Goal: Task Accomplishment & Management: Manage account settings

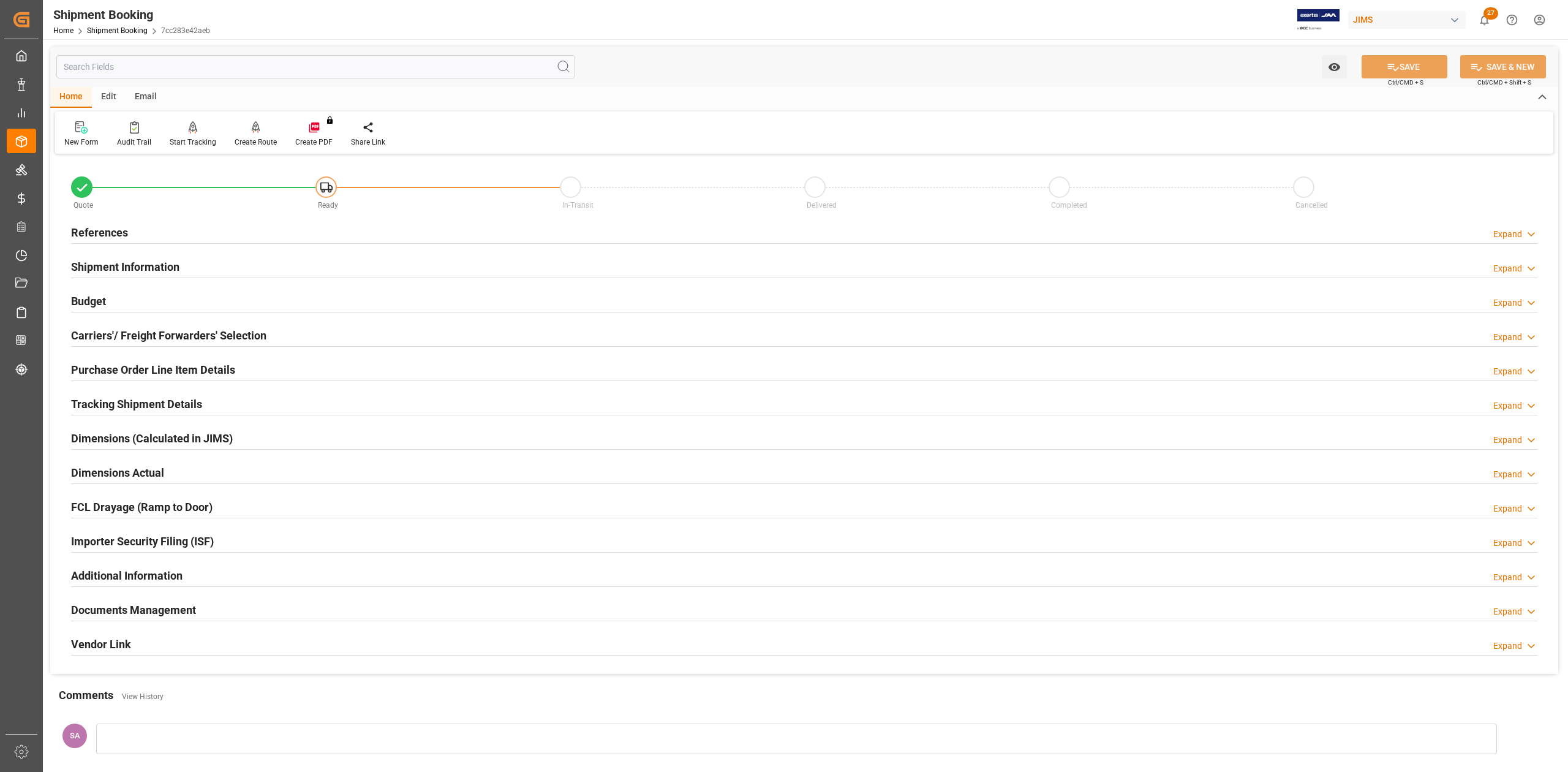
click at [113, 231] on h2 "References" at bounding box center [99, 232] width 57 height 17
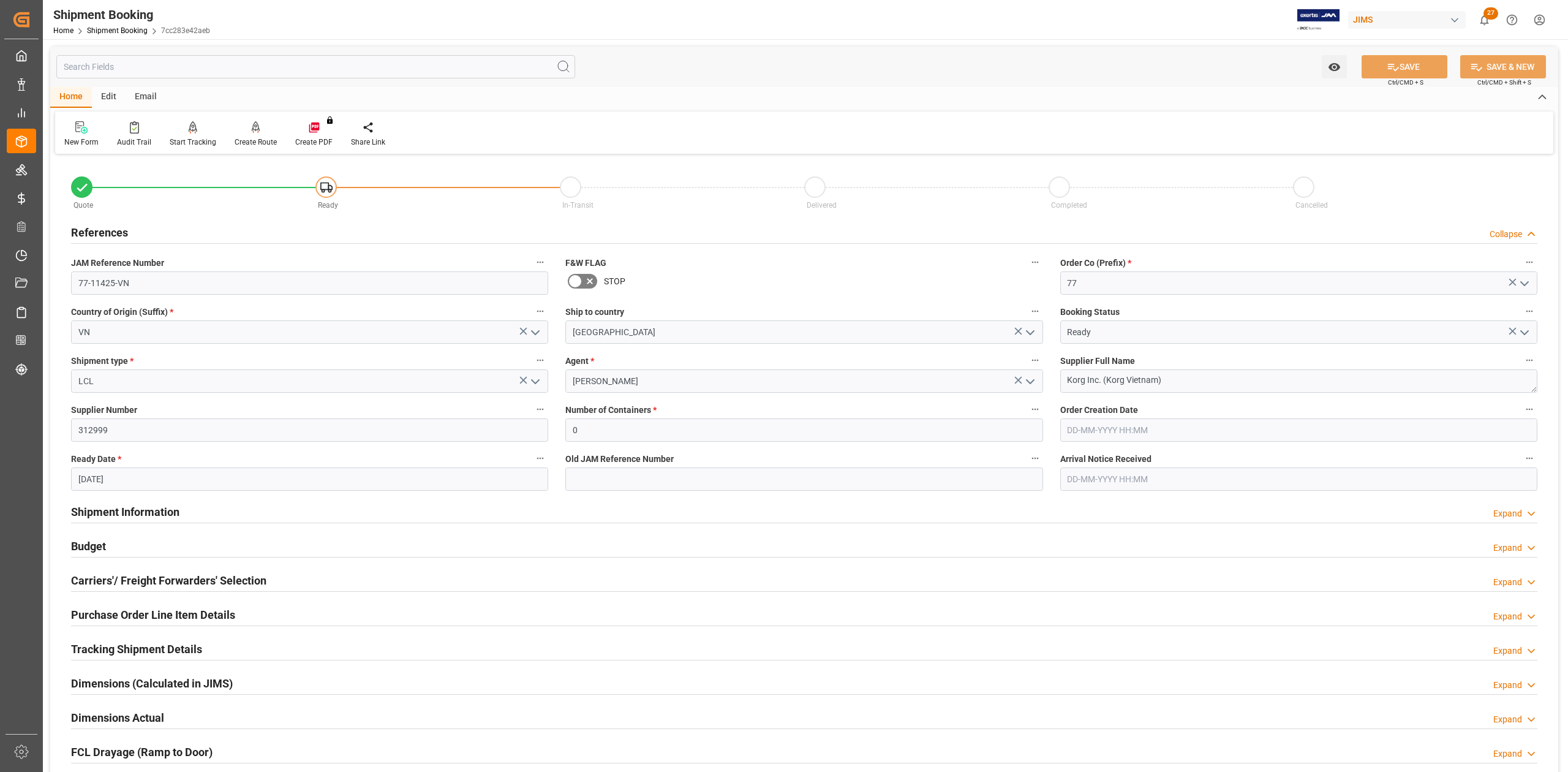
click at [113, 231] on h2 "References" at bounding box center [99, 232] width 57 height 17
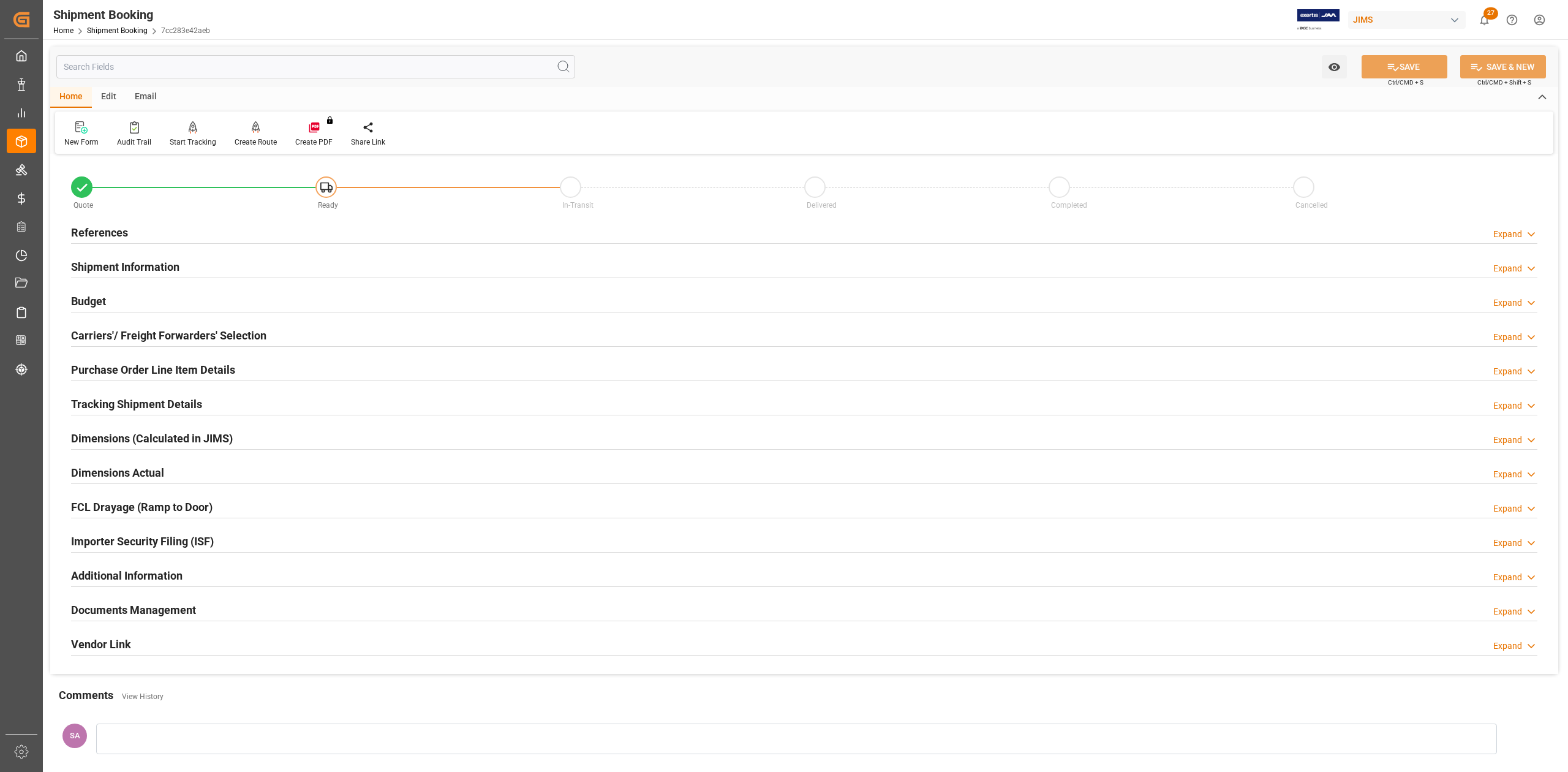
click at [121, 263] on h2 "Shipment Information" at bounding box center [125, 267] width 108 height 17
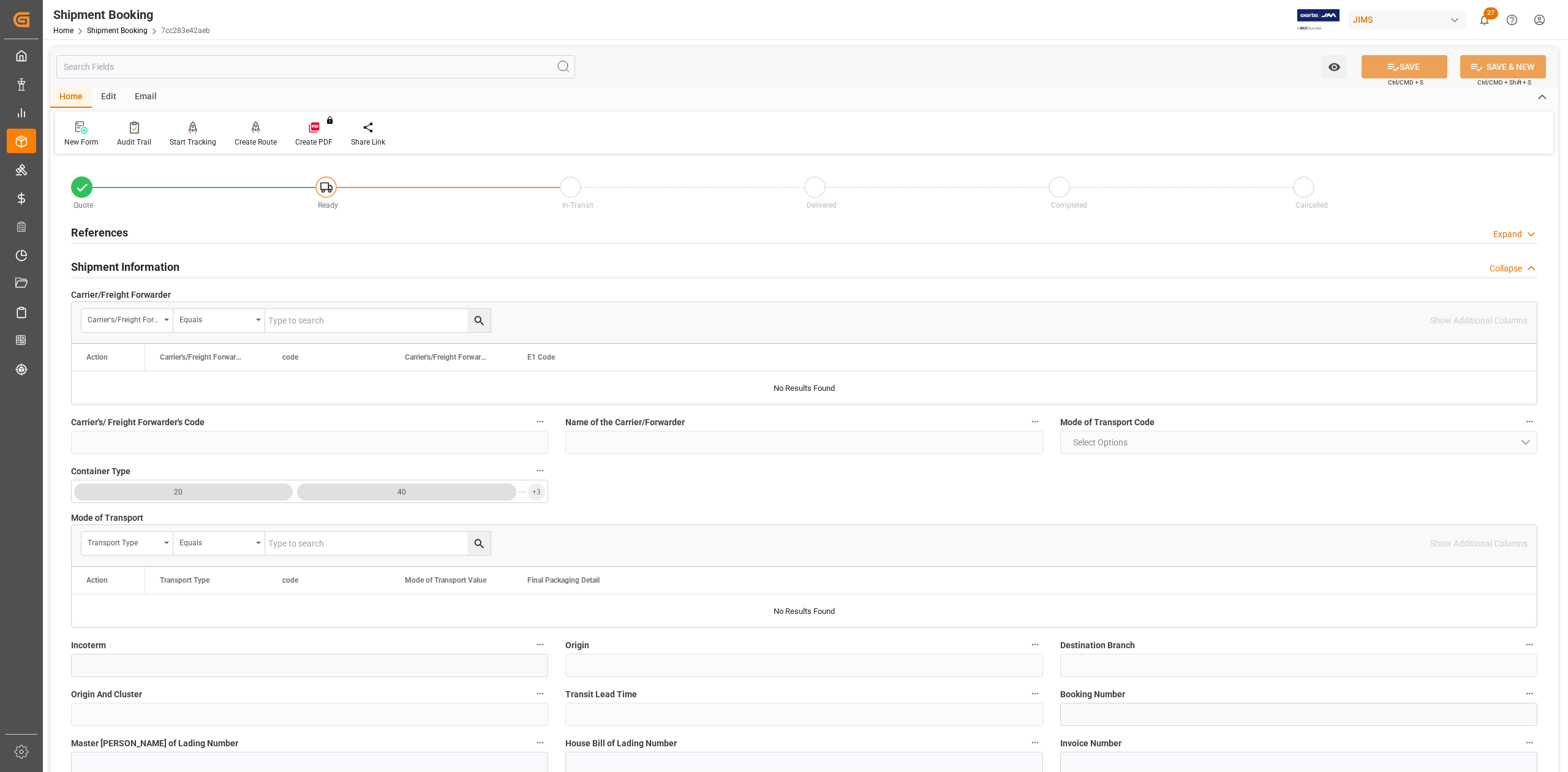
click at [155, 261] on h2 "Shipment Information" at bounding box center [125, 267] width 108 height 17
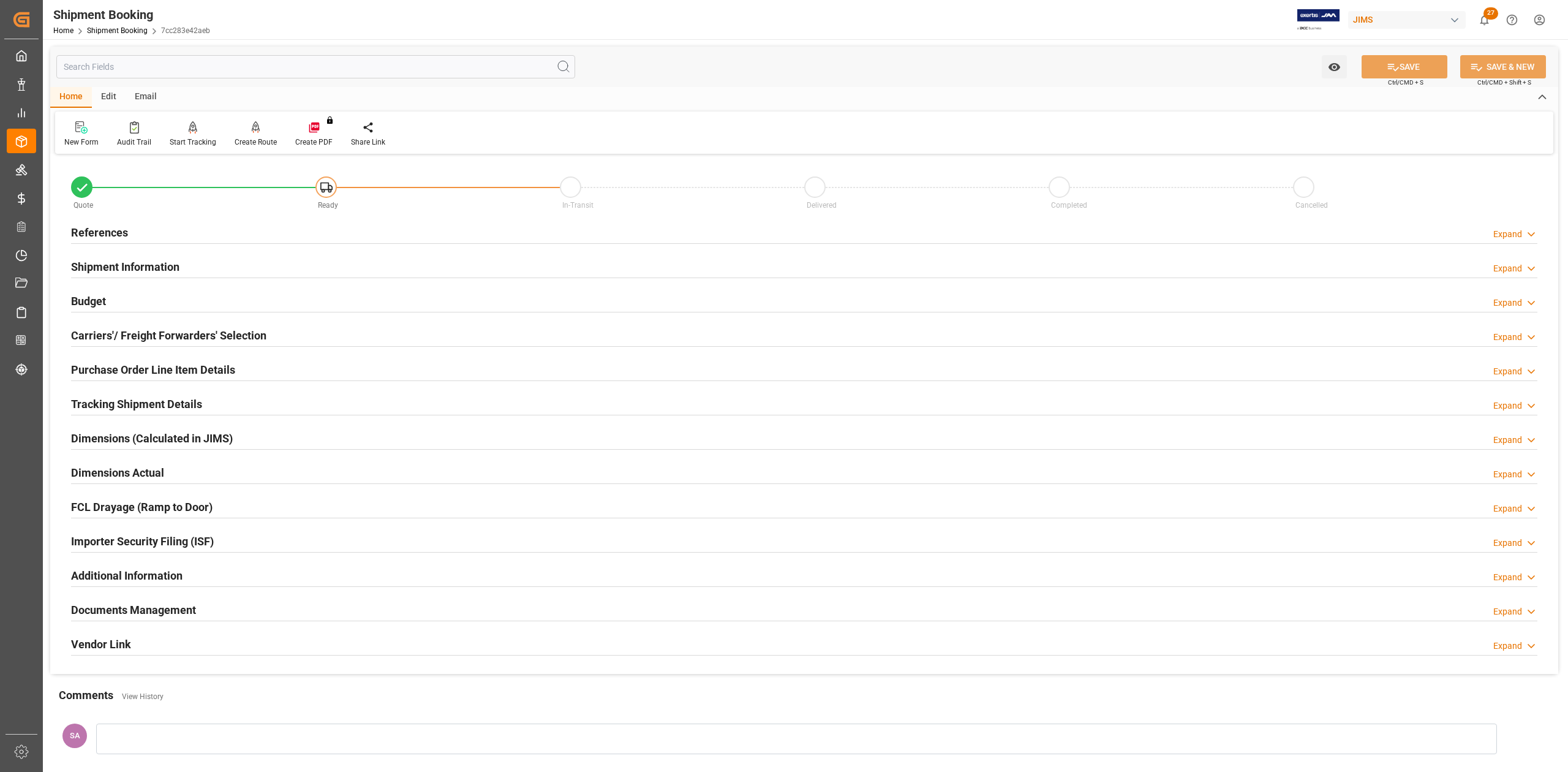
click at [109, 332] on h2 "Carriers'/ Freight Forwarders' Selection" at bounding box center [168, 336] width 195 height 17
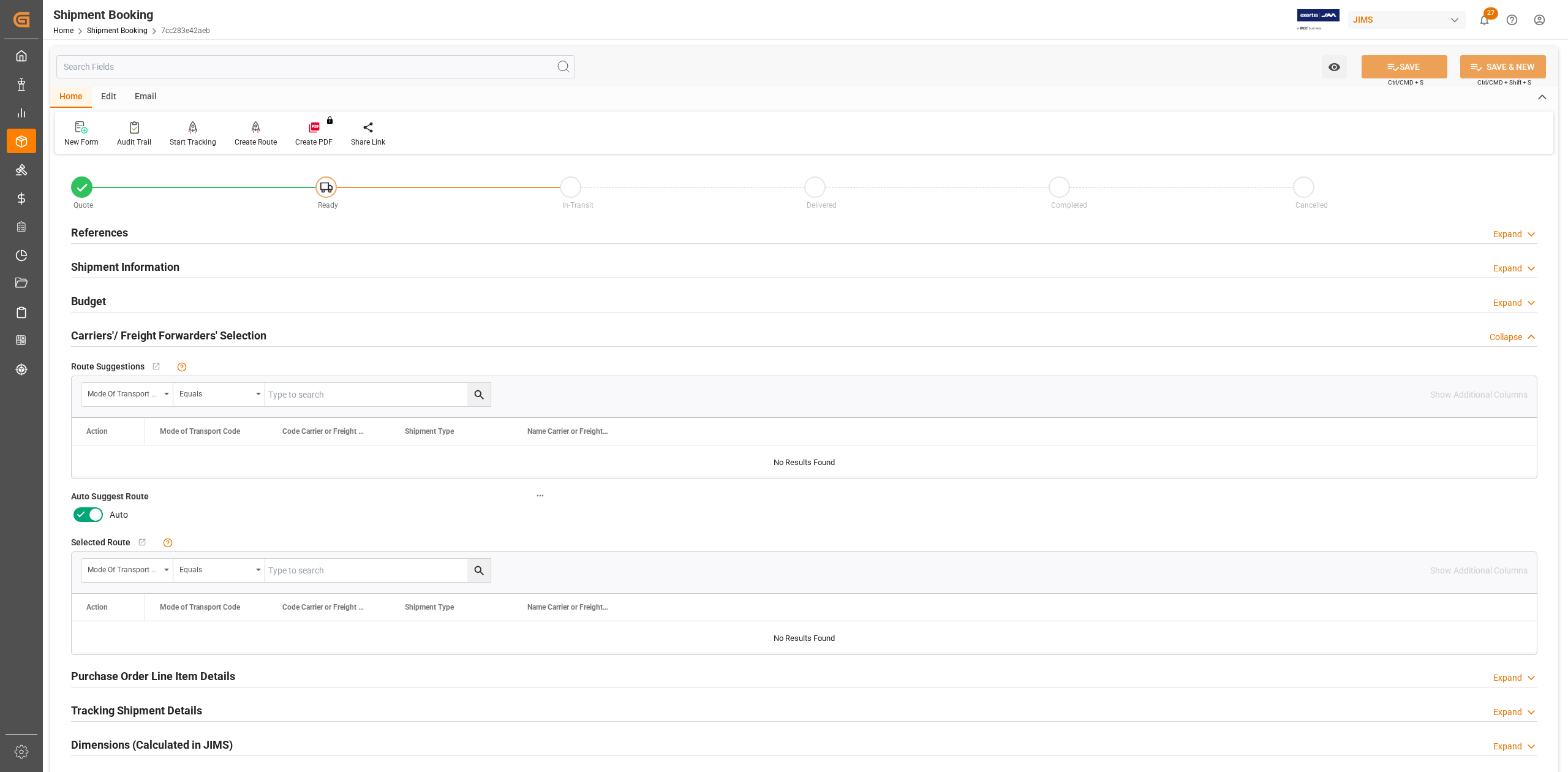
click at [94, 516] on icon at bounding box center [96, 515] width 6 height 6
click at [0, 0] on input "checkbox" at bounding box center [0, 0] width 0 height 0
click at [1412, 69] on button "SAVE" at bounding box center [1404, 67] width 85 height 23
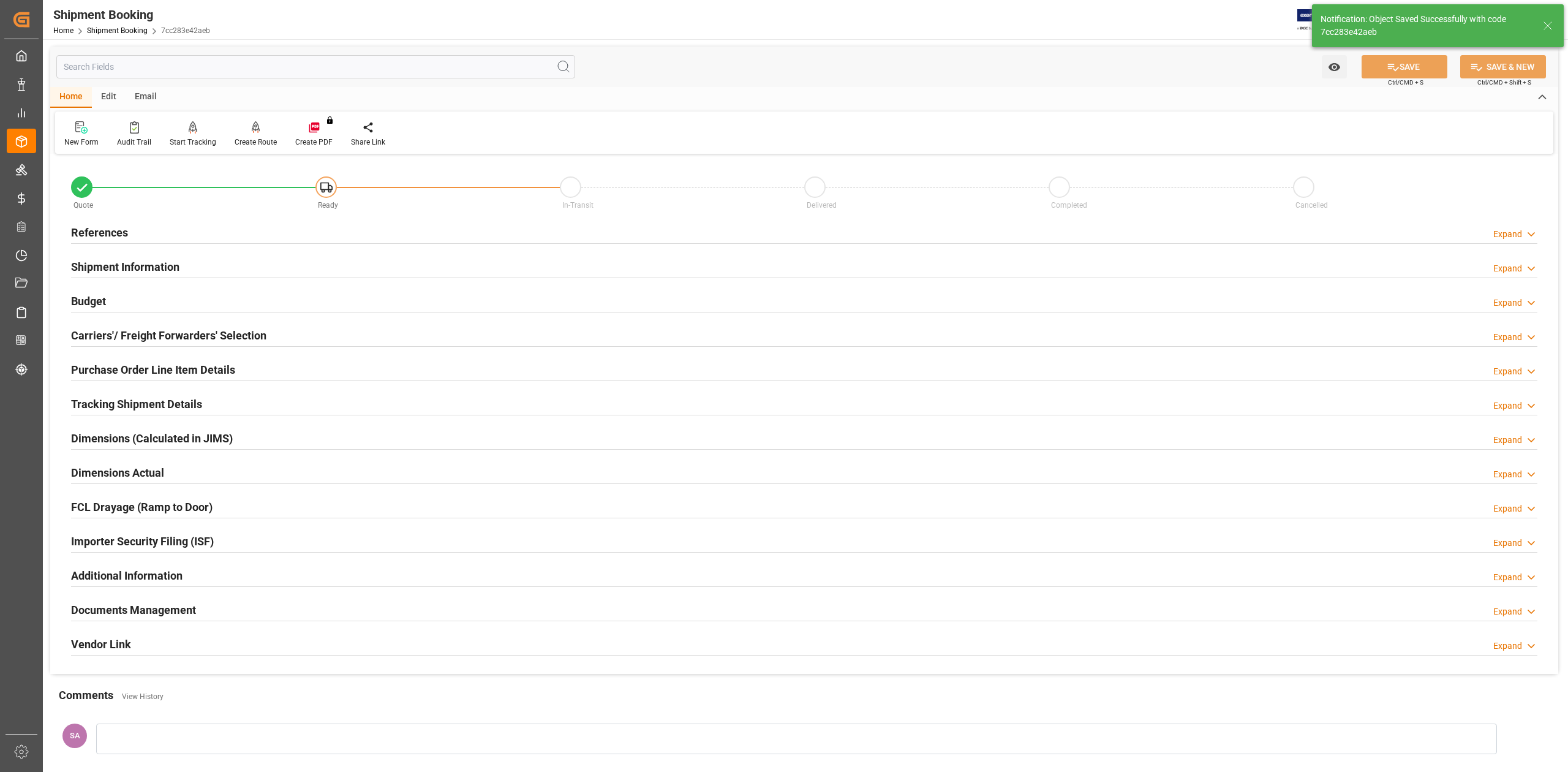
click at [106, 229] on h2 "References" at bounding box center [99, 232] width 57 height 17
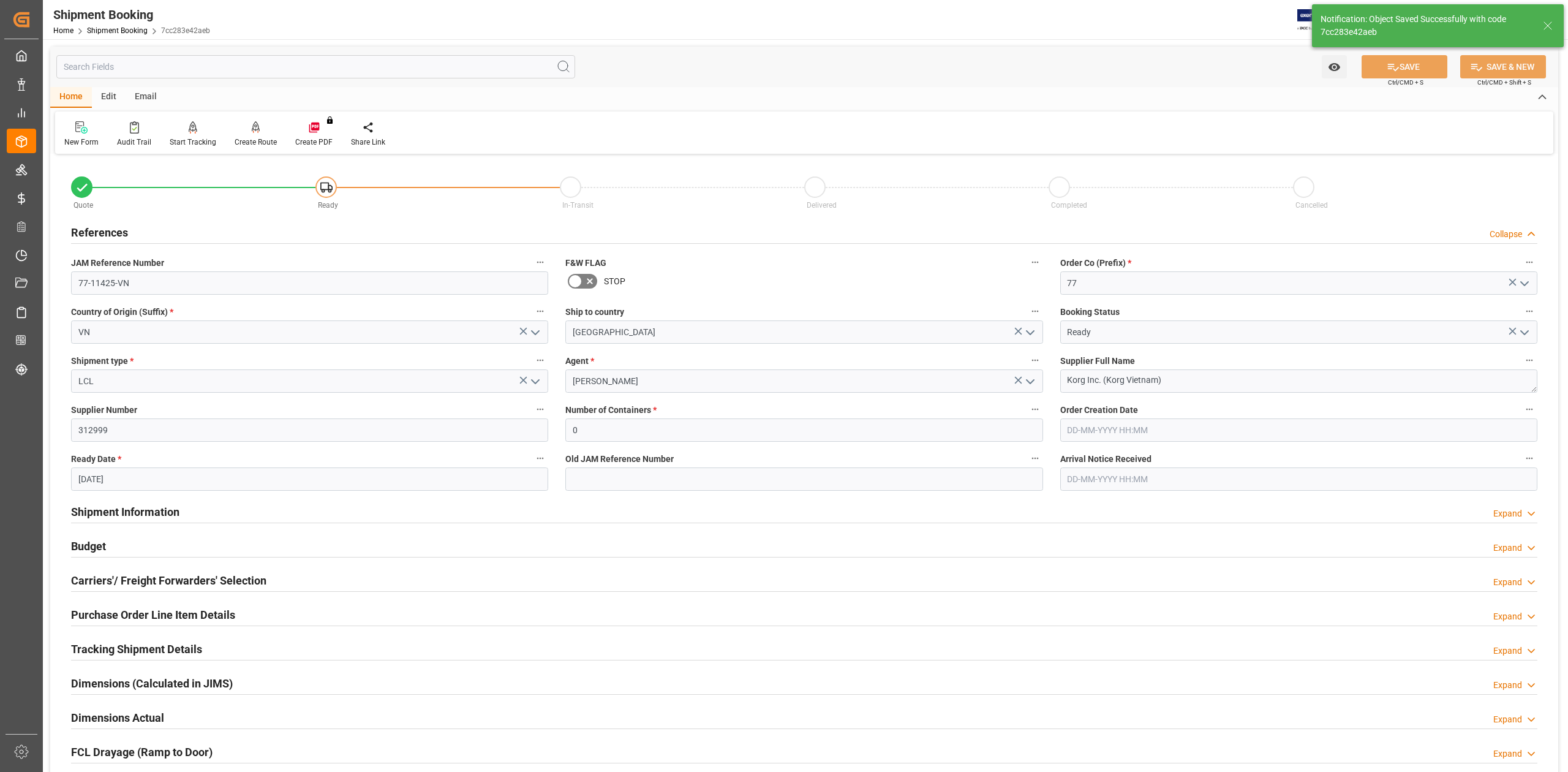
click at [106, 229] on h2 "References" at bounding box center [99, 232] width 57 height 17
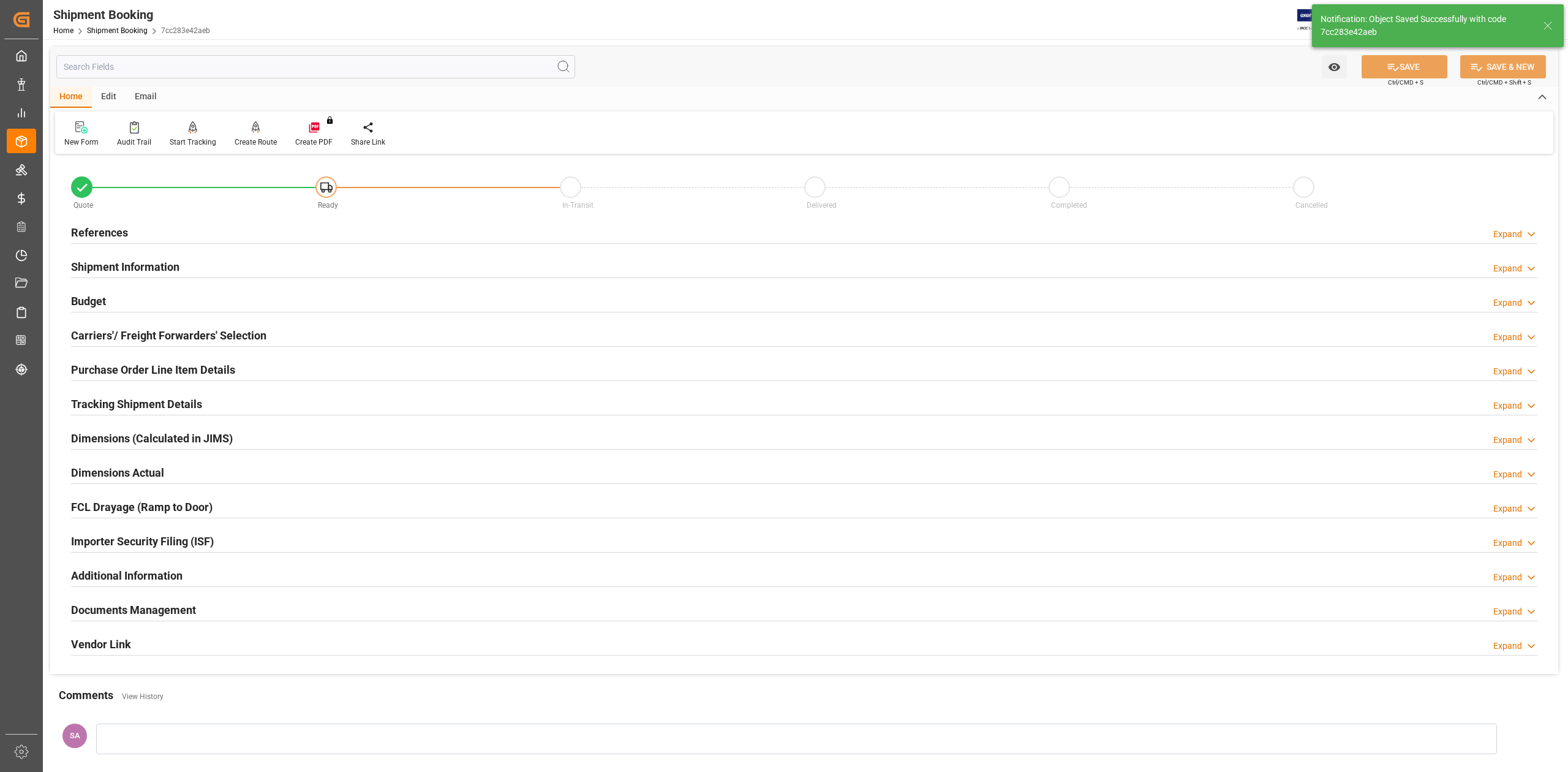
drag, startPoint x: 118, startPoint y: 265, endPoint x: 391, endPoint y: 375, distance: 294.3
click at [119, 266] on h2 "Shipment Information" at bounding box center [125, 267] width 108 height 17
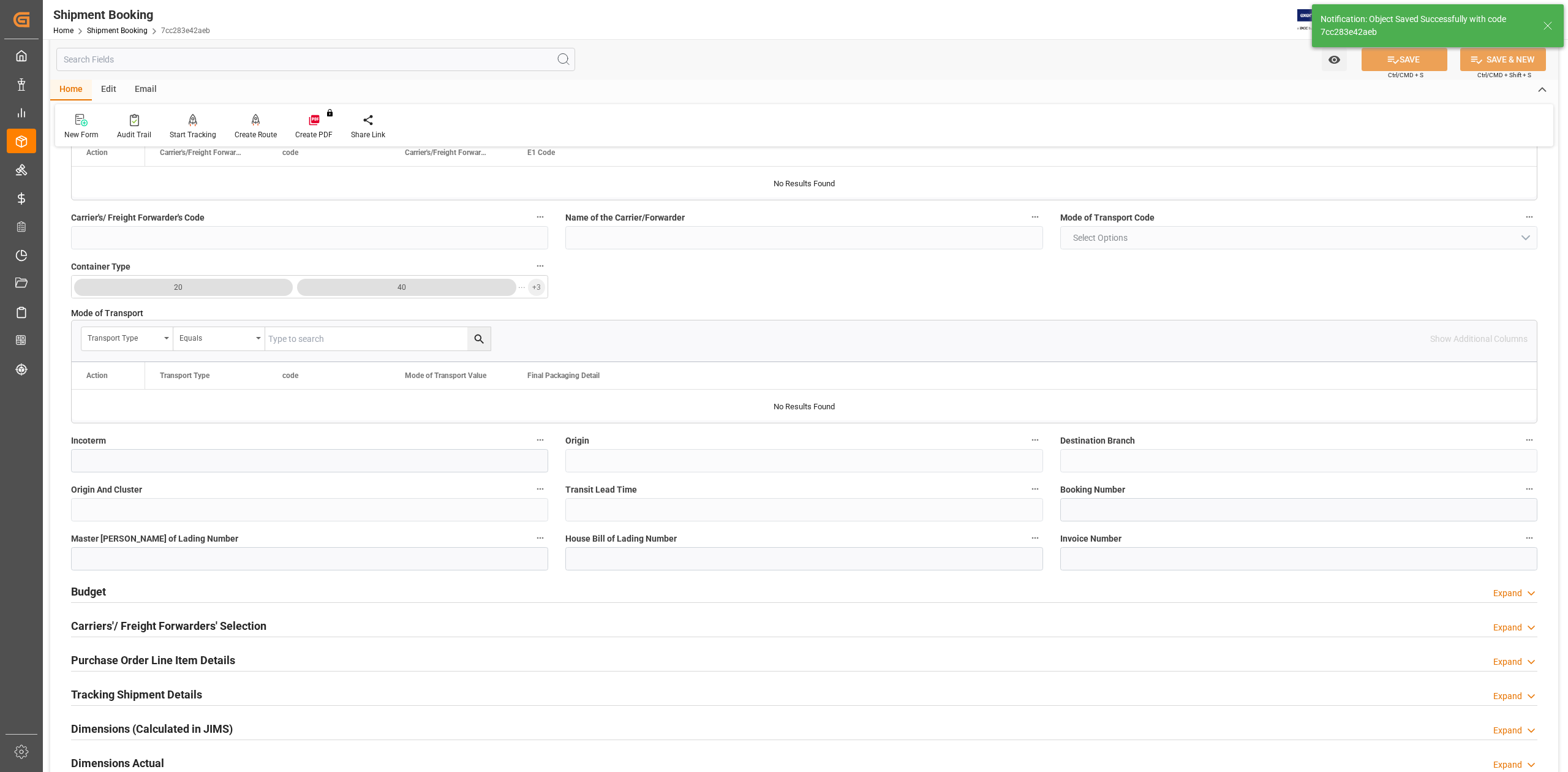
scroll to position [327, 0]
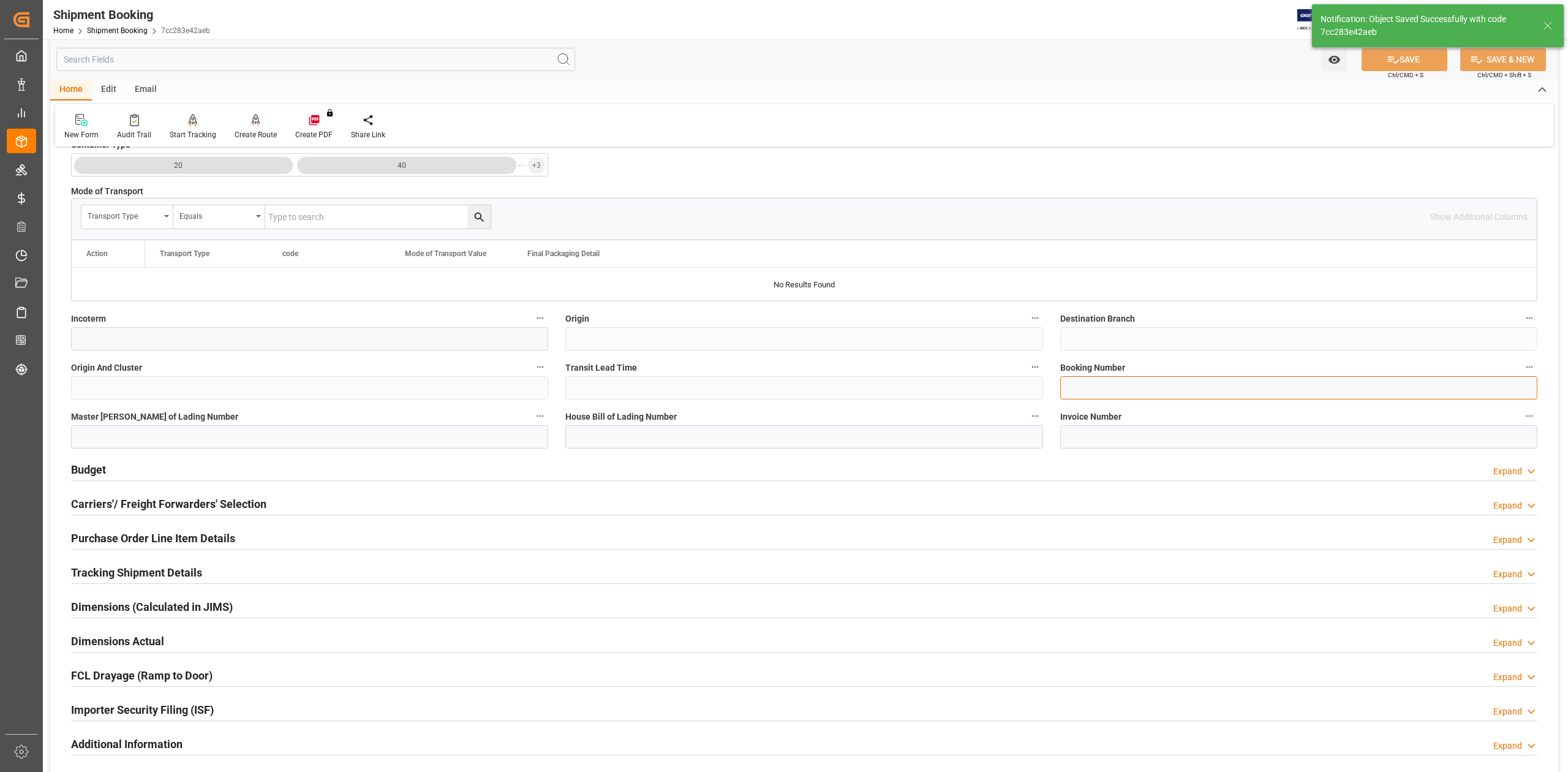
drag, startPoint x: 1101, startPoint y: 386, endPoint x: 1137, endPoint y: 399, distance: 38.3
click at [1101, 386] on input at bounding box center [1298, 388] width 477 height 23
paste input "13641027"
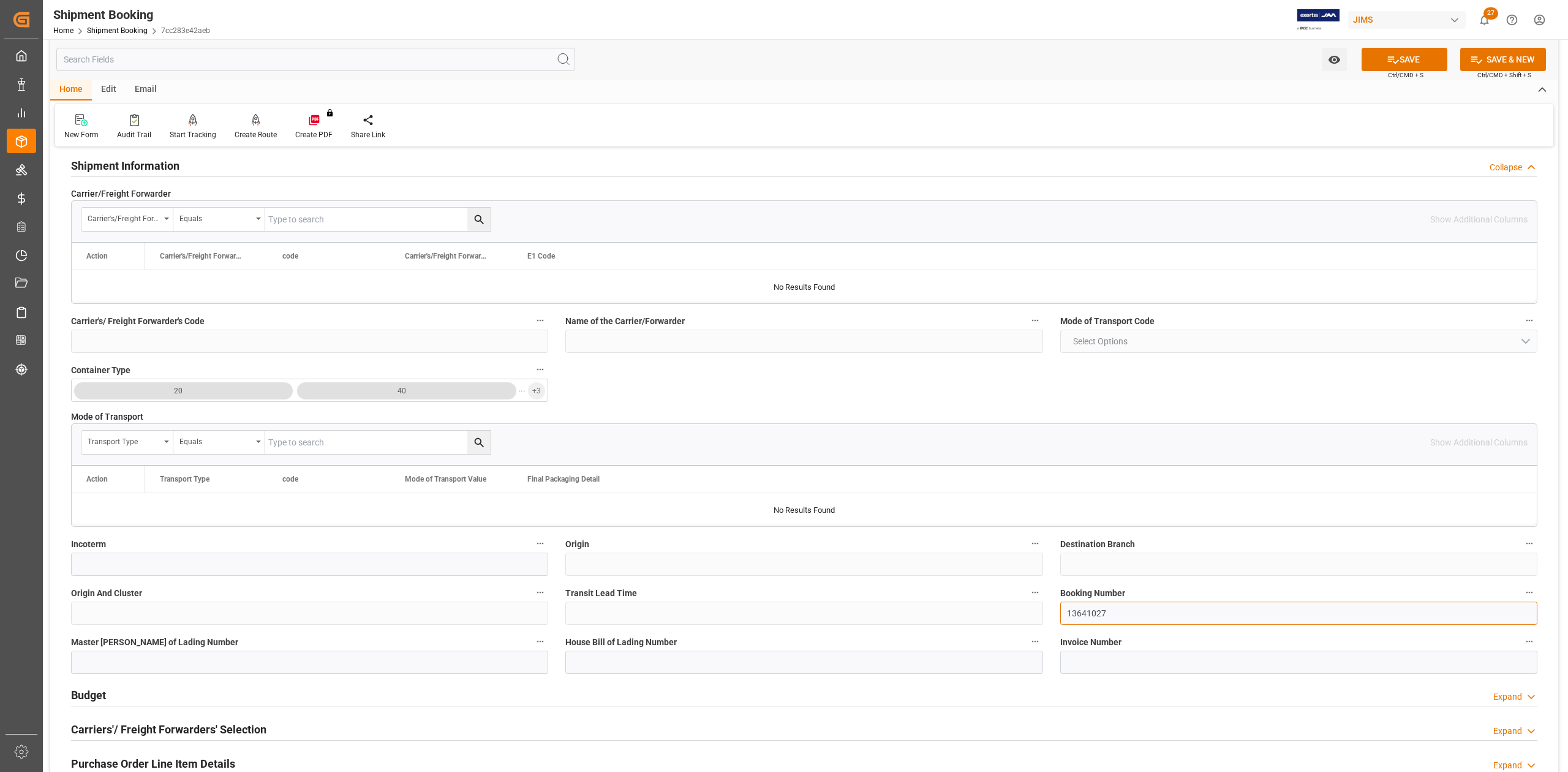
scroll to position [0, 0]
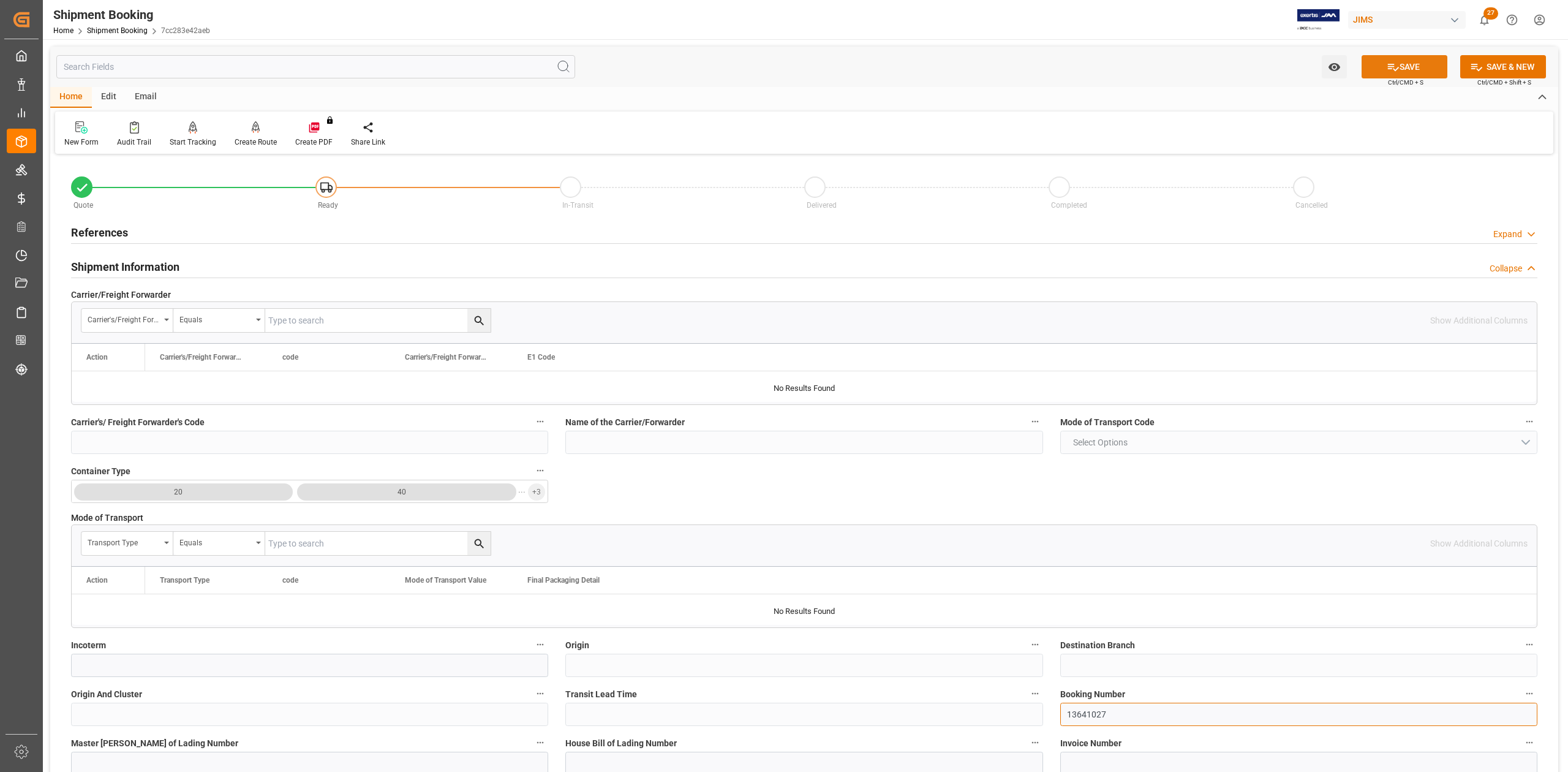
type input "13641027"
click at [1388, 65] on icon at bounding box center [1393, 67] width 13 height 13
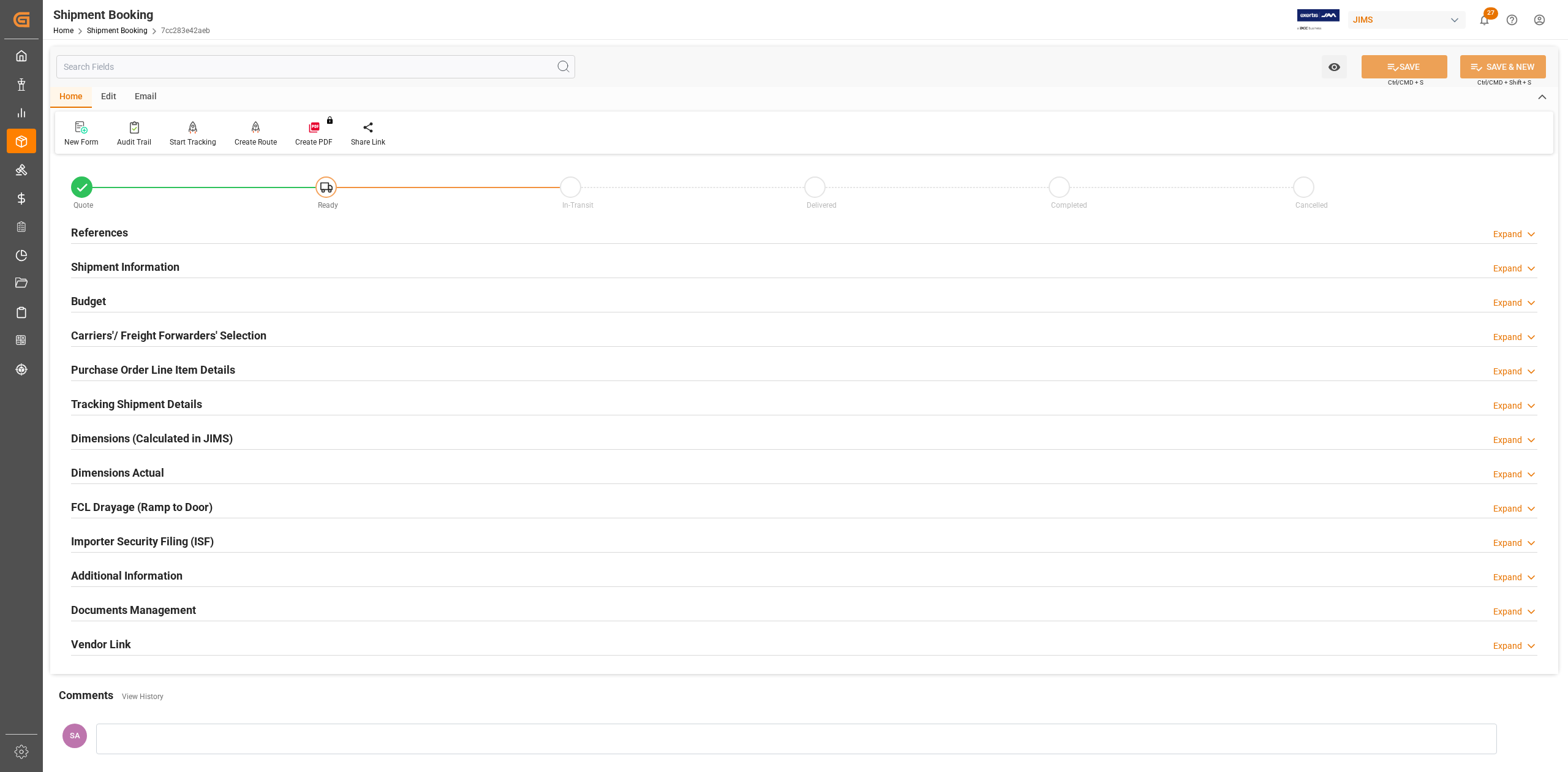
click at [164, 263] on h2 "Shipment Information" at bounding box center [125, 267] width 108 height 17
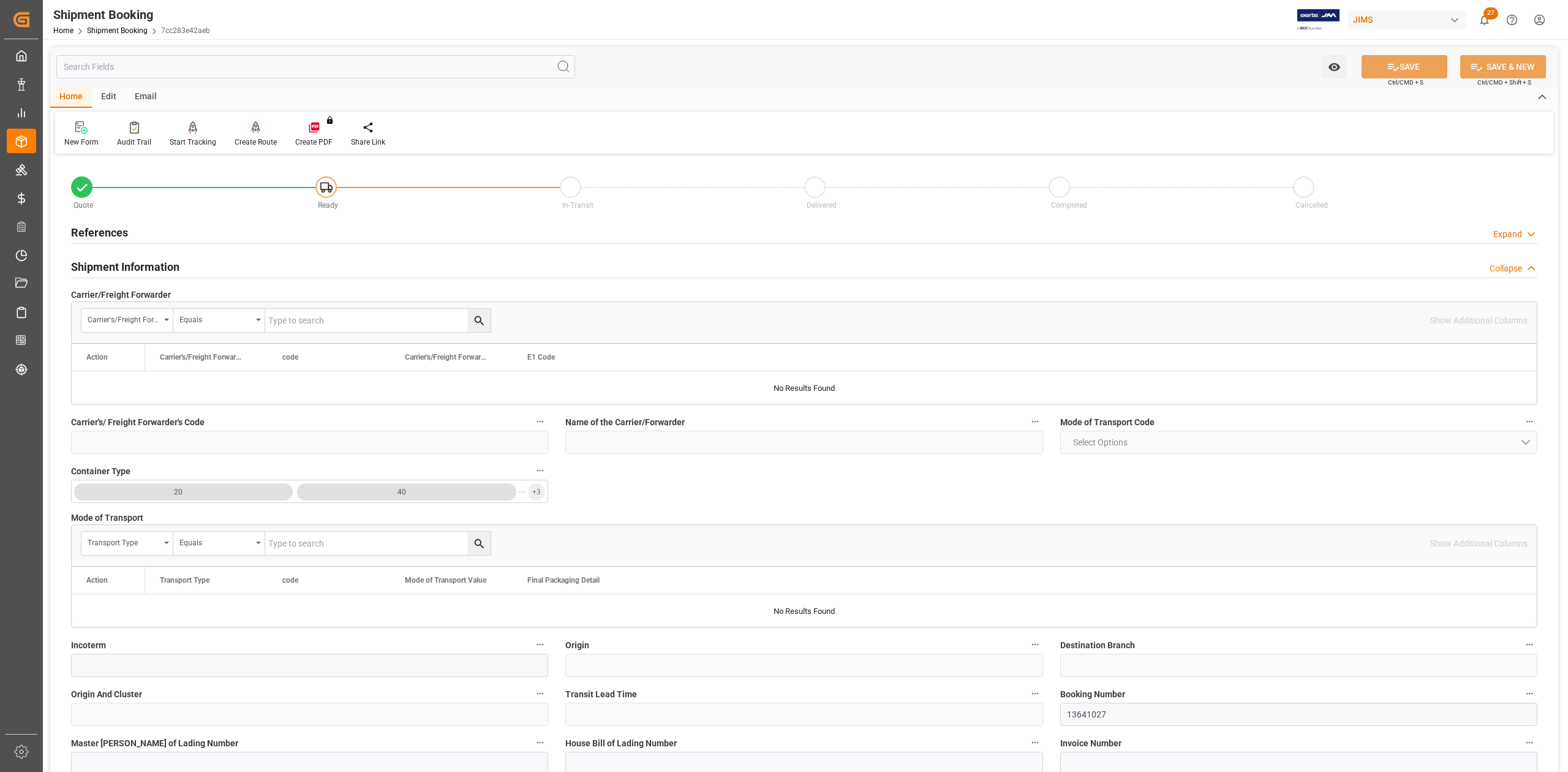
click at [244, 138] on div "Create Route" at bounding box center [256, 142] width 42 height 11
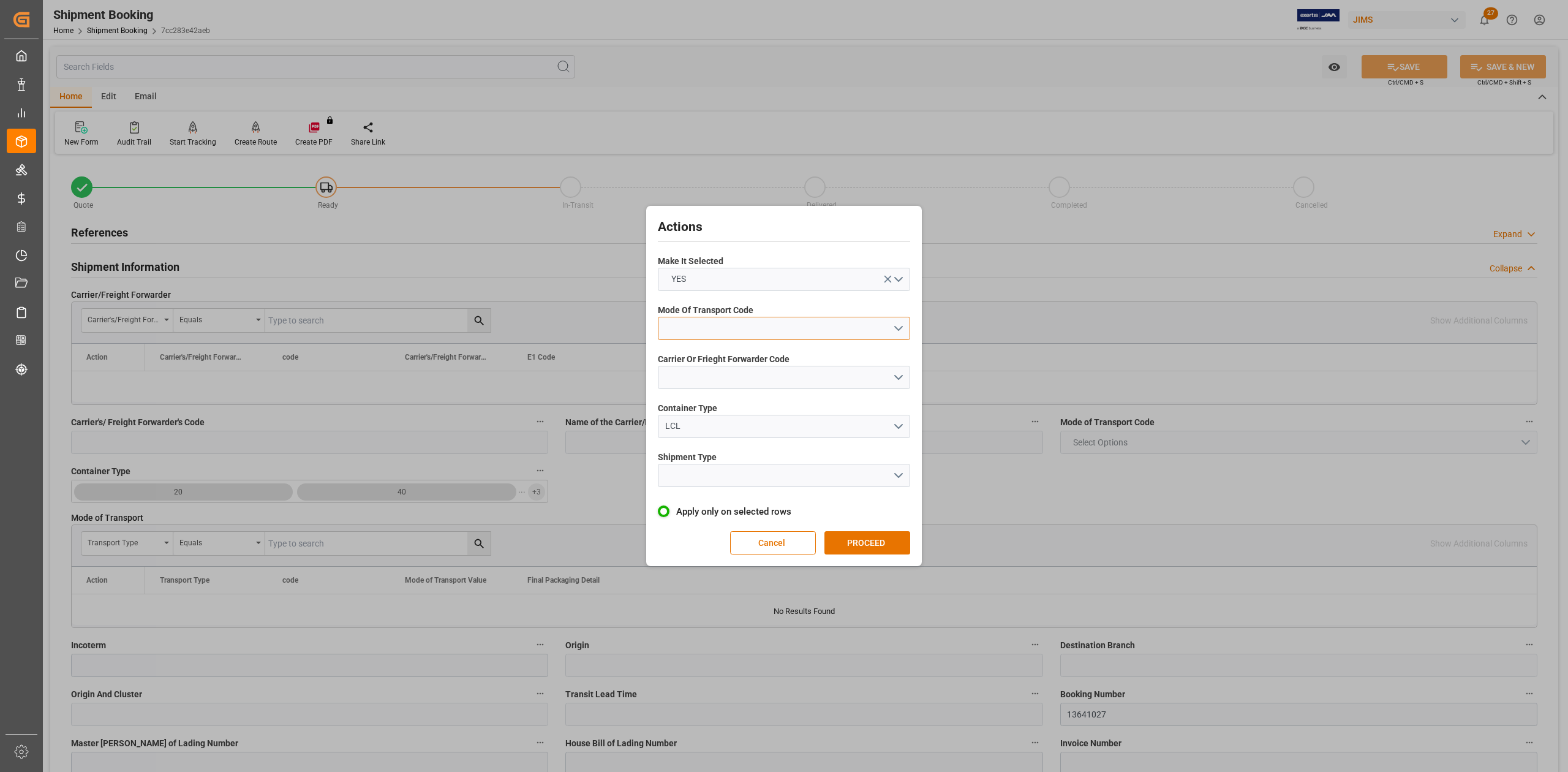
click at [693, 322] on button "open menu" at bounding box center [783, 328] width 252 height 23
click at [704, 333] on div "1- OCEAN" at bounding box center [784, 331] width 251 height 26
click at [708, 379] on button "open menu" at bounding box center [783, 377] width 252 height 23
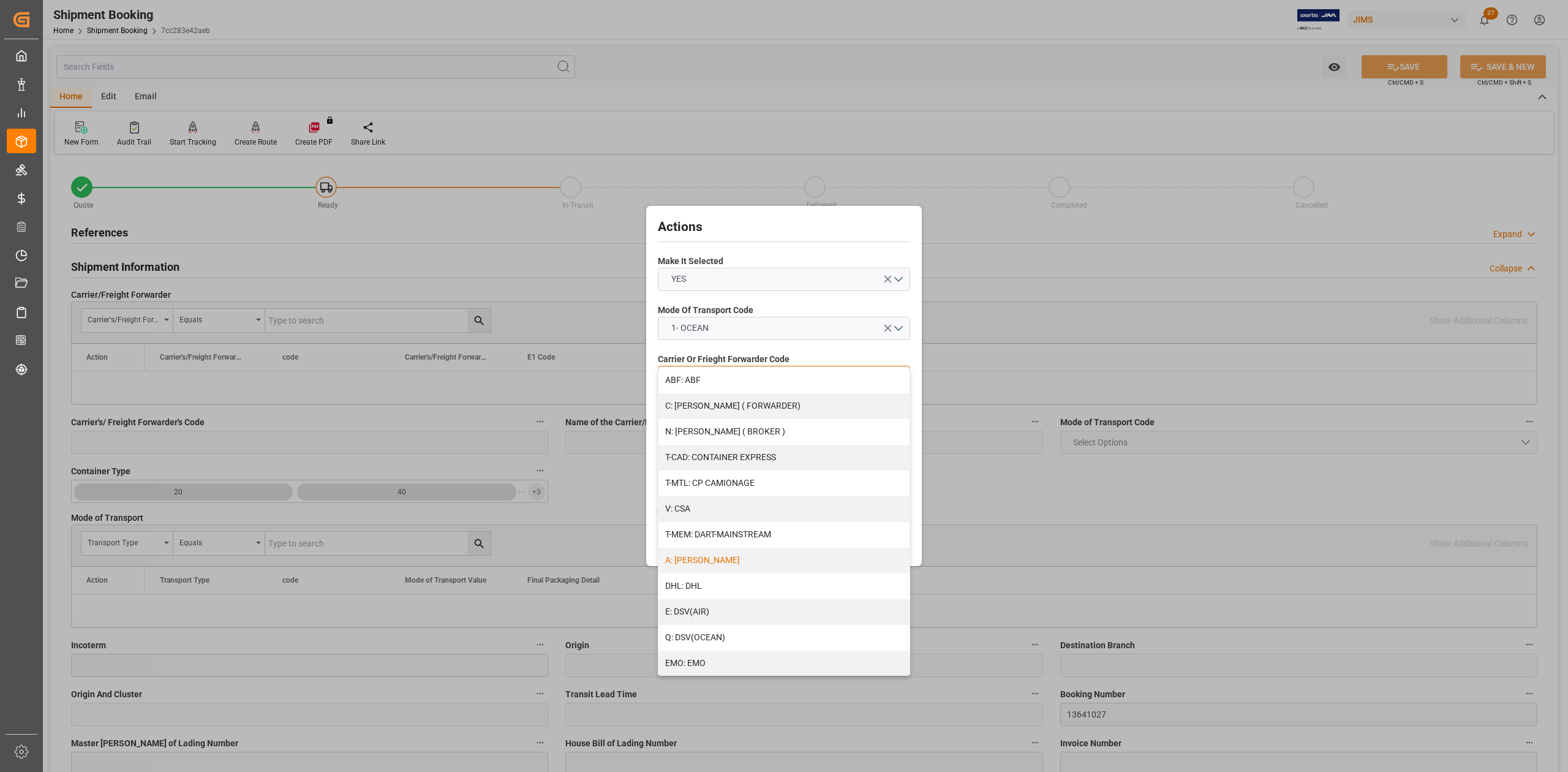
click at [706, 561] on div "A: DELMAR" at bounding box center [784, 560] width 251 height 26
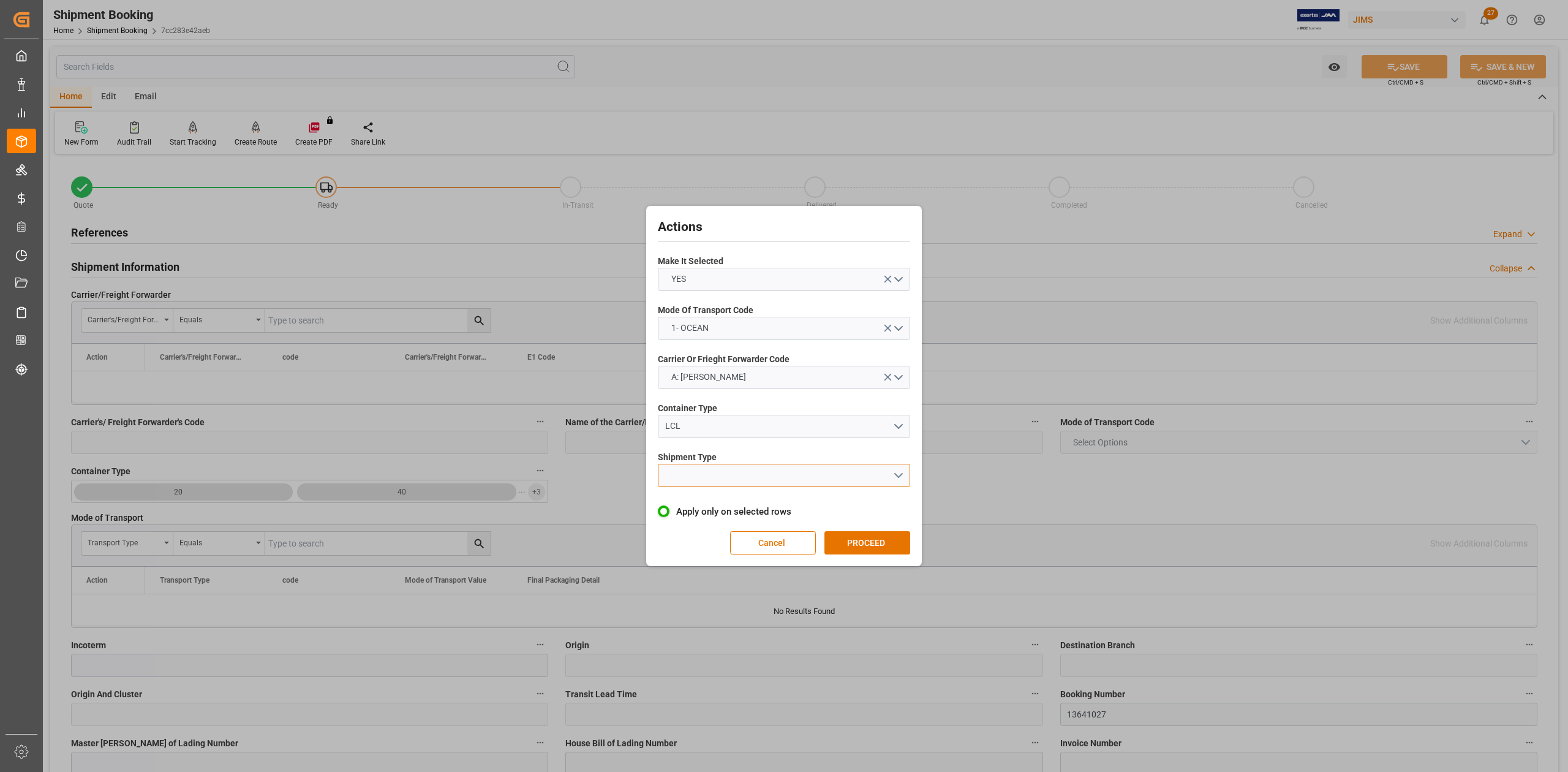
click at [688, 471] on button "open menu" at bounding box center [783, 476] width 252 height 23
click at [692, 502] on div "LCL" at bounding box center [784, 504] width 251 height 26
click at [857, 547] on button "PROCEED" at bounding box center [867, 543] width 85 height 23
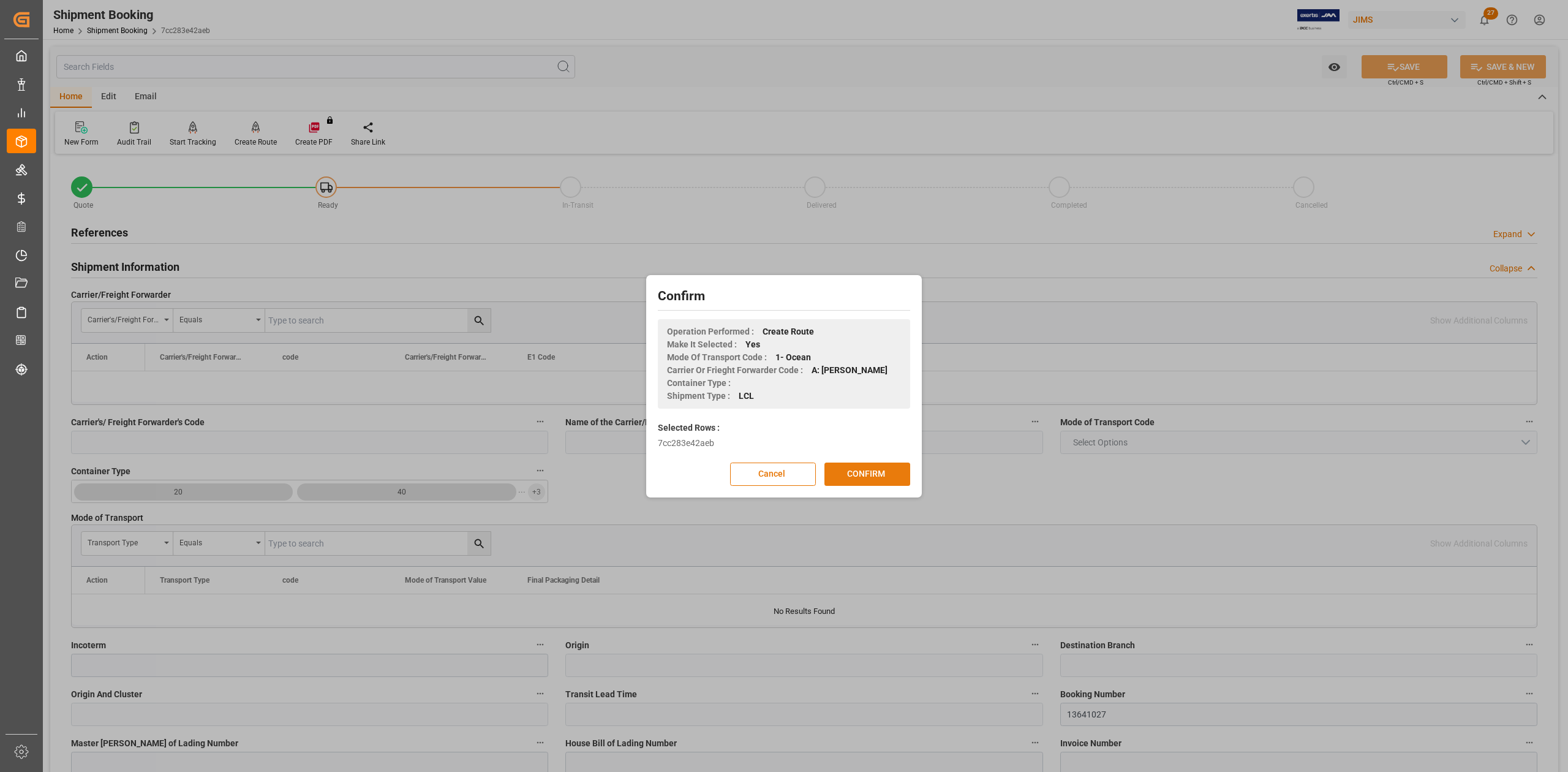
click at [859, 472] on button "CONFIRM" at bounding box center [867, 474] width 85 height 23
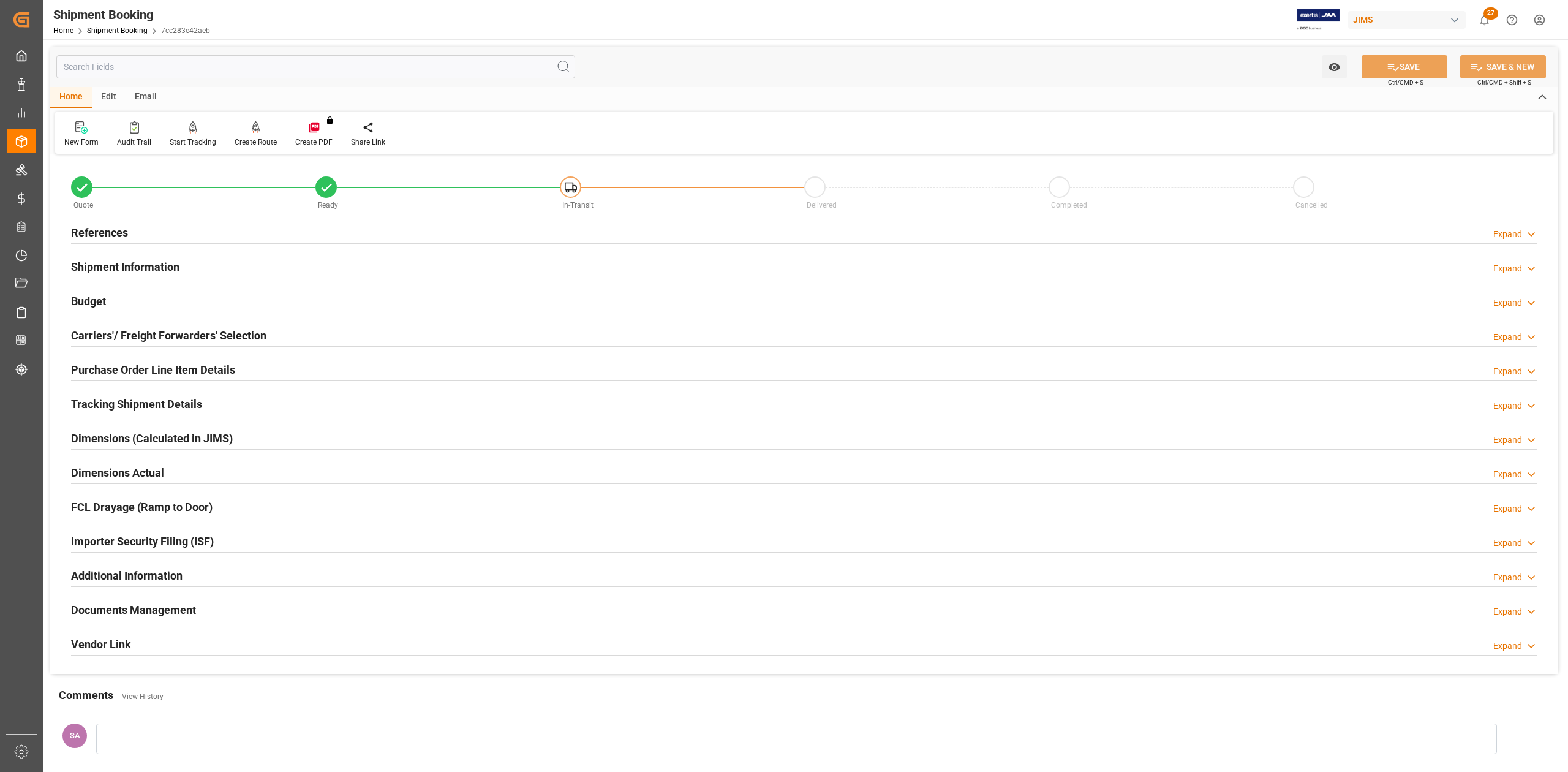
click at [123, 474] on h2 "Dimensions Actual" at bounding box center [117, 472] width 93 height 17
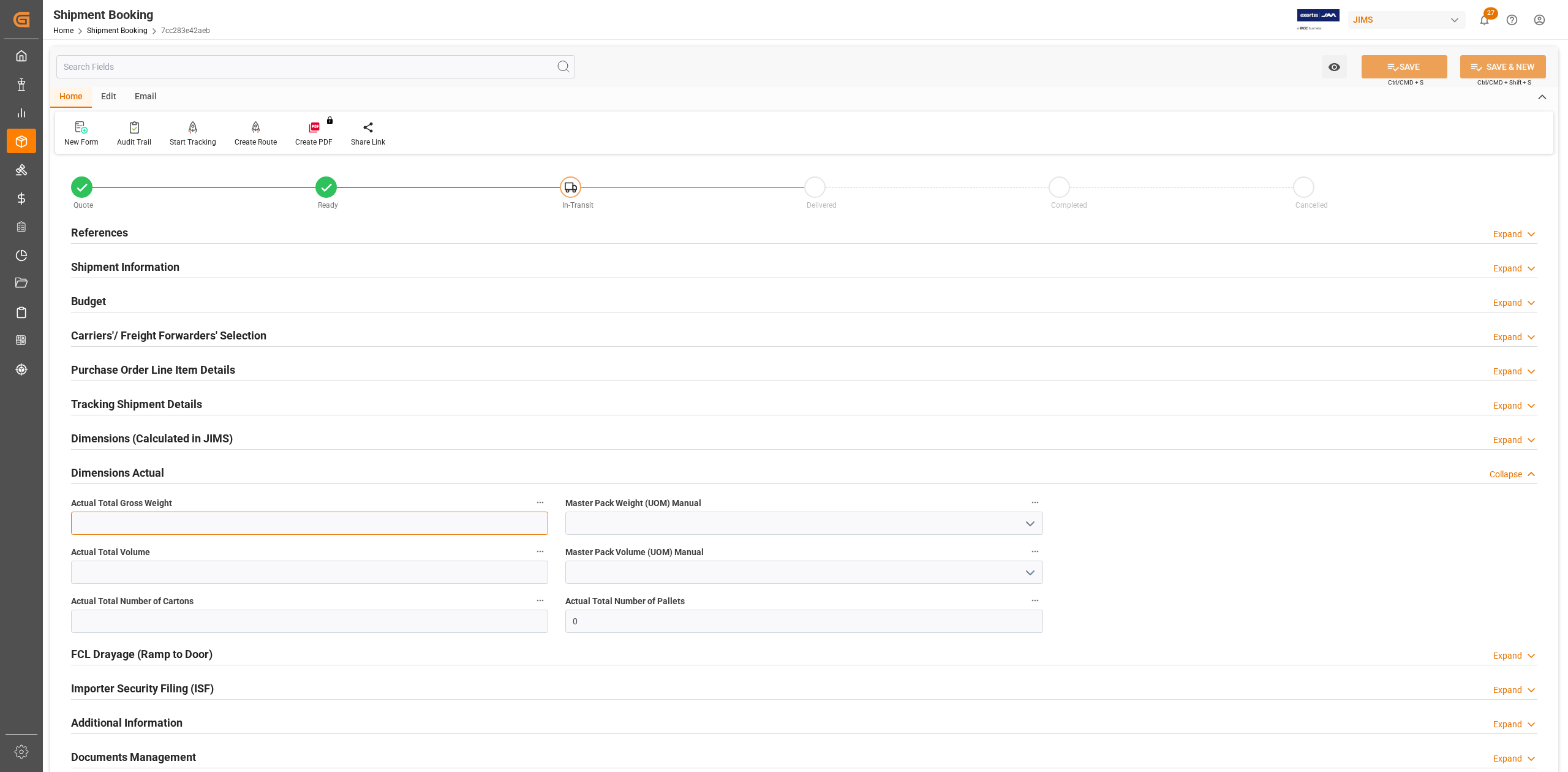
click at [142, 532] on input "text" at bounding box center [309, 523] width 477 height 23
type input "1117"
click at [157, 576] on input "text" at bounding box center [309, 572] width 477 height 23
type input "7.7"
click at [123, 621] on input "text" at bounding box center [309, 621] width 477 height 23
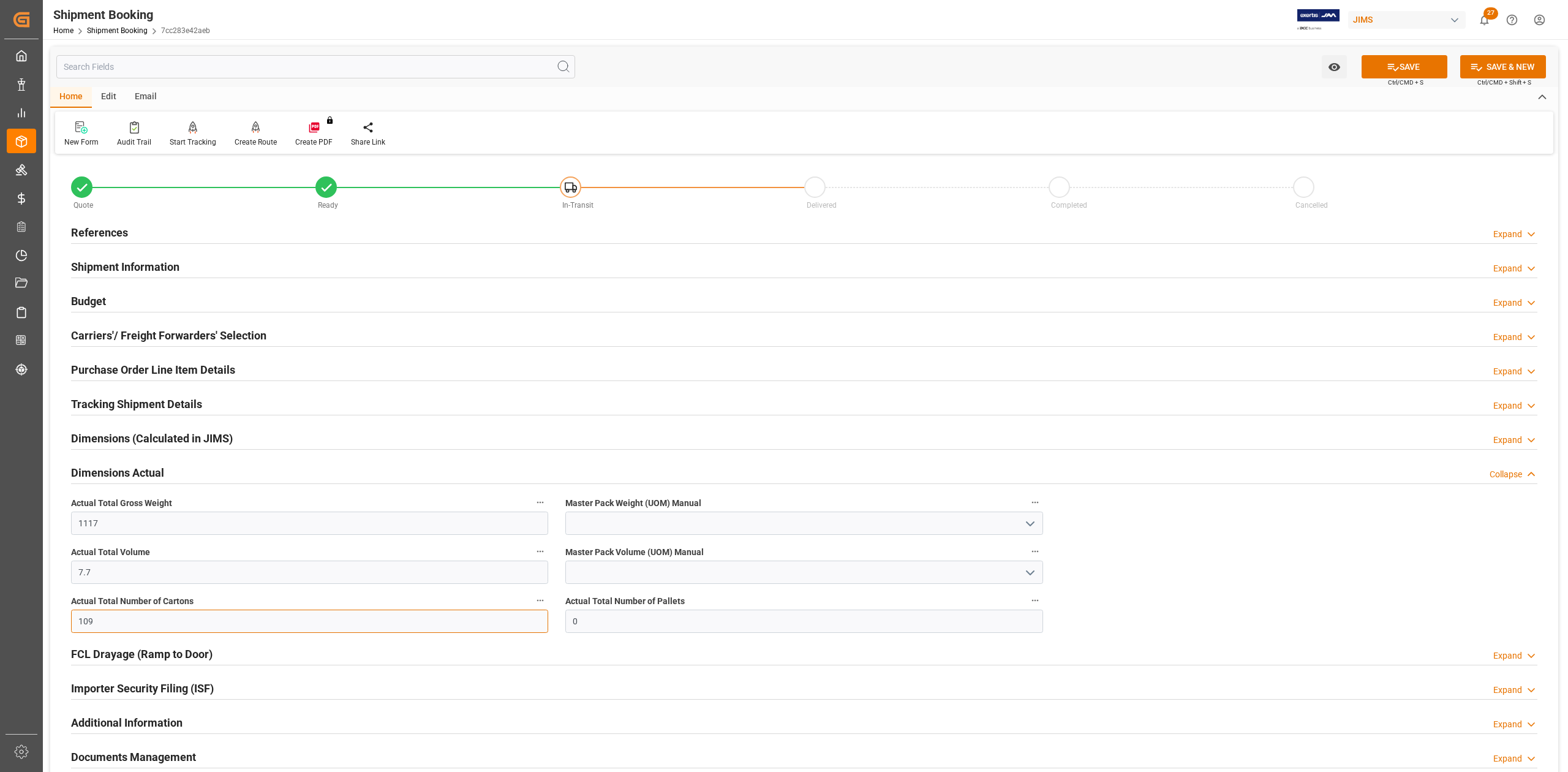
type input "109"
click at [649, 523] on input at bounding box center [804, 523] width 477 height 23
click at [640, 544] on div "KG" at bounding box center [803, 550] width 476 height 28
type input "KG"
click at [640, 565] on input at bounding box center [804, 572] width 477 height 23
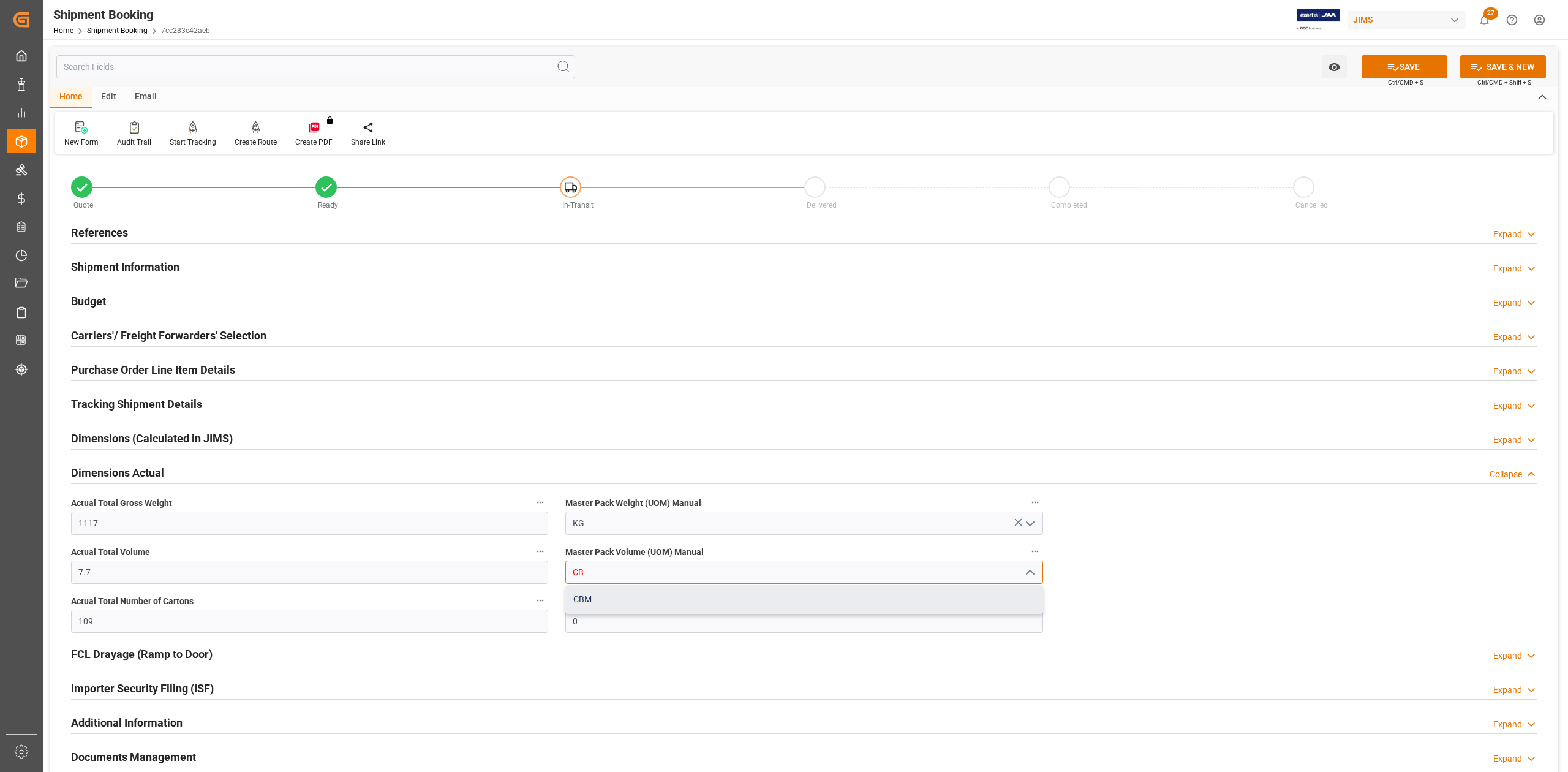
click at [615, 603] on div "CBM" at bounding box center [803, 599] width 476 height 28
type input "CBM"
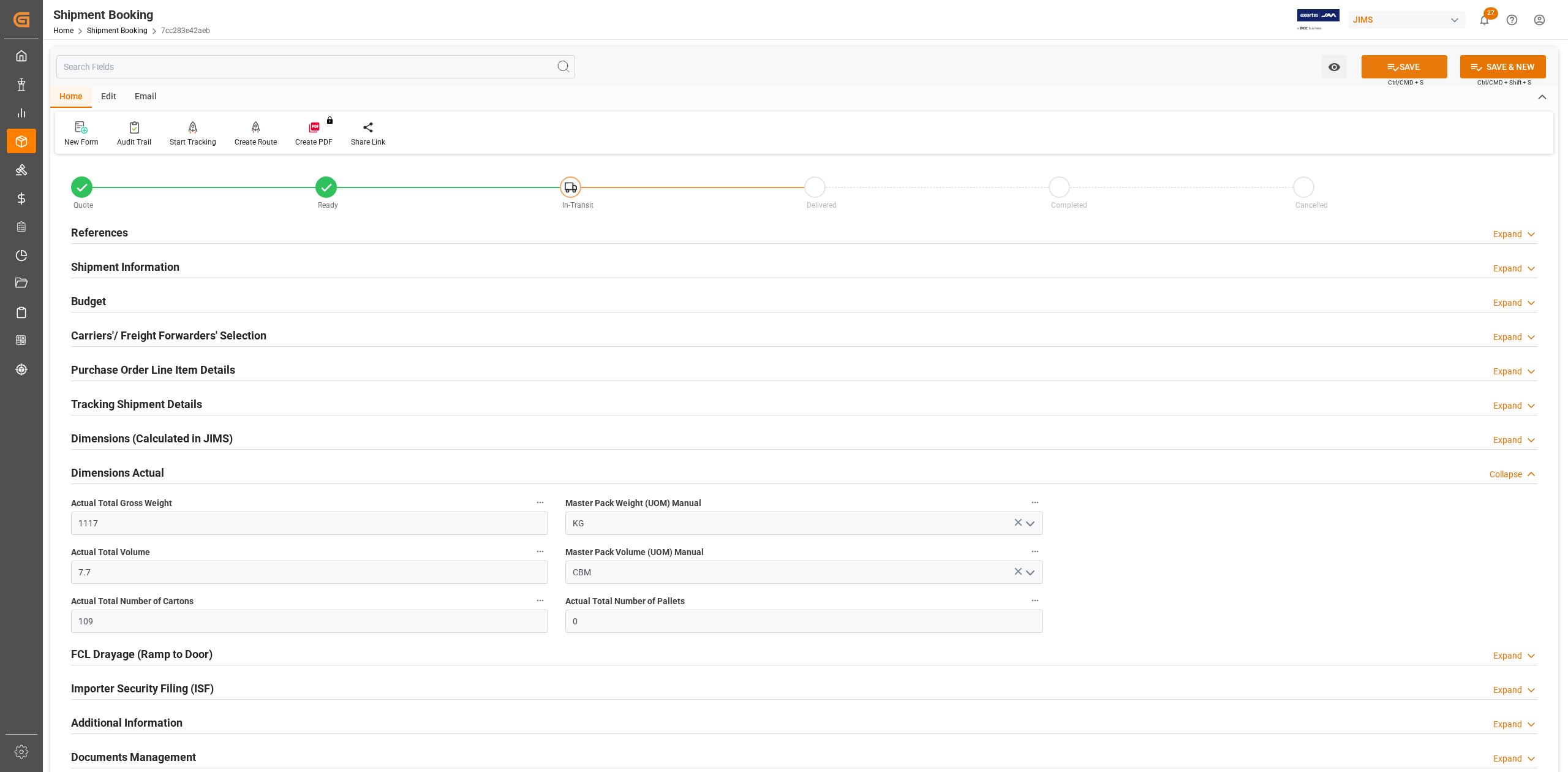
click at [1387, 75] on button "SAVE" at bounding box center [1404, 67] width 85 height 23
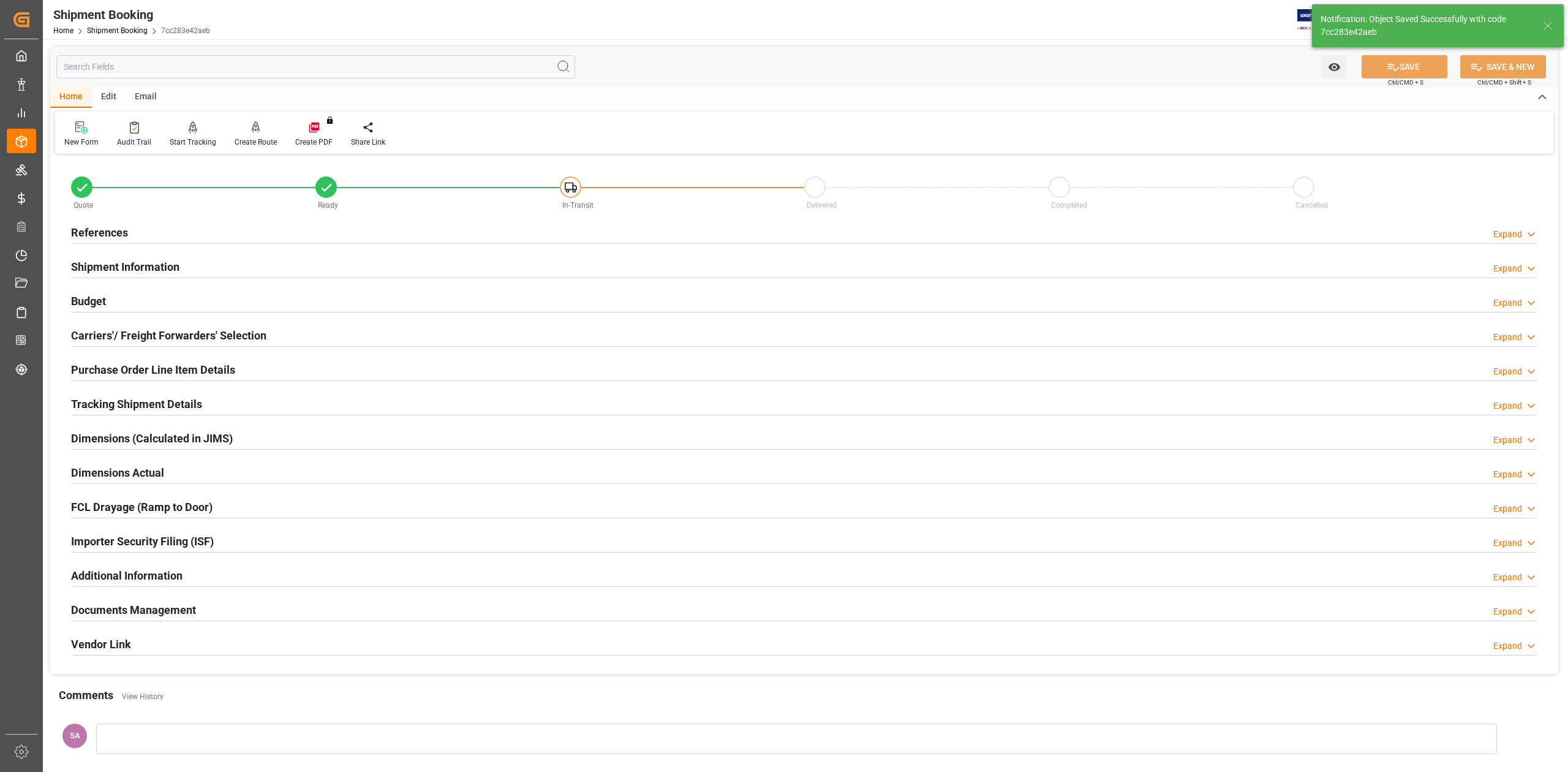
click at [240, 338] on h2 "Carriers'/ Freight Forwarders' Selection" at bounding box center [168, 336] width 195 height 17
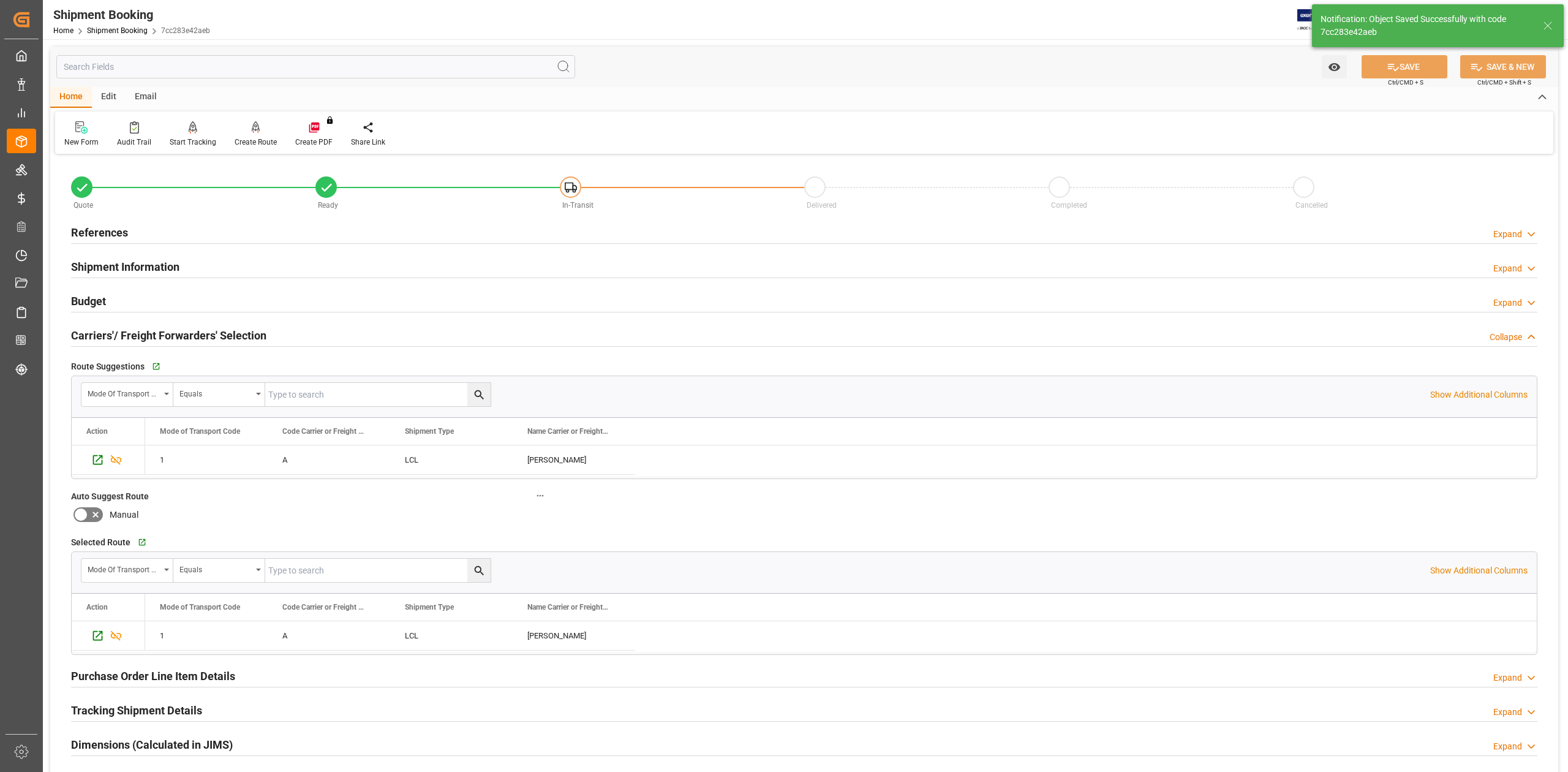
click at [240, 338] on h2 "Carriers'/ Freight Forwarders' Selection" at bounding box center [168, 336] width 195 height 17
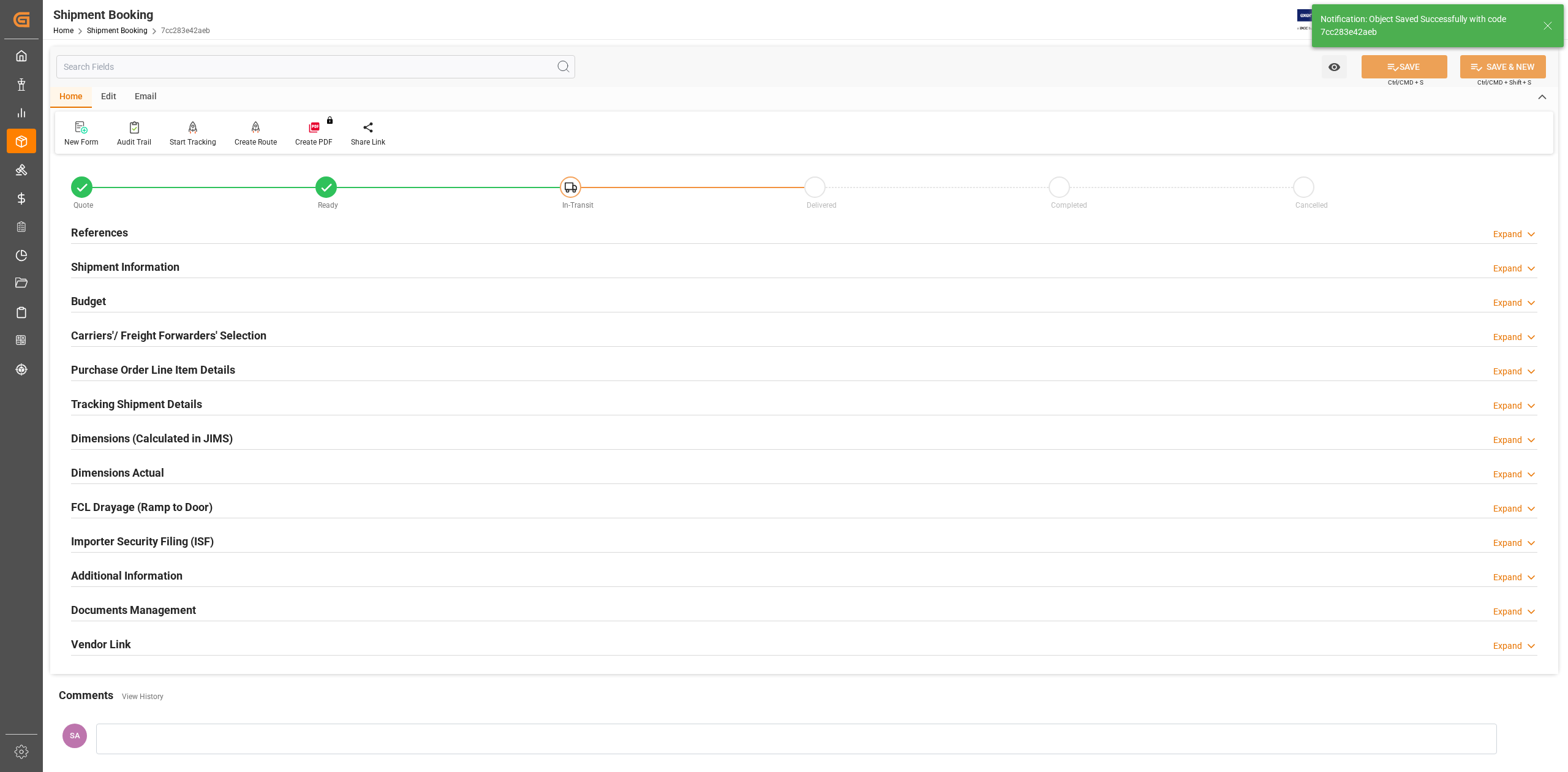
click at [163, 263] on h2 "Shipment Information" at bounding box center [125, 267] width 108 height 17
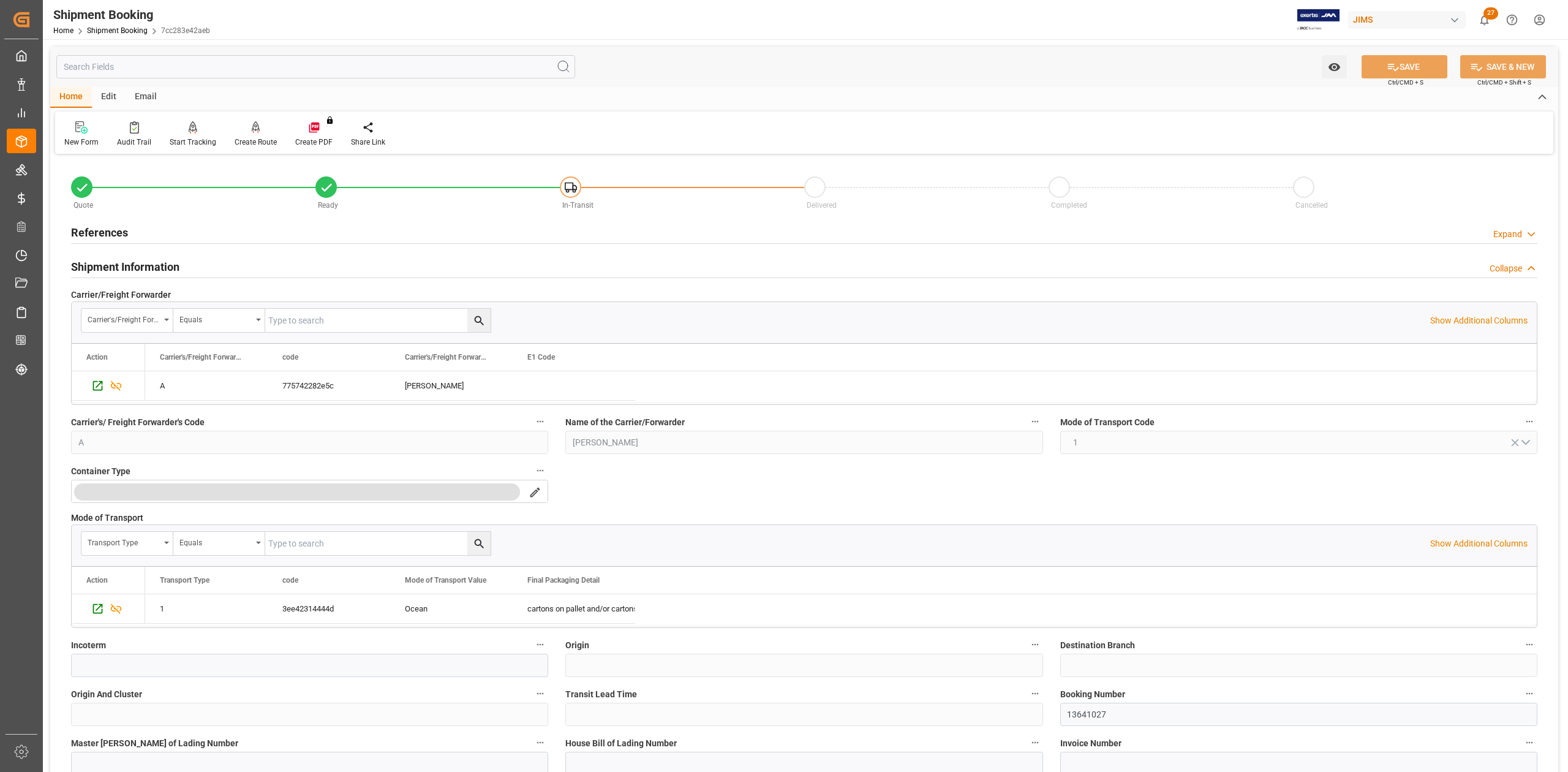
click at [163, 263] on h2 "Shipment Information" at bounding box center [125, 267] width 108 height 17
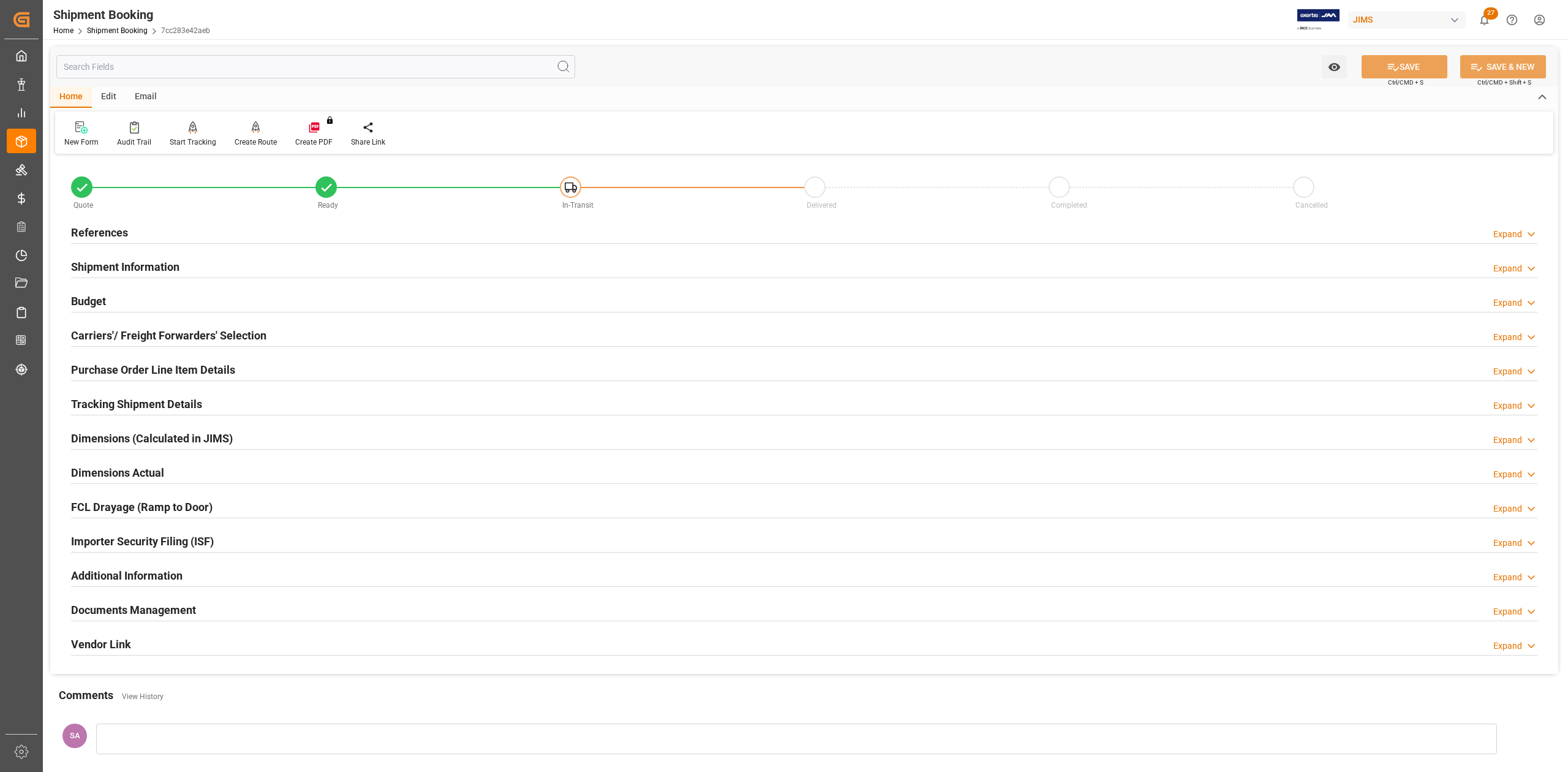
scroll to position [81, 0]
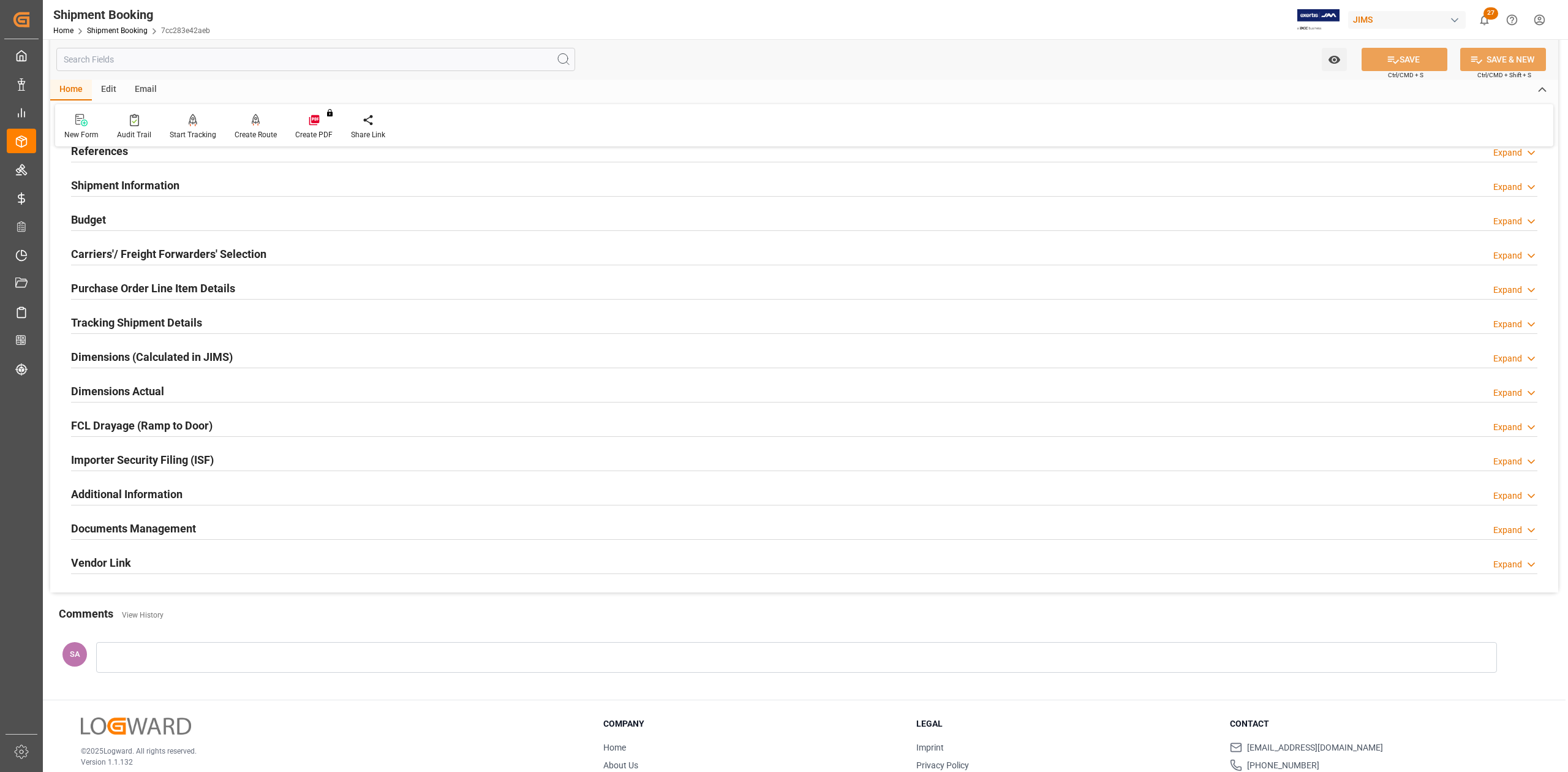
click at [148, 392] on h2 "Dimensions Actual" at bounding box center [117, 391] width 93 height 17
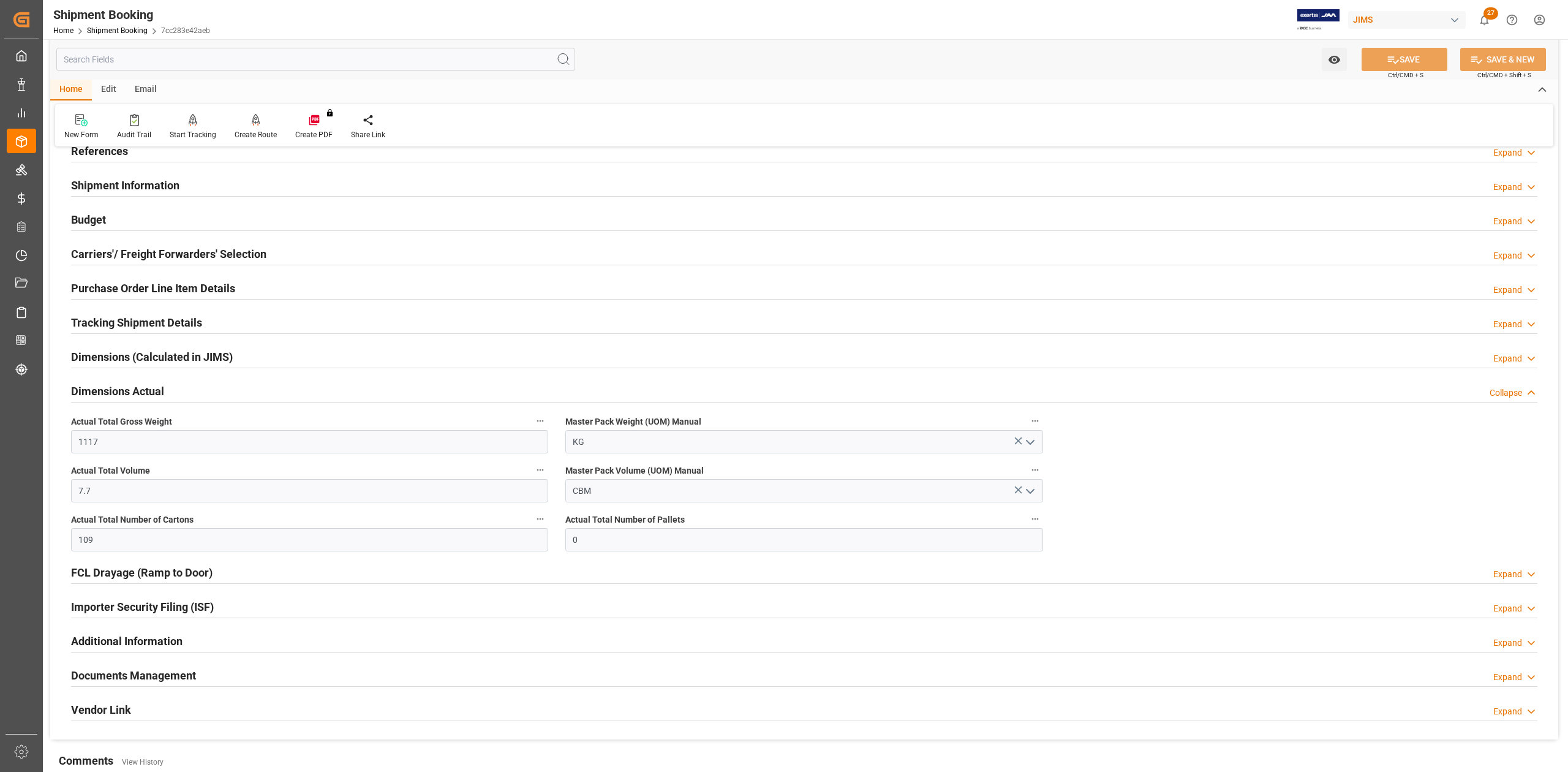
drag, startPoint x: 91, startPoint y: 221, endPoint x: 113, endPoint y: 275, distance: 58.3
click at [91, 221] on h2 "Budget" at bounding box center [88, 219] width 35 height 17
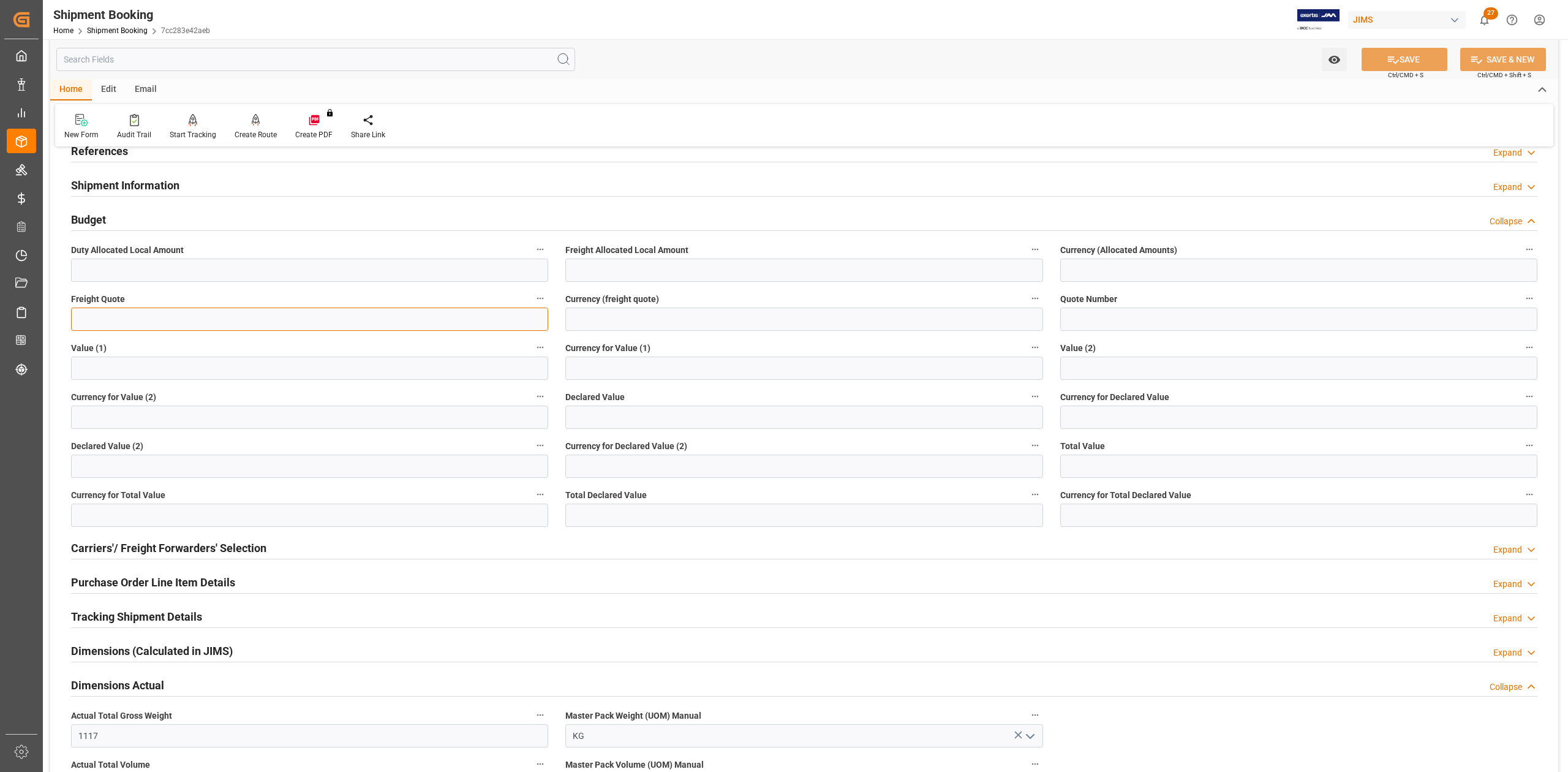
click at [113, 317] on input "text" at bounding box center [309, 319] width 477 height 23
type input "1250"
click at [644, 319] on input at bounding box center [804, 319] width 477 height 23
type input "USD"
click at [1393, 59] on icon at bounding box center [1393, 60] width 13 height 13
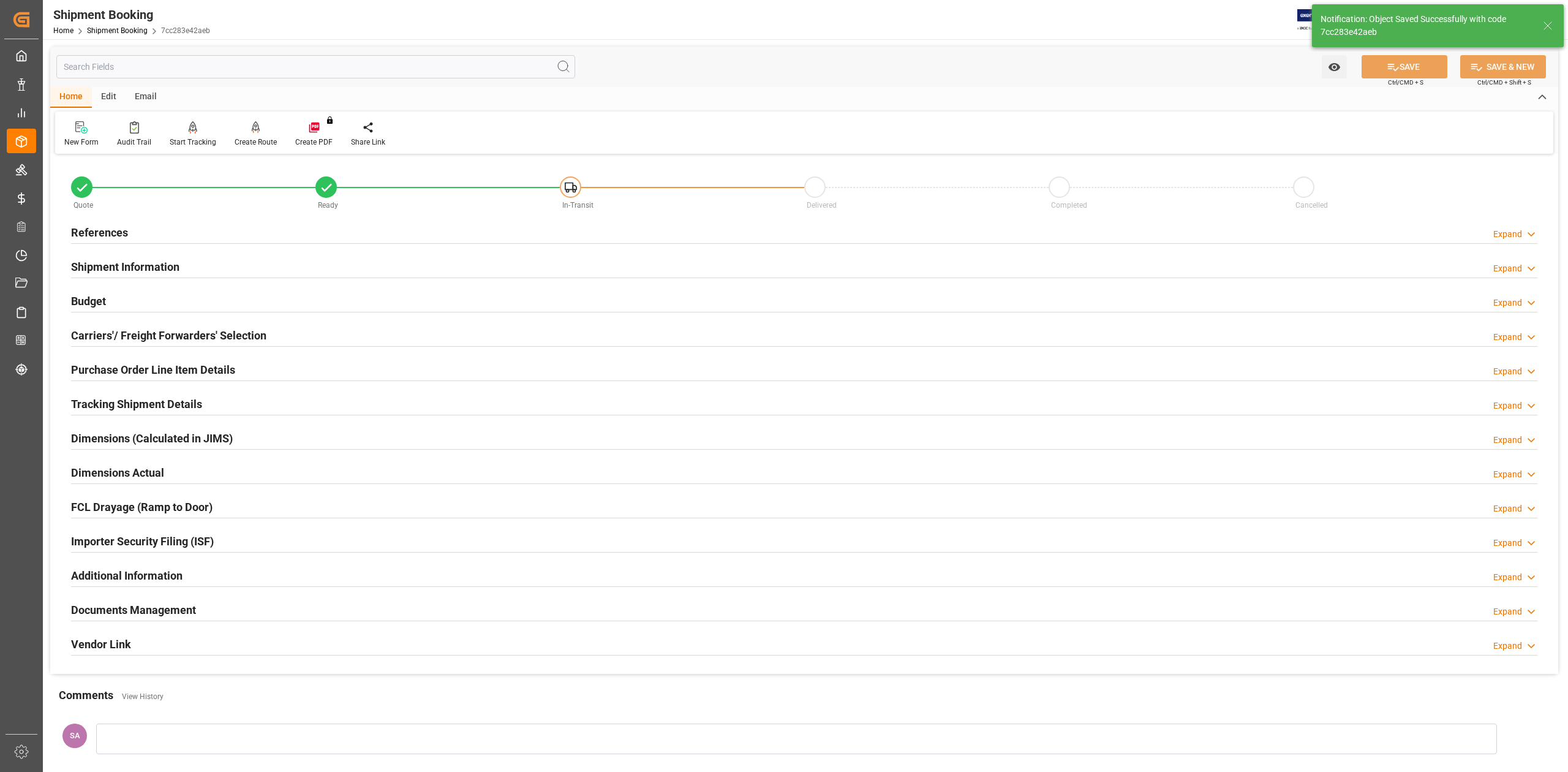
scroll to position [150, 0]
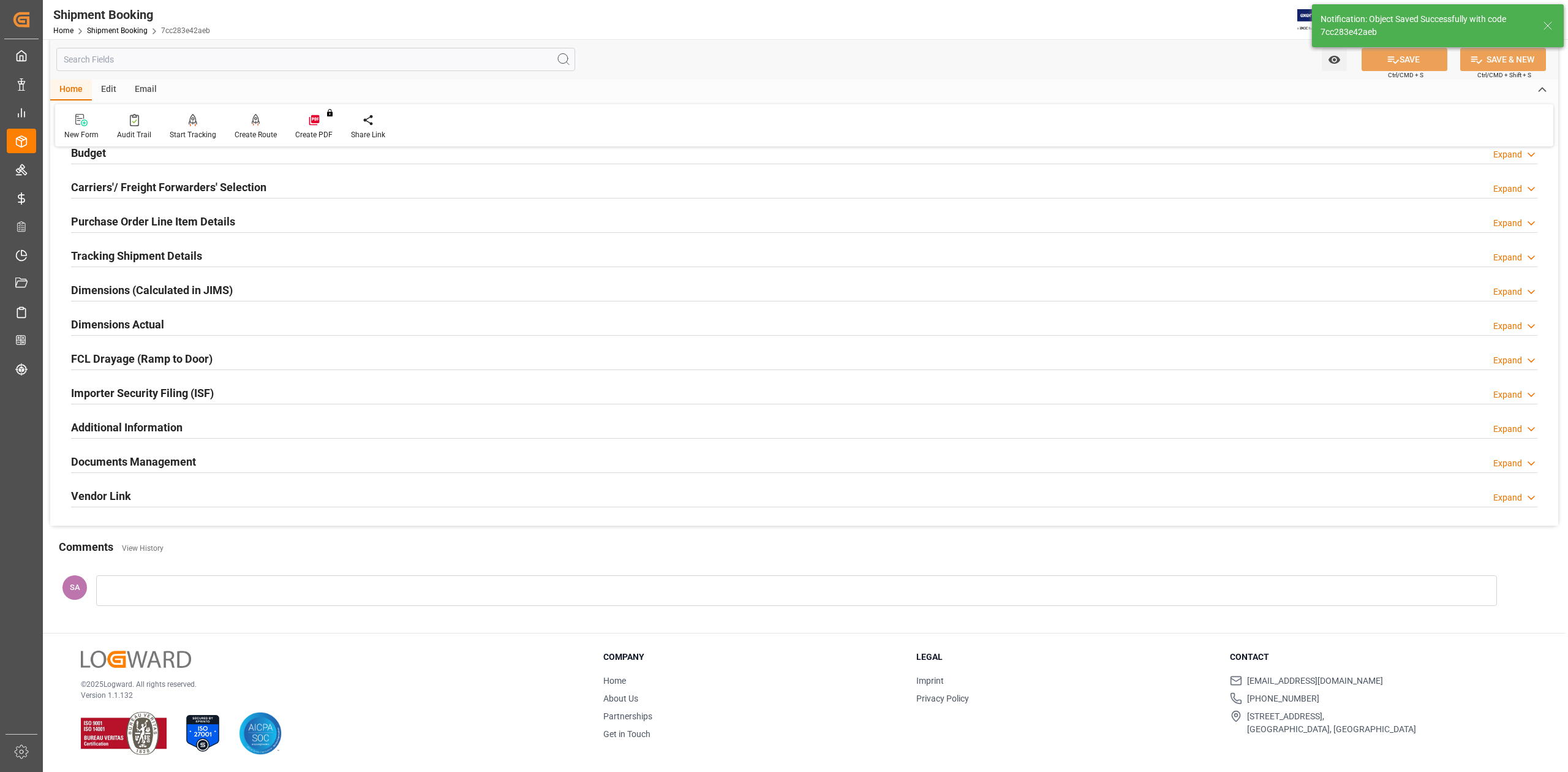
click at [108, 257] on h2 "Tracking Shipment Details" at bounding box center [136, 256] width 131 height 17
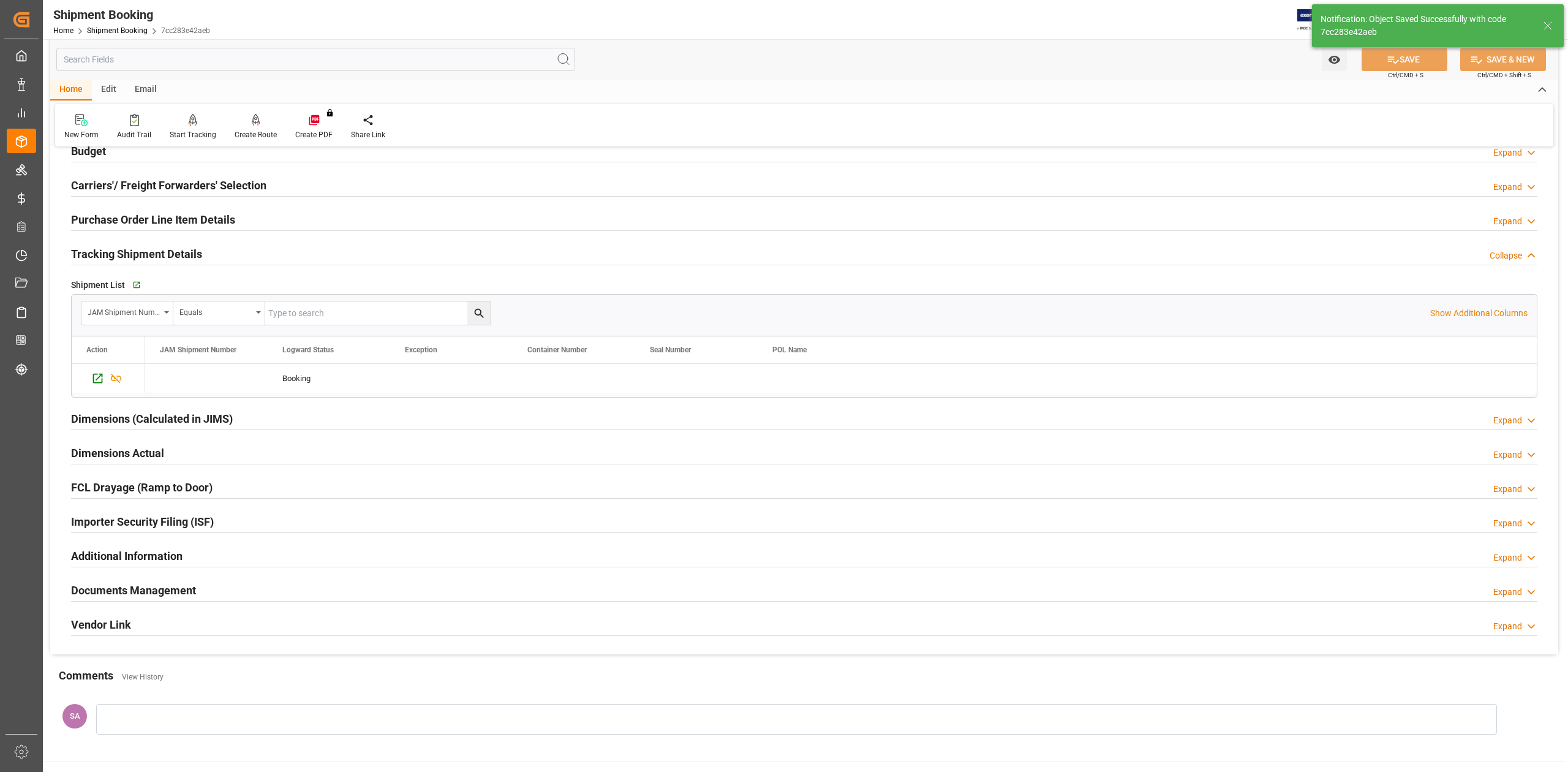
scroll to position [245, 0]
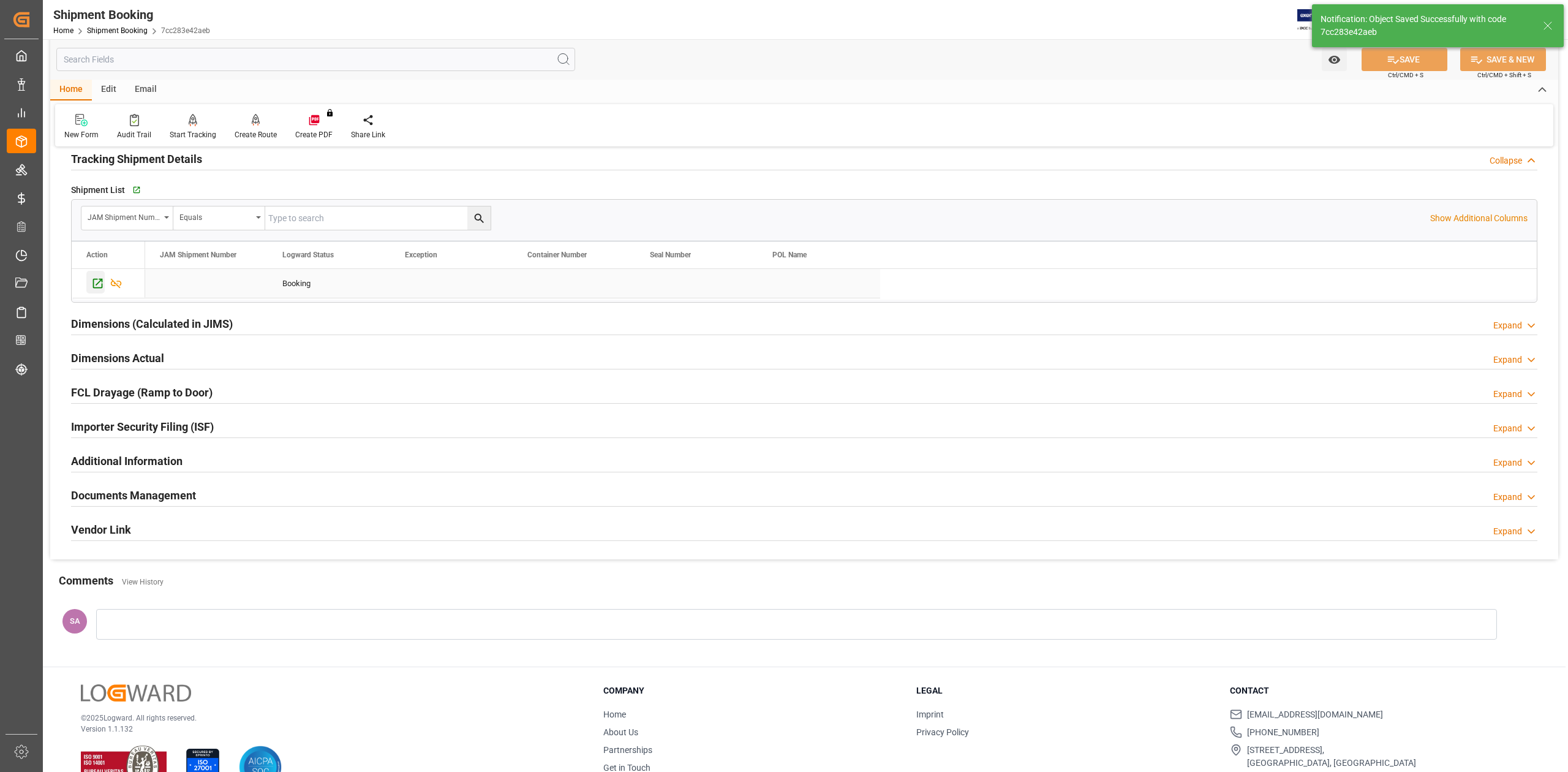
click at [101, 292] on div "Press SPACE to select this row." at bounding box center [95, 281] width 18 height 23
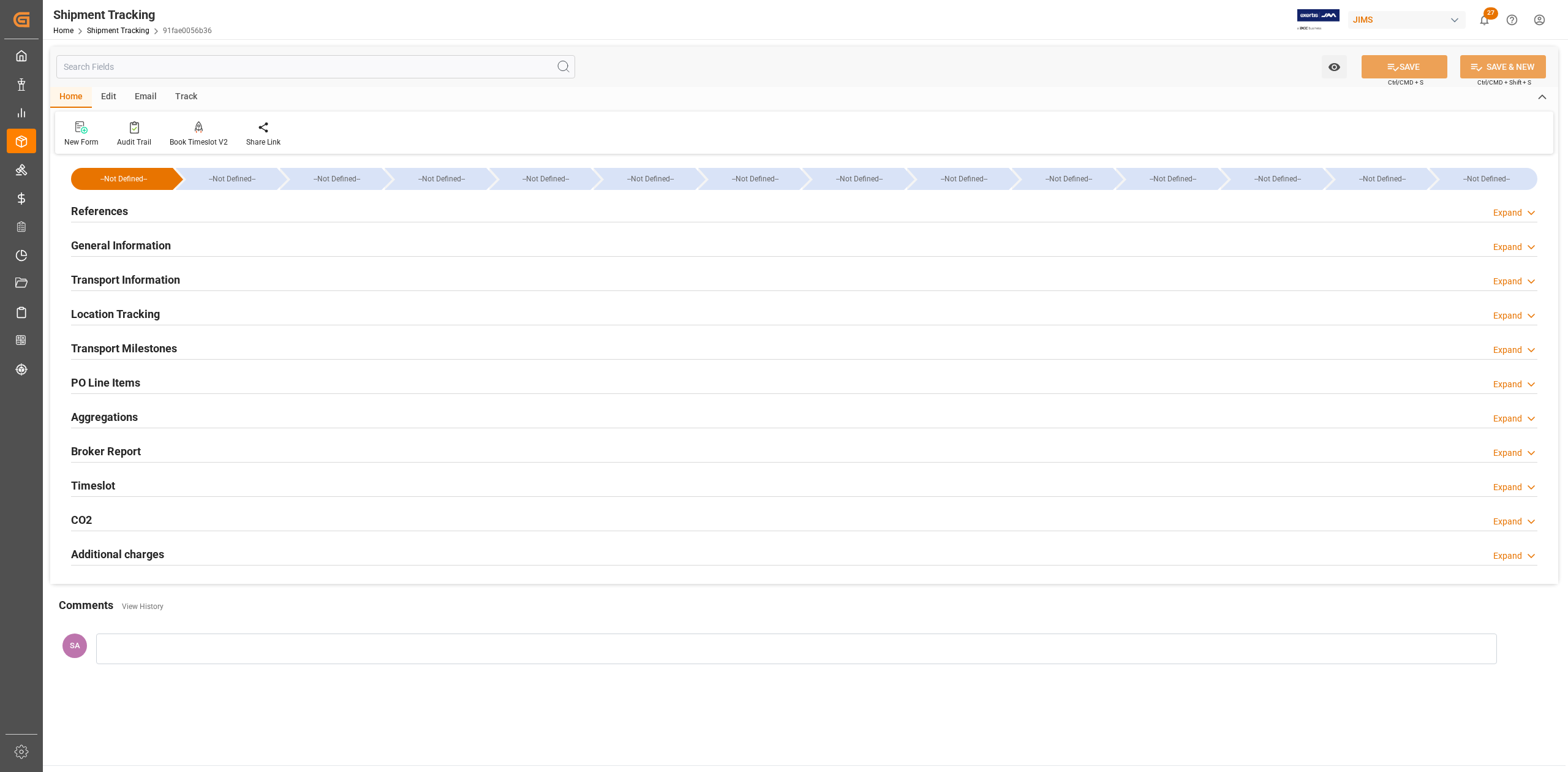
click at [152, 352] on h2 "Transport Milestones" at bounding box center [123, 348] width 106 height 17
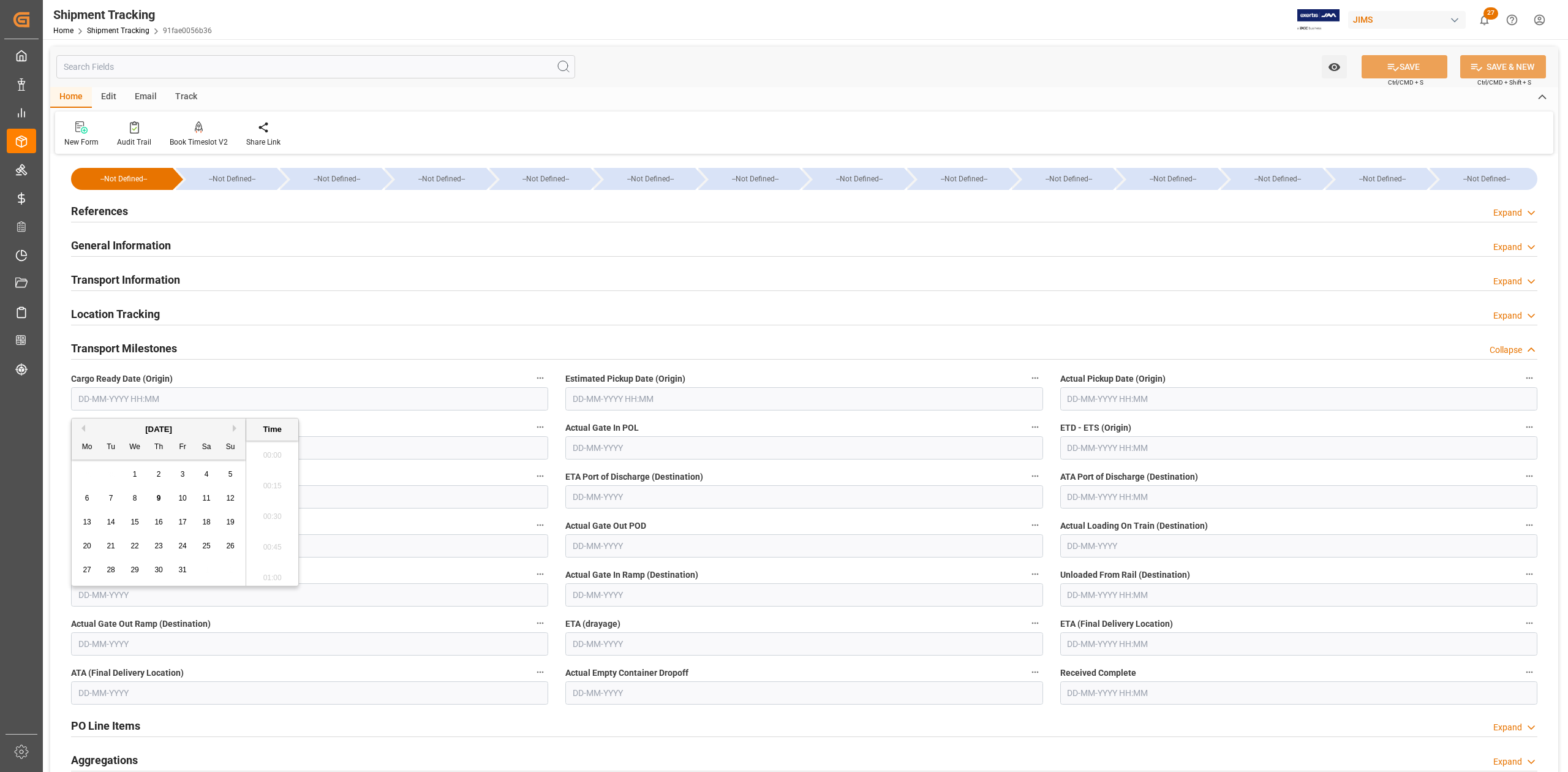
click at [157, 397] on input "text" at bounding box center [309, 399] width 477 height 23
click at [355, 402] on input "text" at bounding box center [309, 399] width 477 height 23
click at [623, 397] on input "text" at bounding box center [804, 399] width 477 height 23
type input "17-10-2025 00:00"
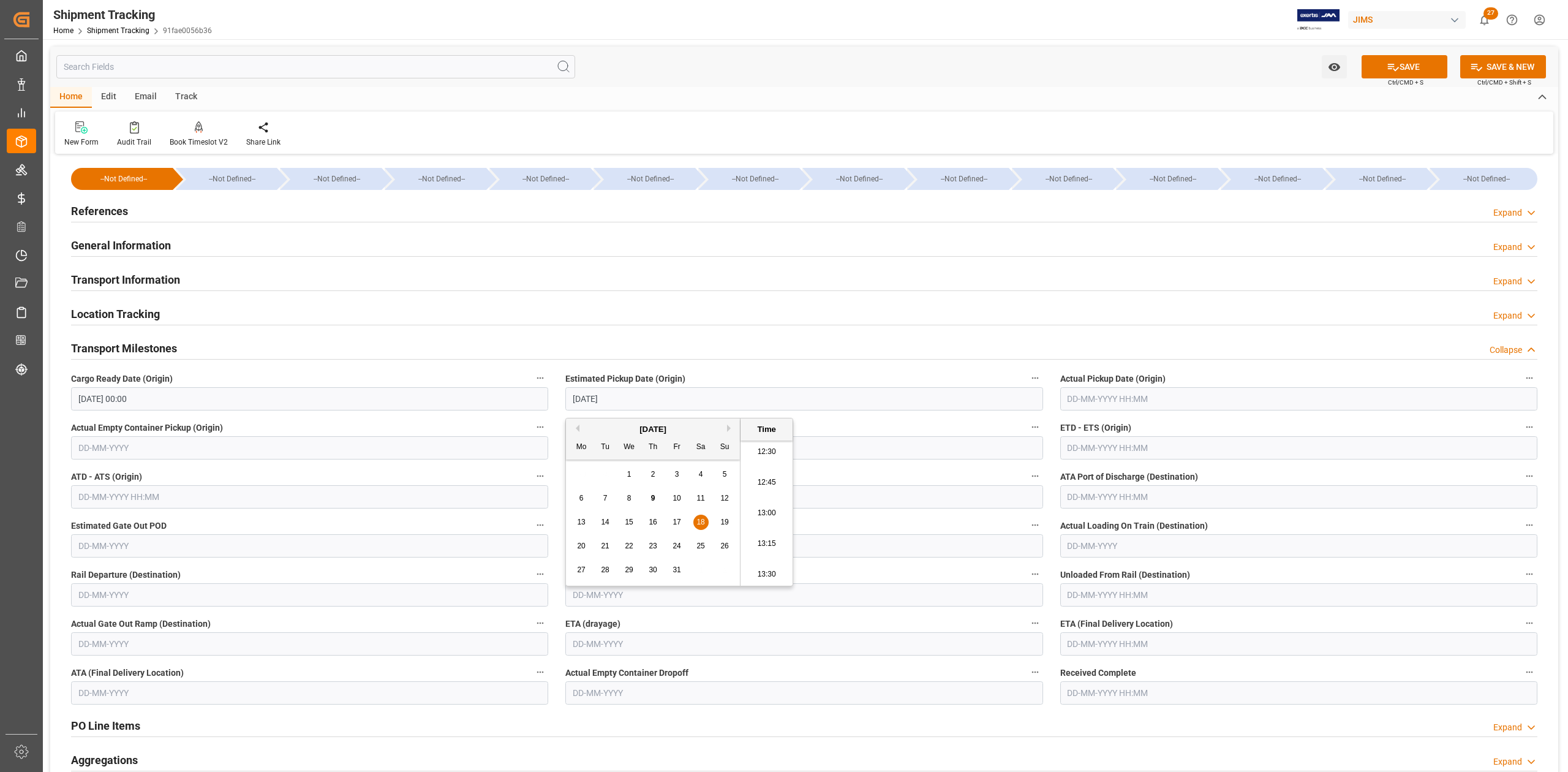
click at [1143, 446] on input "text" at bounding box center [1298, 448] width 477 height 23
type input "18-10-2025 00:00"
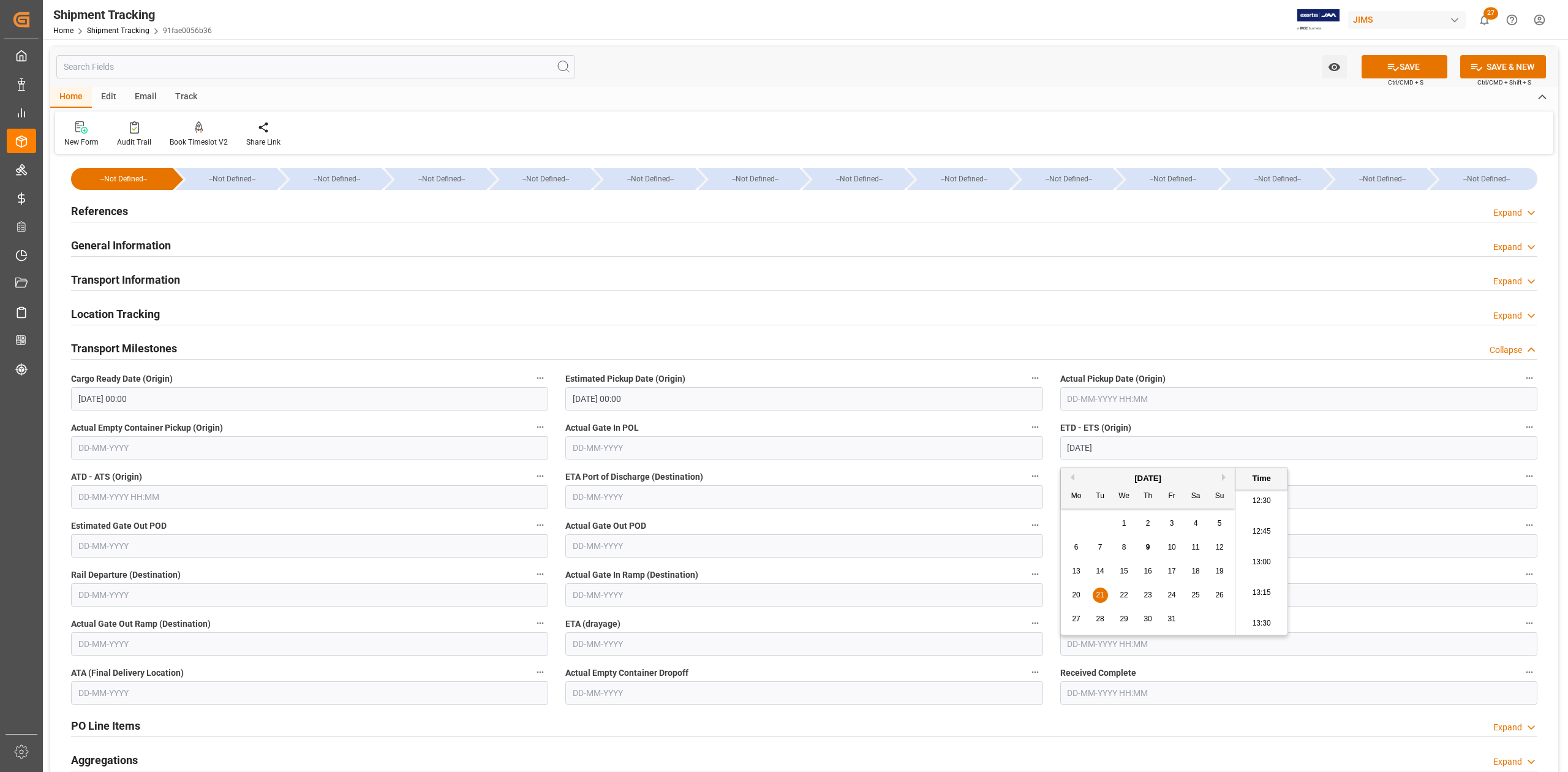
click at [1074, 651] on input "text" at bounding box center [1298, 644] width 477 height 23
type input "21-10-2025 00:00"
click at [1224, 464] on button "Next Month" at bounding box center [1225, 465] width 7 height 7
click at [1225, 463] on button "Next Month" at bounding box center [1225, 465] width 7 height 7
click at [1098, 510] on span "2" at bounding box center [1100, 511] width 4 height 9
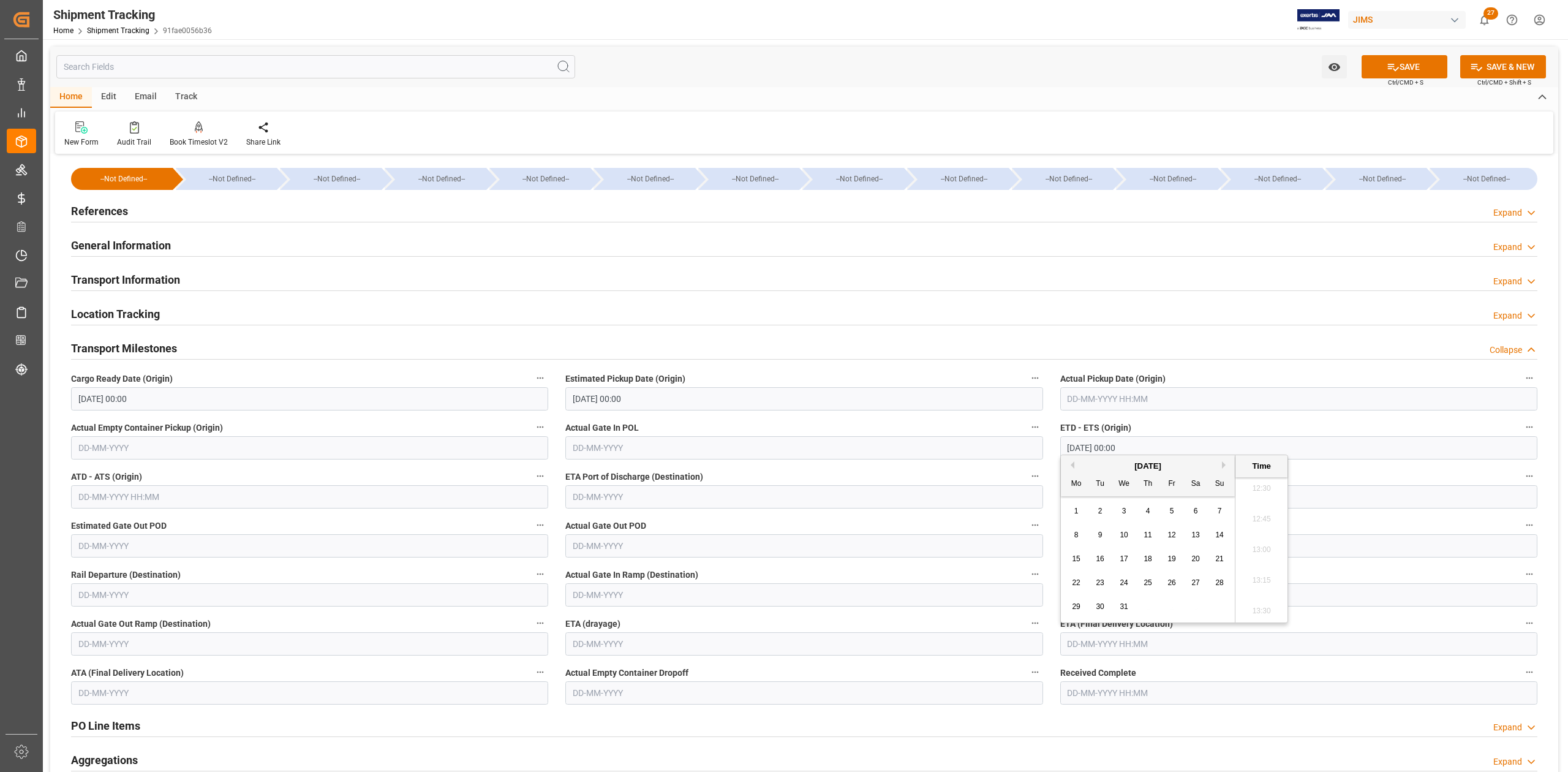
type input "02-12-2025 00:00"
click at [1409, 58] on button "SAVE" at bounding box center [1404, 67] width 85 height 23
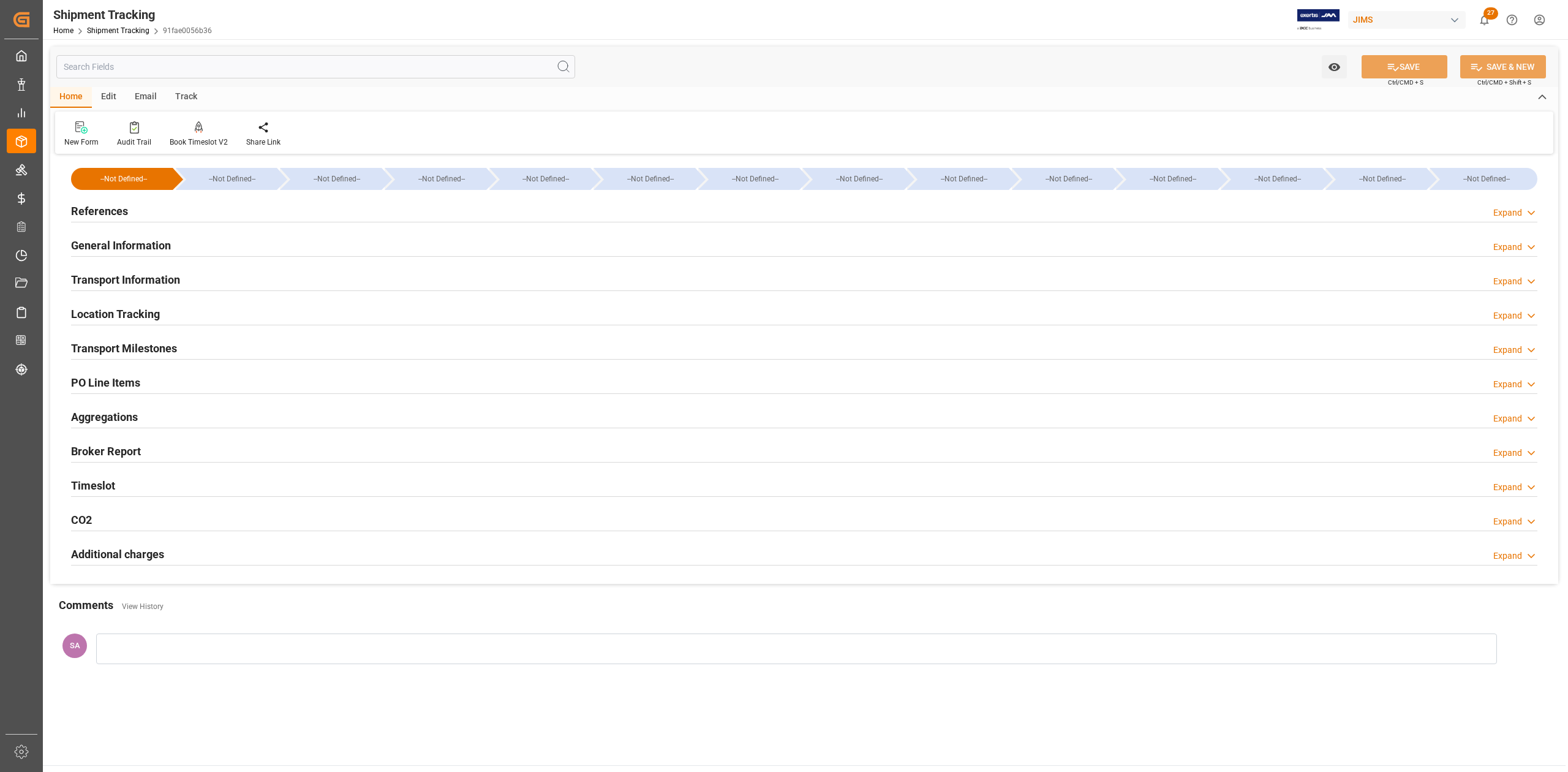
click at [172, 347] on h2 "Transport Milestones" at bounding box center [123, 348] width 106 height 17
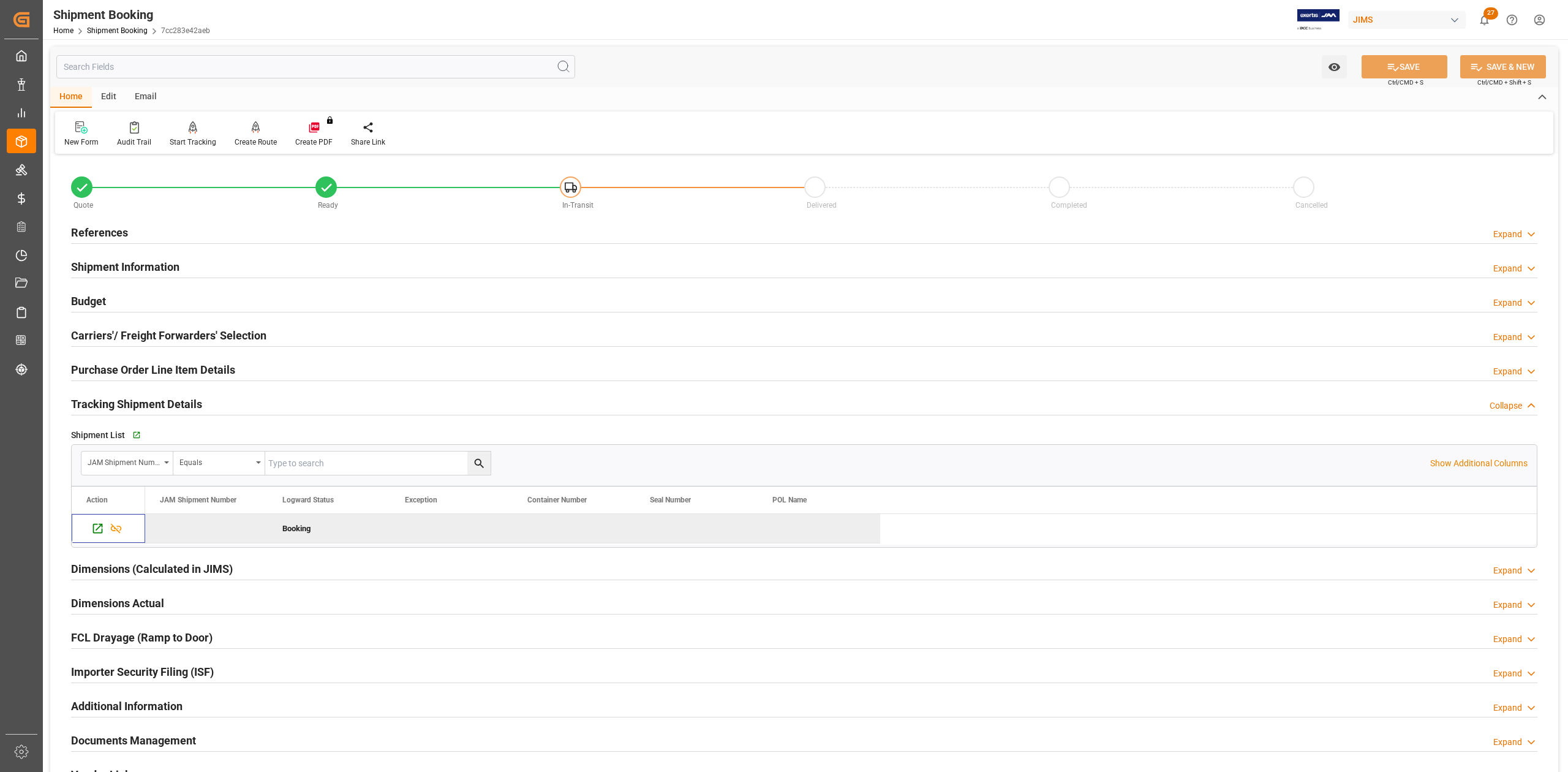
scroll to position [245, 0]
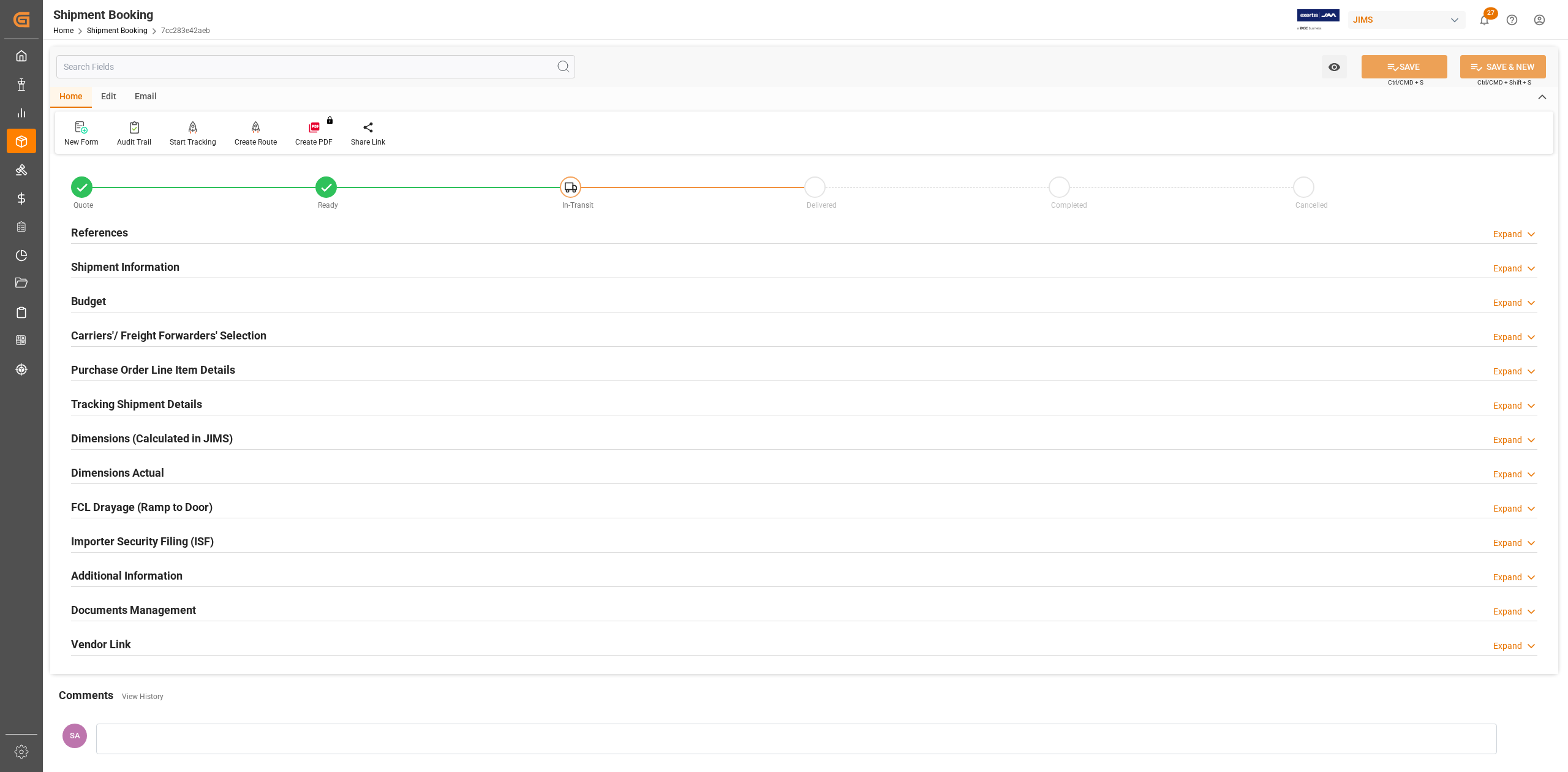
click at [98, 376] on h2 "Purchase Order Line Item Details" at bounding box center [153, 370] width 164 height 17
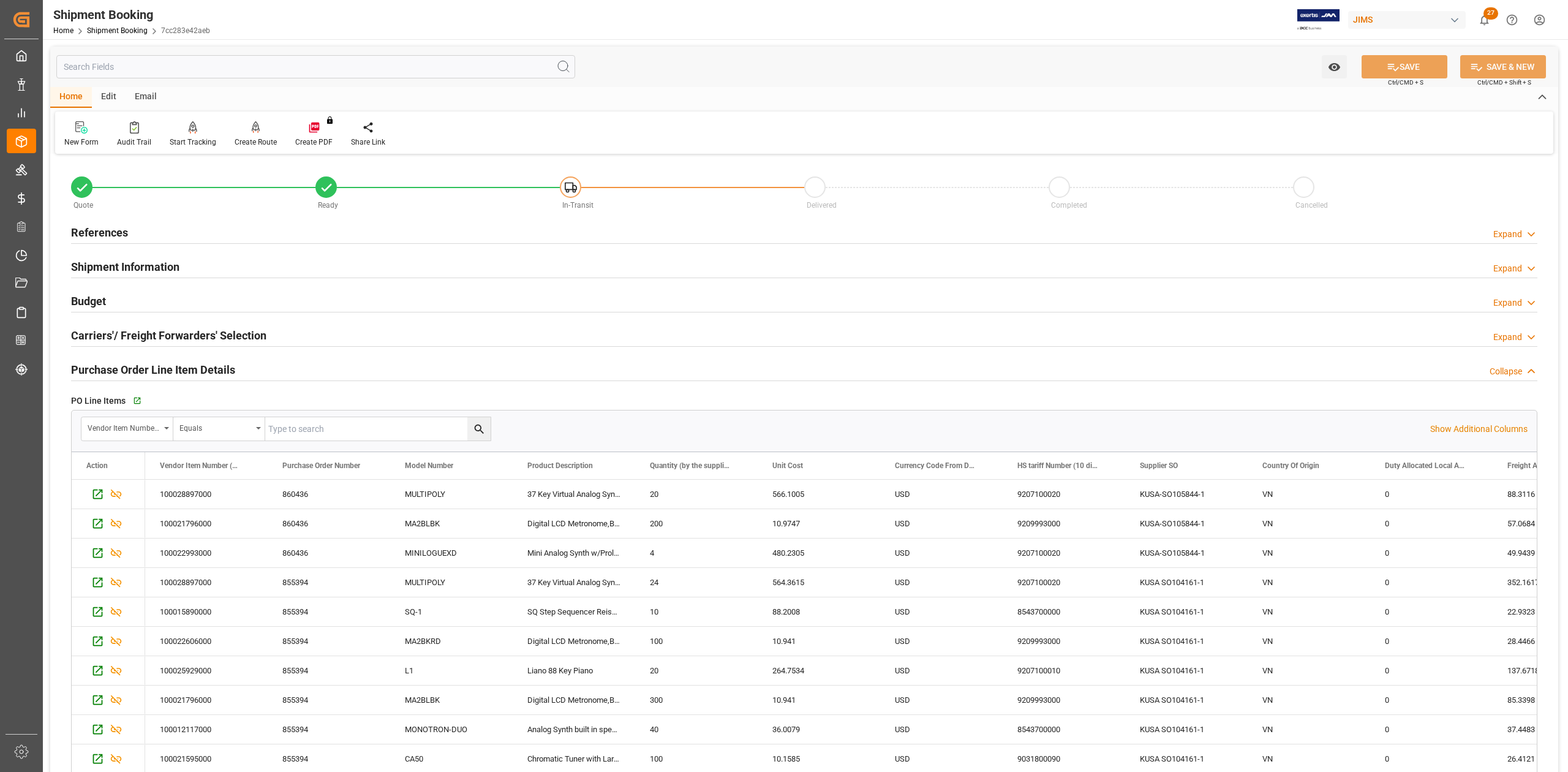
click at [98, 371] on h2 "Purchase Order Line Item Details" at bounding box center [153, 370] width 164 height 17
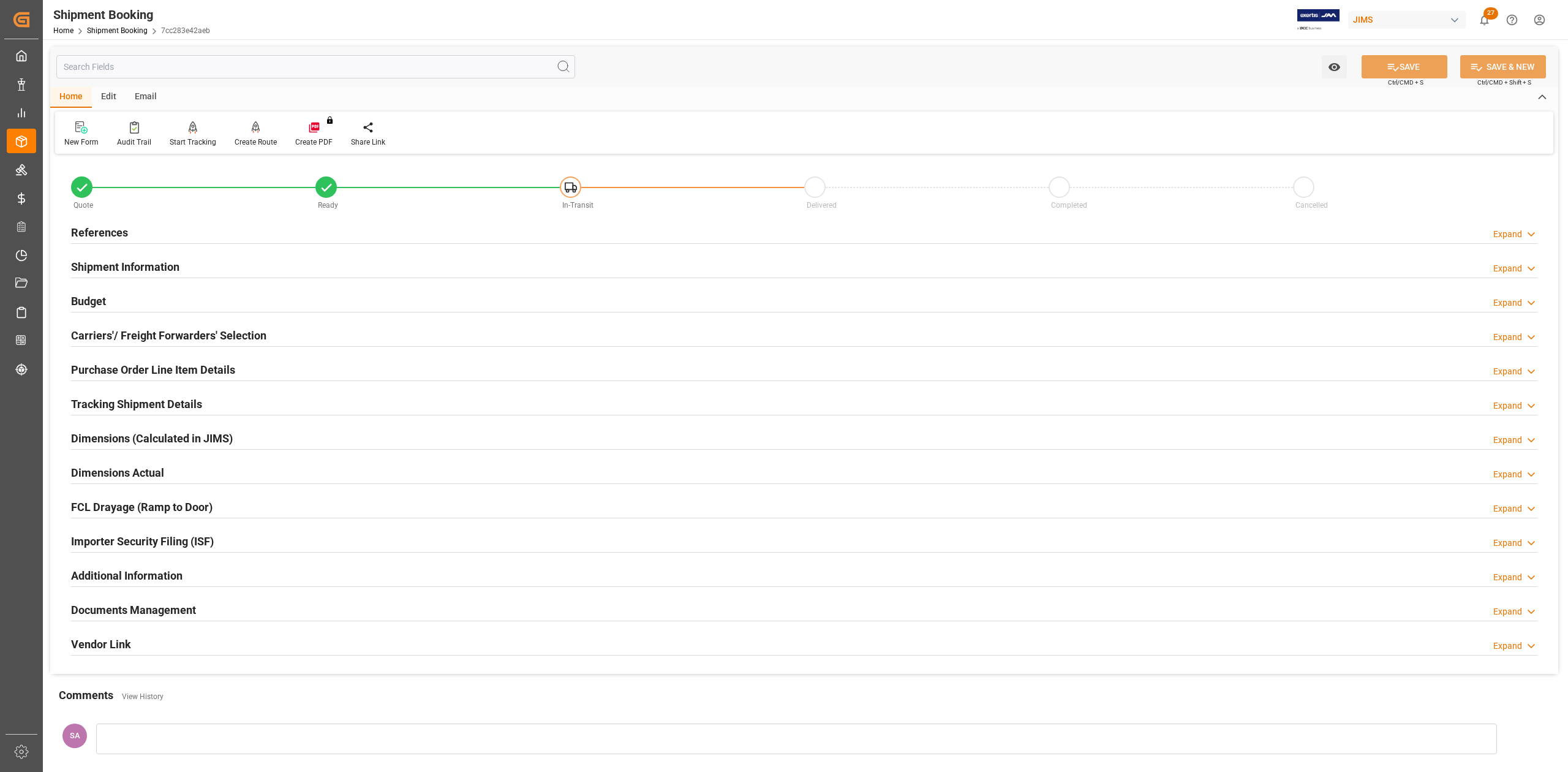
click at [69, 232] on div "References Expand" at bounding box center [804, 232] width 1483 height 34
click at [88, 230] on h2 "References" at bounding box center [99, 232] width 57 height 17
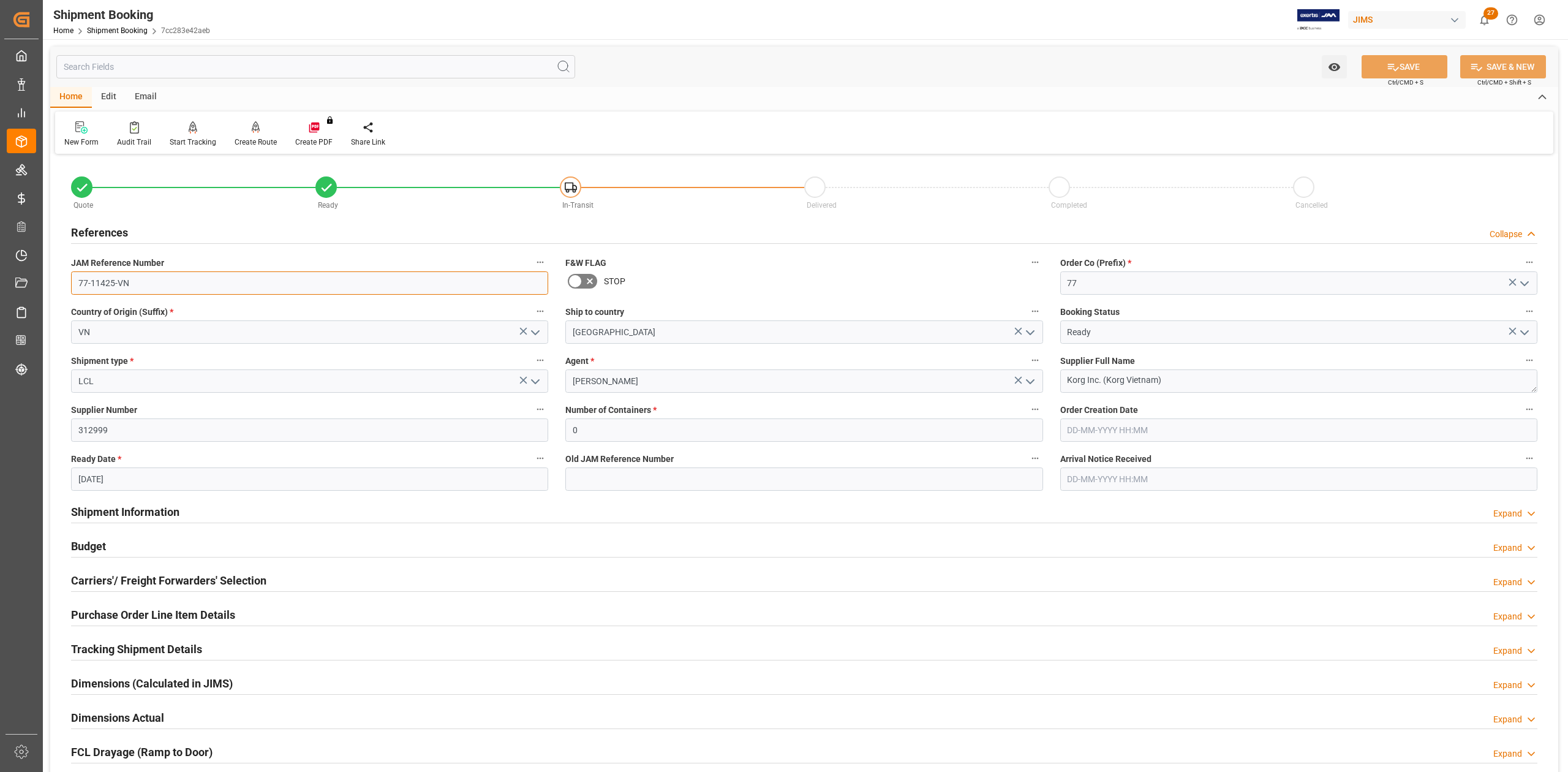
click at [153, 279] on input "77-11425-VN" at bounding box center [309, 283] width 477 height 23
click at [1198, 377] on textarea "Korg Inc. (Korg Vietnam)" at bounding box center [1298, 381] width 477 height 23
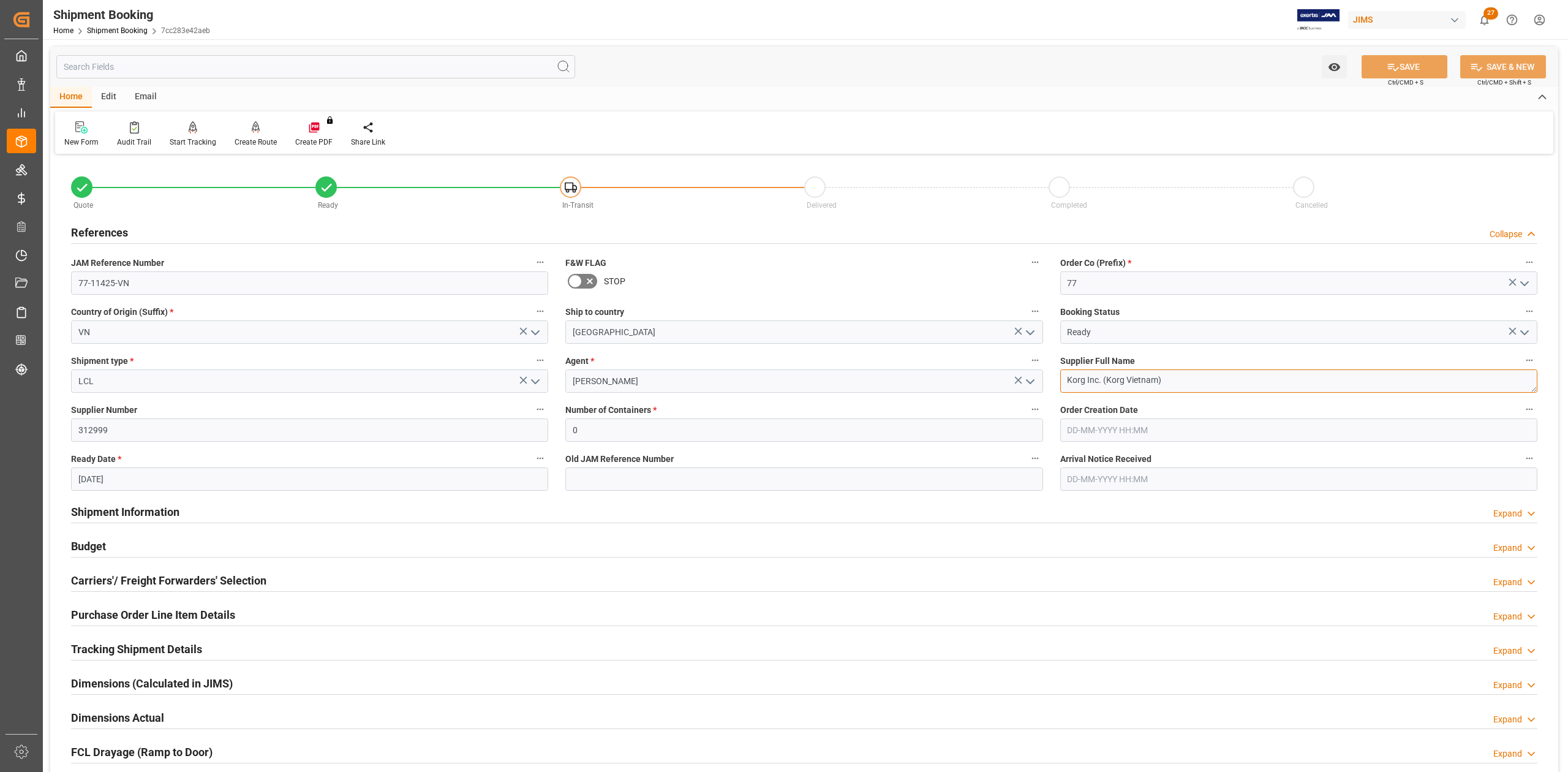
click at [1198, 377] on textarea "Korg Inc. (Korg Vietnam)" at bounding box center [1298, 381] width 477 height 23
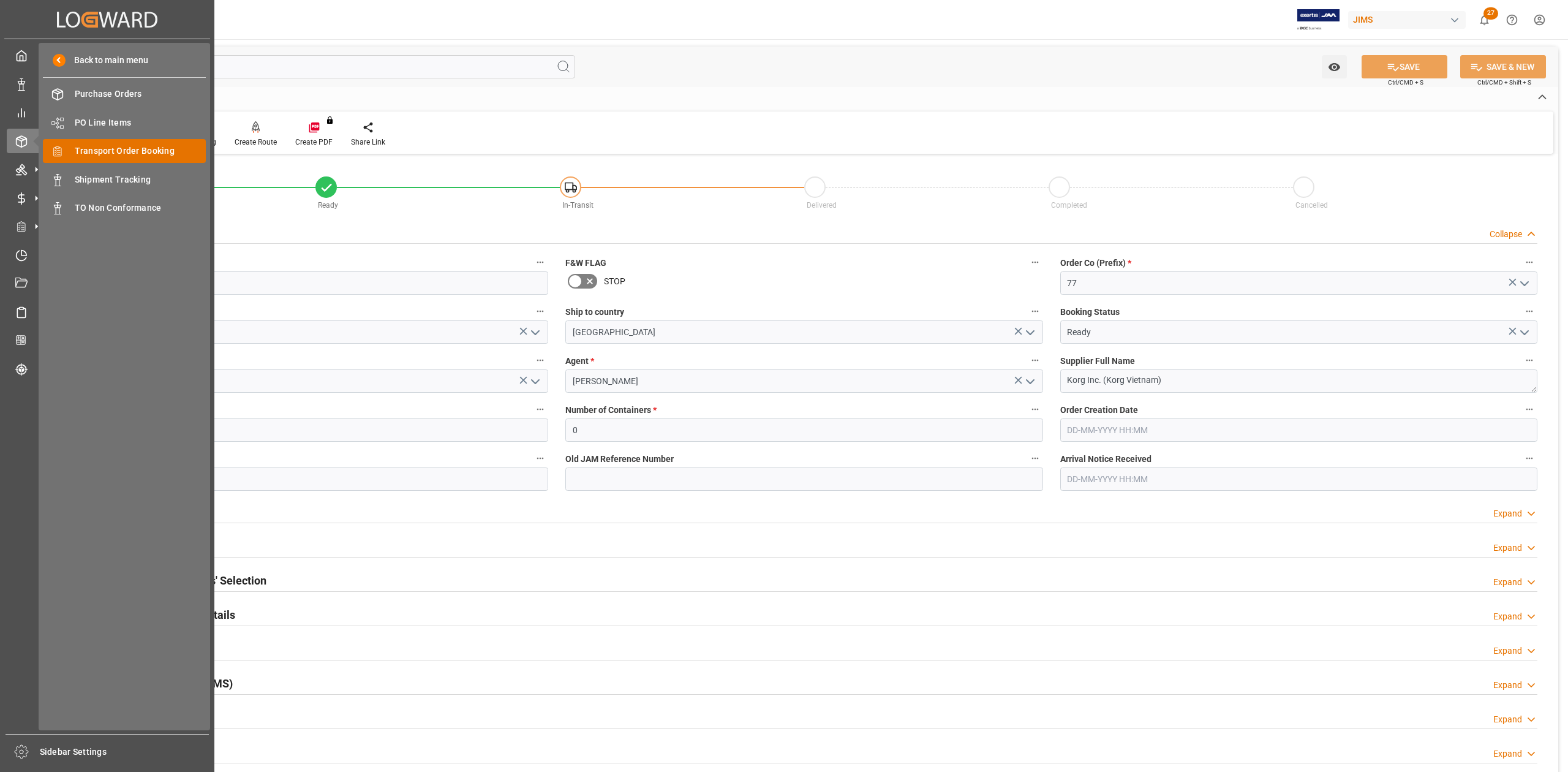
click at [177, 150] on span "Transport Order Booking" at bounding box center [140, 151] width 132 height 13
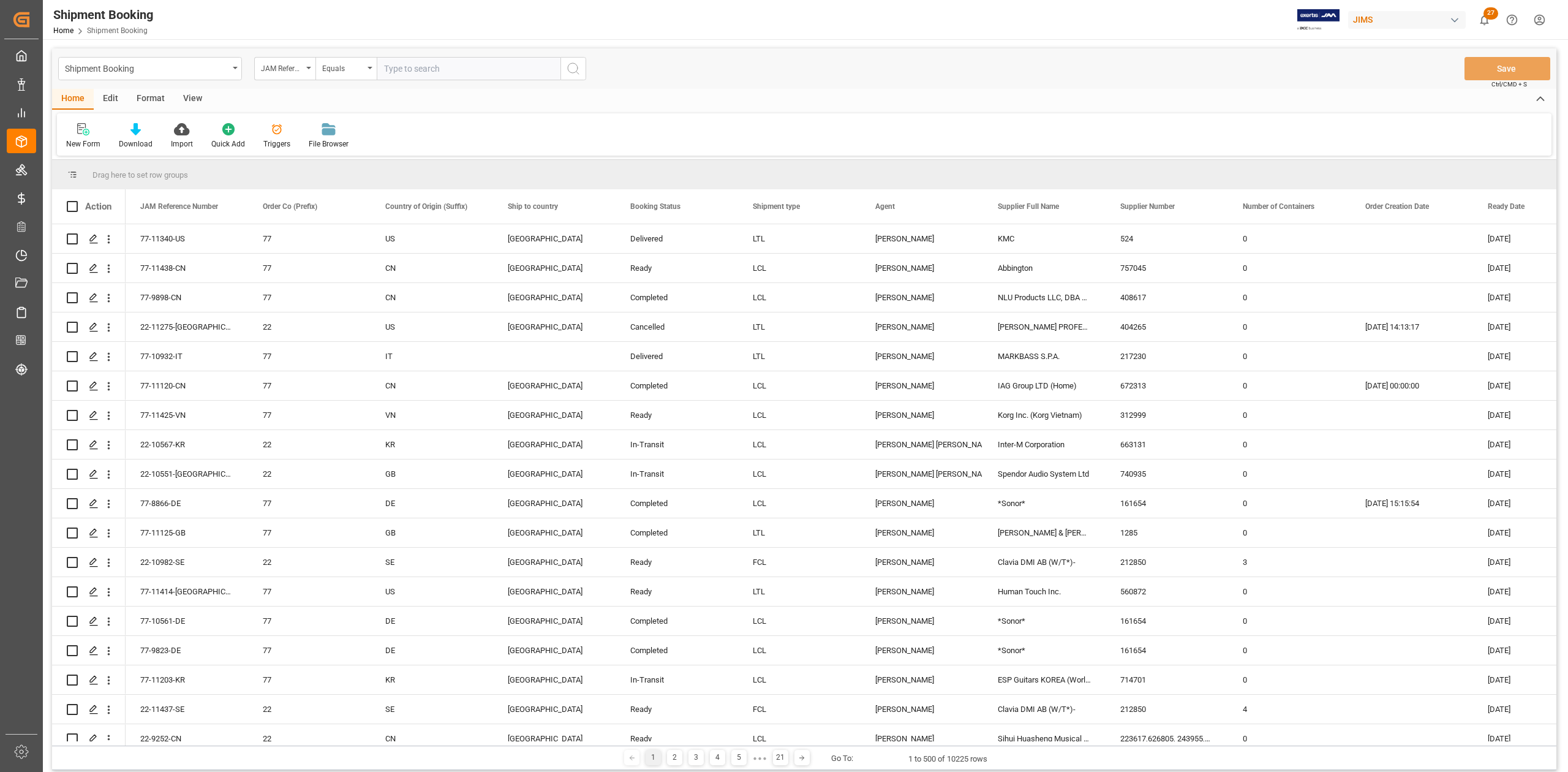
click at [435, 76] on input "text" at bounding box center [468, 69] width 183 height 23
click at [430, 72] on input "text" at bounding box center [468, 69] width 183 height 23
paste input "77-11419-CN"
type input "77-11419-CN"
click at [571, 70] on icon "search button" at bounding box center [573, 69] width 15 height 15
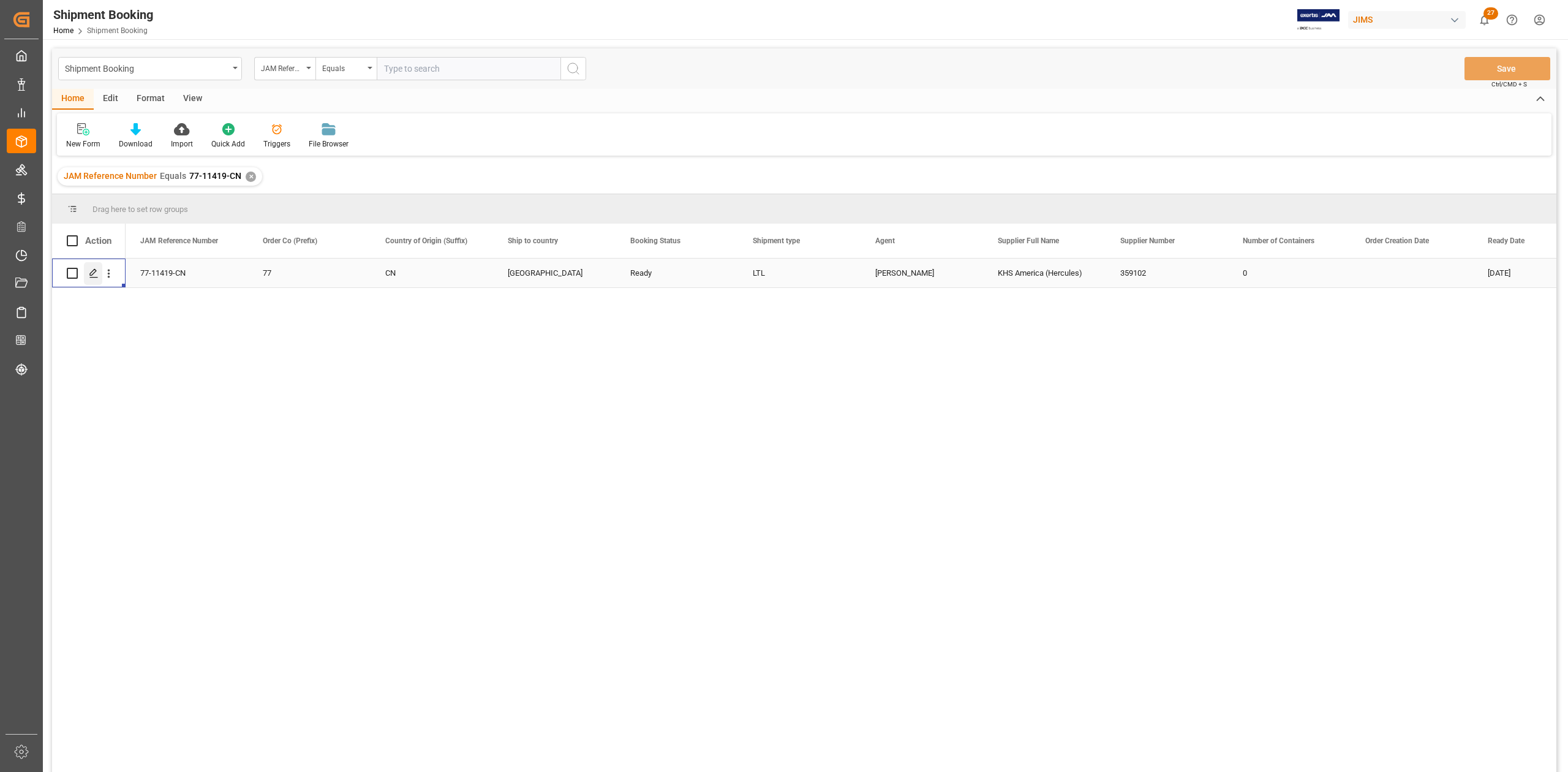
click at [94, 273] on polygon "Press SPACE to select this row." at bounding box center [93, 273] width 6 height 6
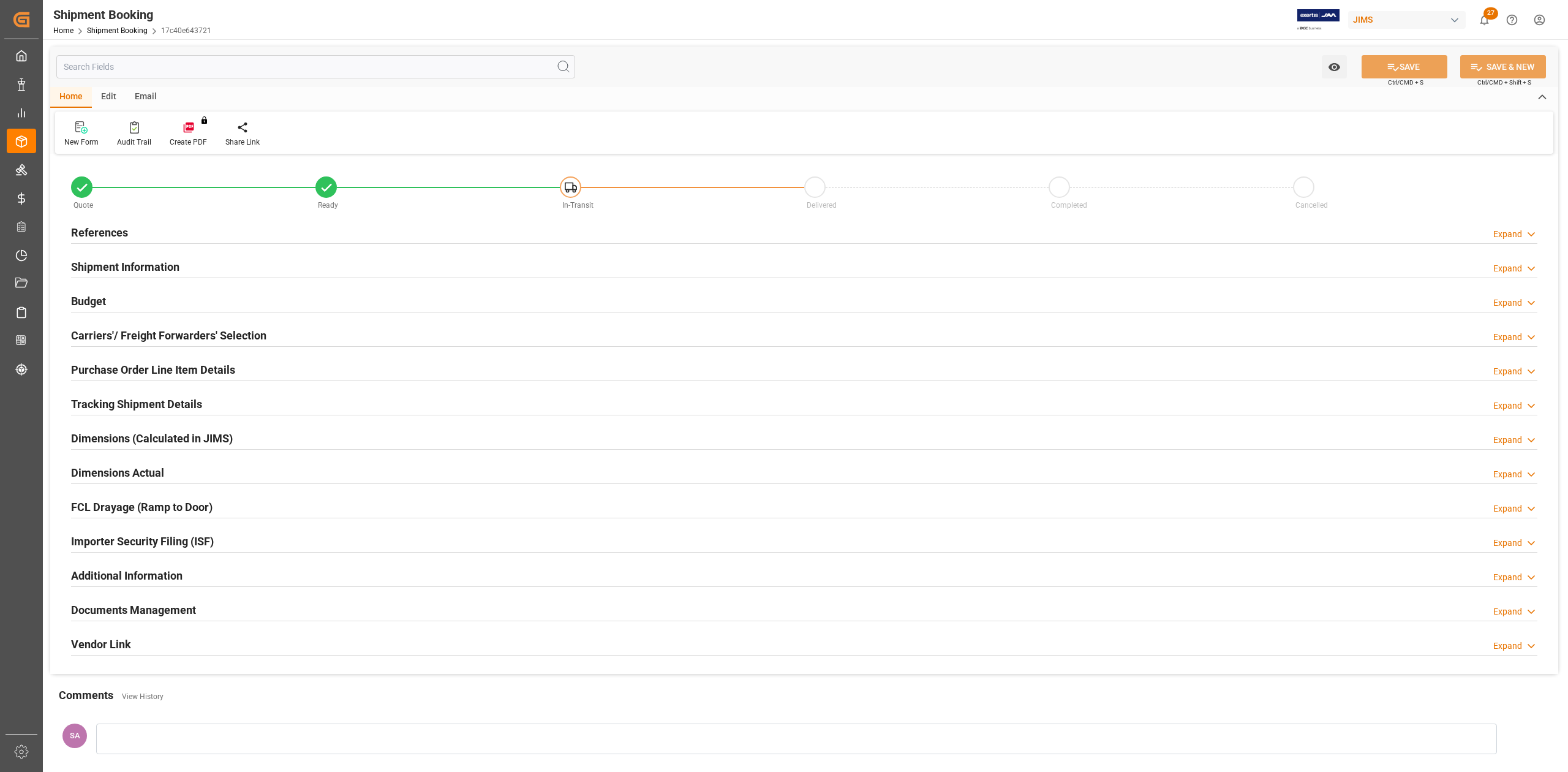
type input "0"
type input "[DATE]"
click at [99, 300] on h2 "Budget" at bounding box center [88, 301] width 35 height 17
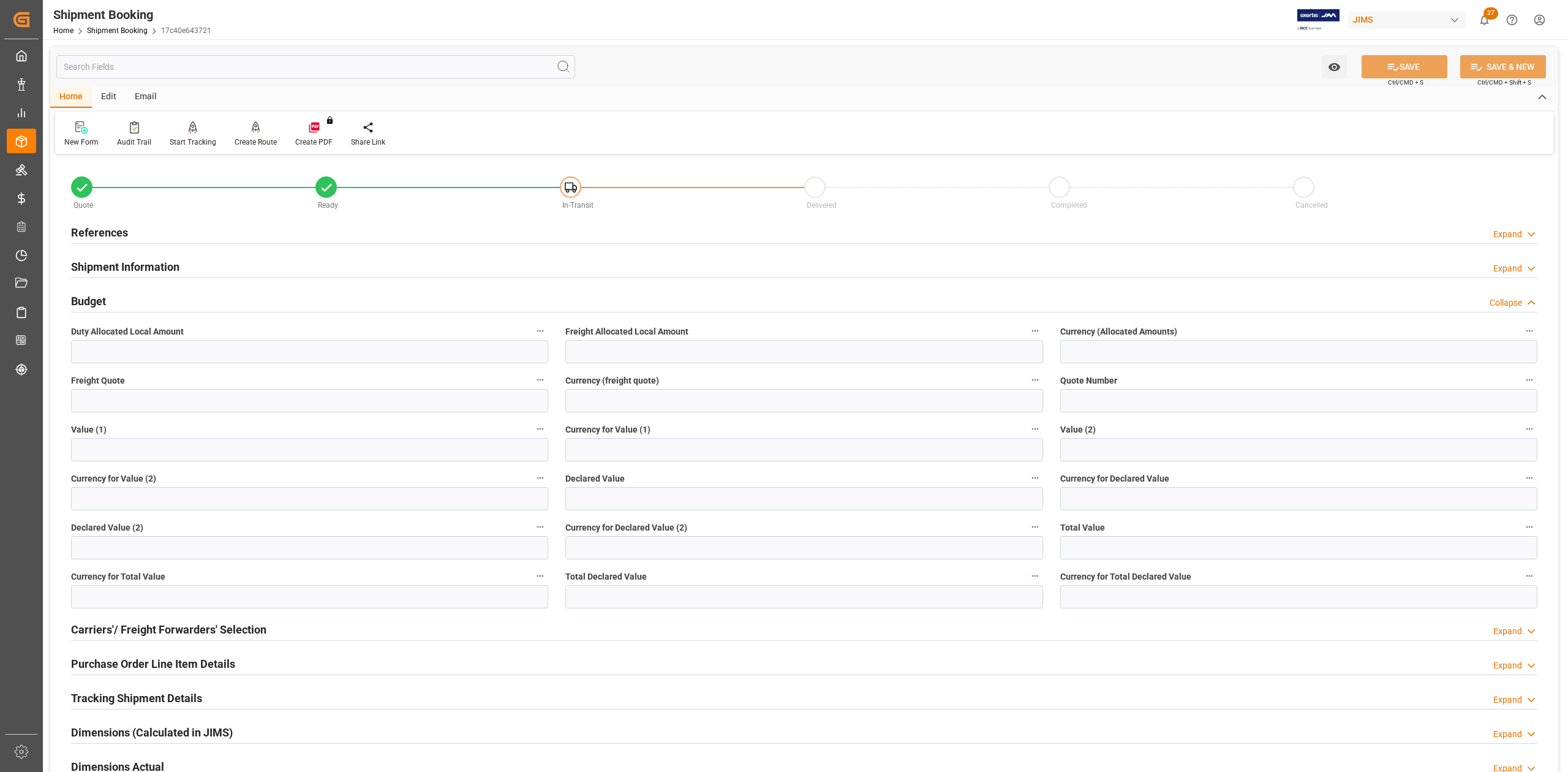
click at [99, 300] on h2 "Budget" at bounding box center [88, 301] width 35 height 17
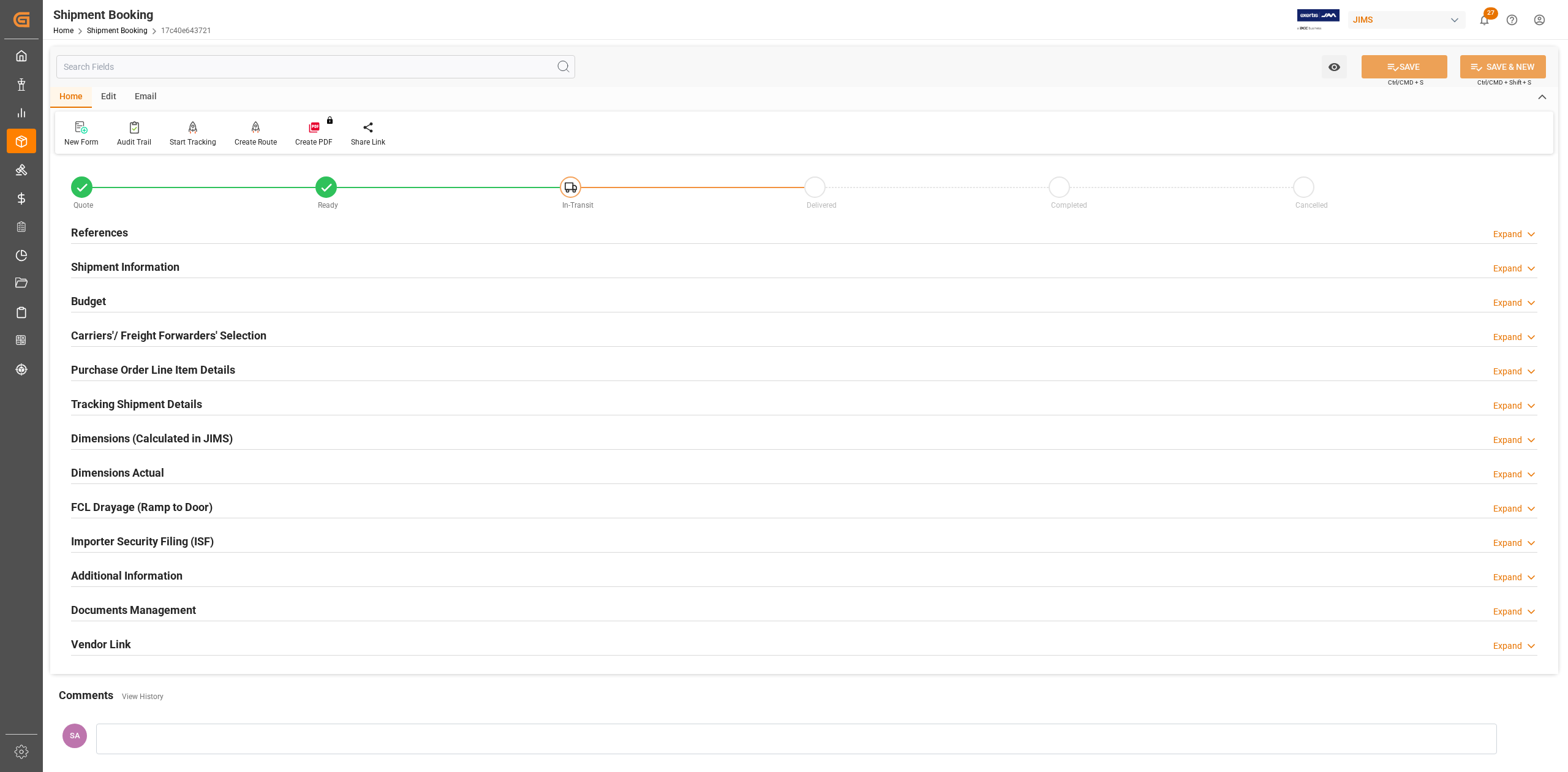
click at [104, 270] on h2 "Shipment Information" at bounding box center [125, 267] width 108 height 17
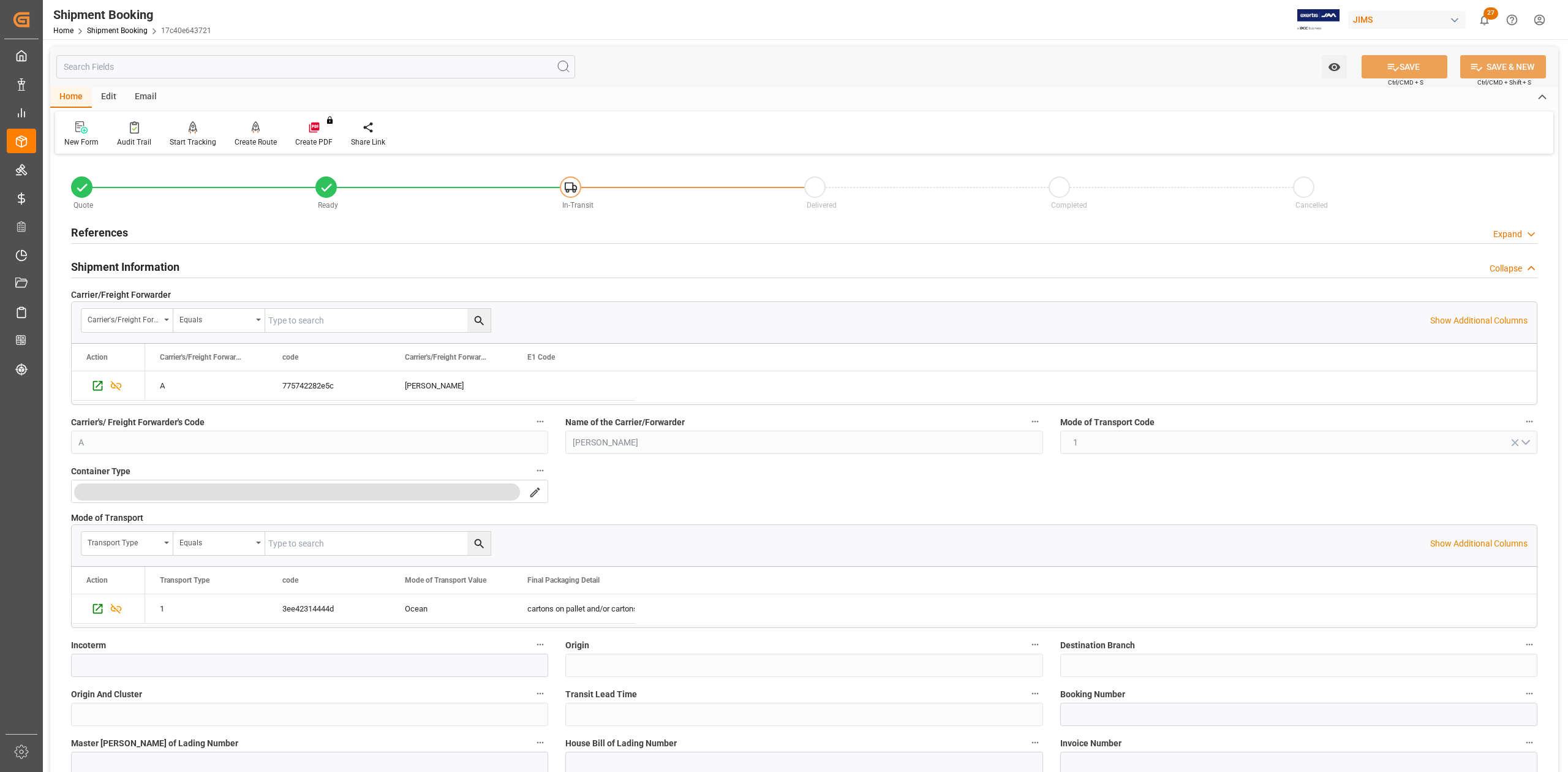
click at [104, 270] on h2 "Shipment Information" at bounding box center [125, 267] width 108 height 17
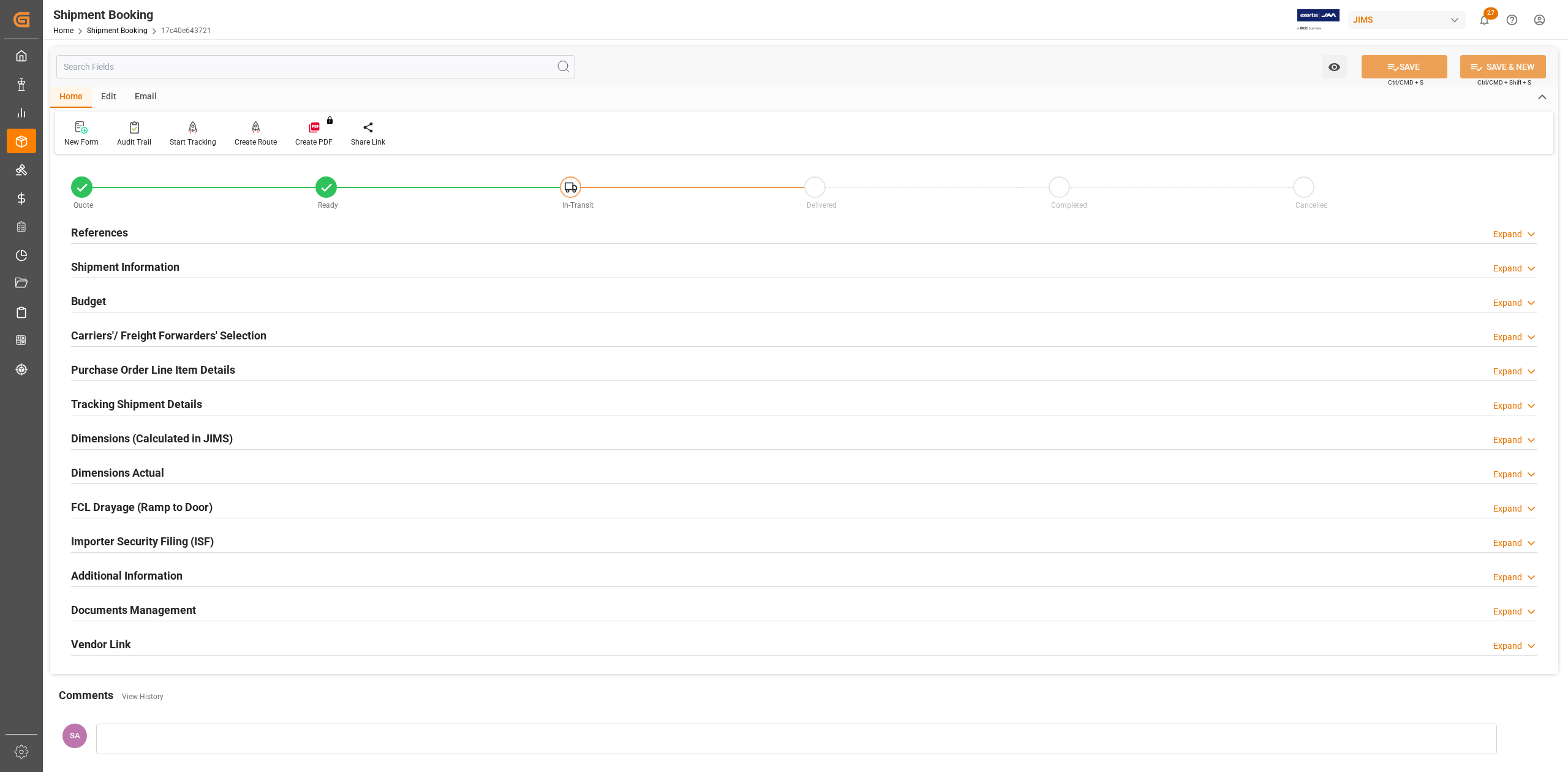
click at [99, 233] on h2 "References" at bounding box center [99, 232] width 57 height 17
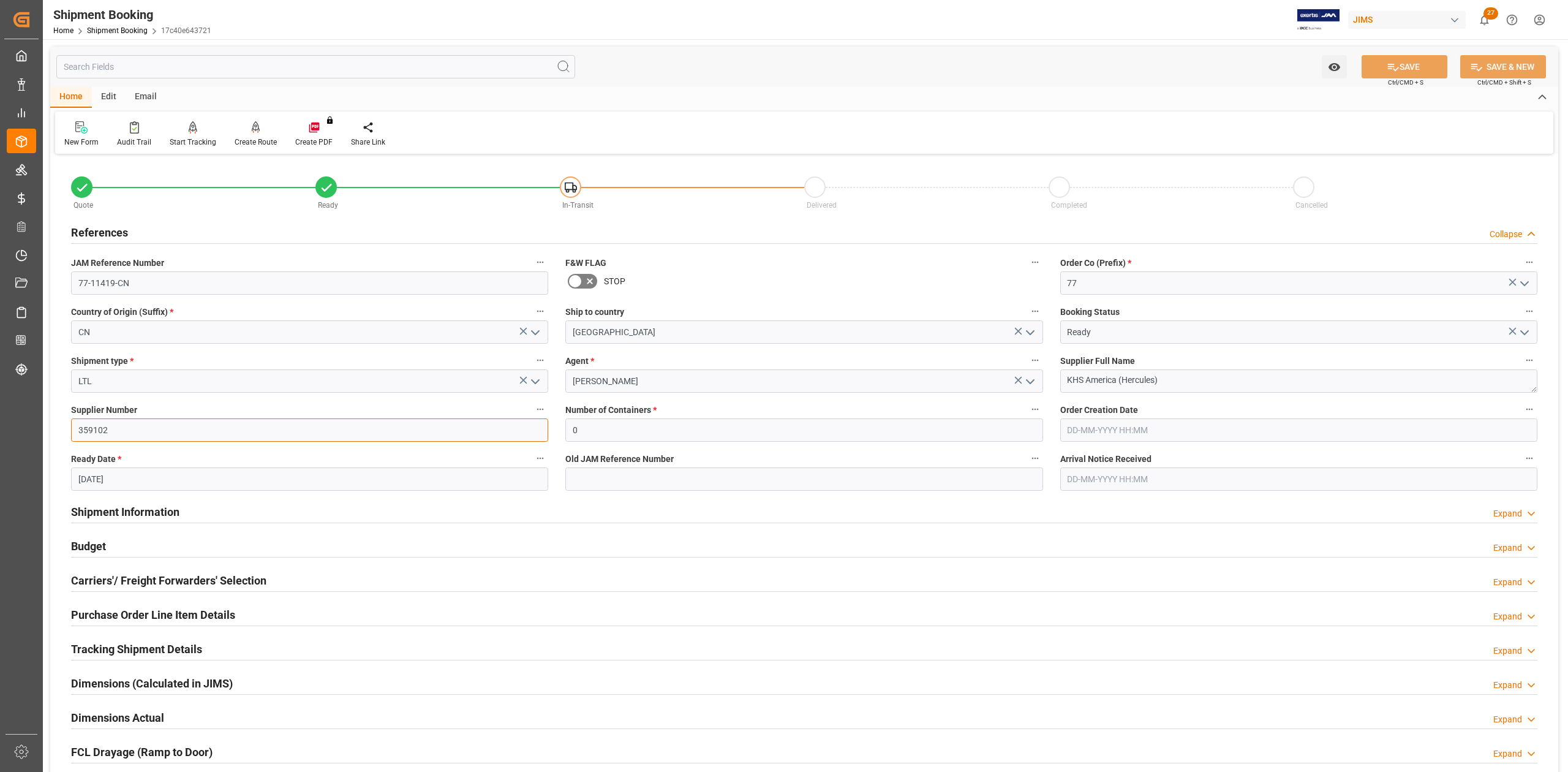
click at [92, 429] on input "359102" at bounding box center [309, 430] width 477 height 23
click at [540, 381] on icon "open menu" at bounding box center [536, 382] width 15 height 15
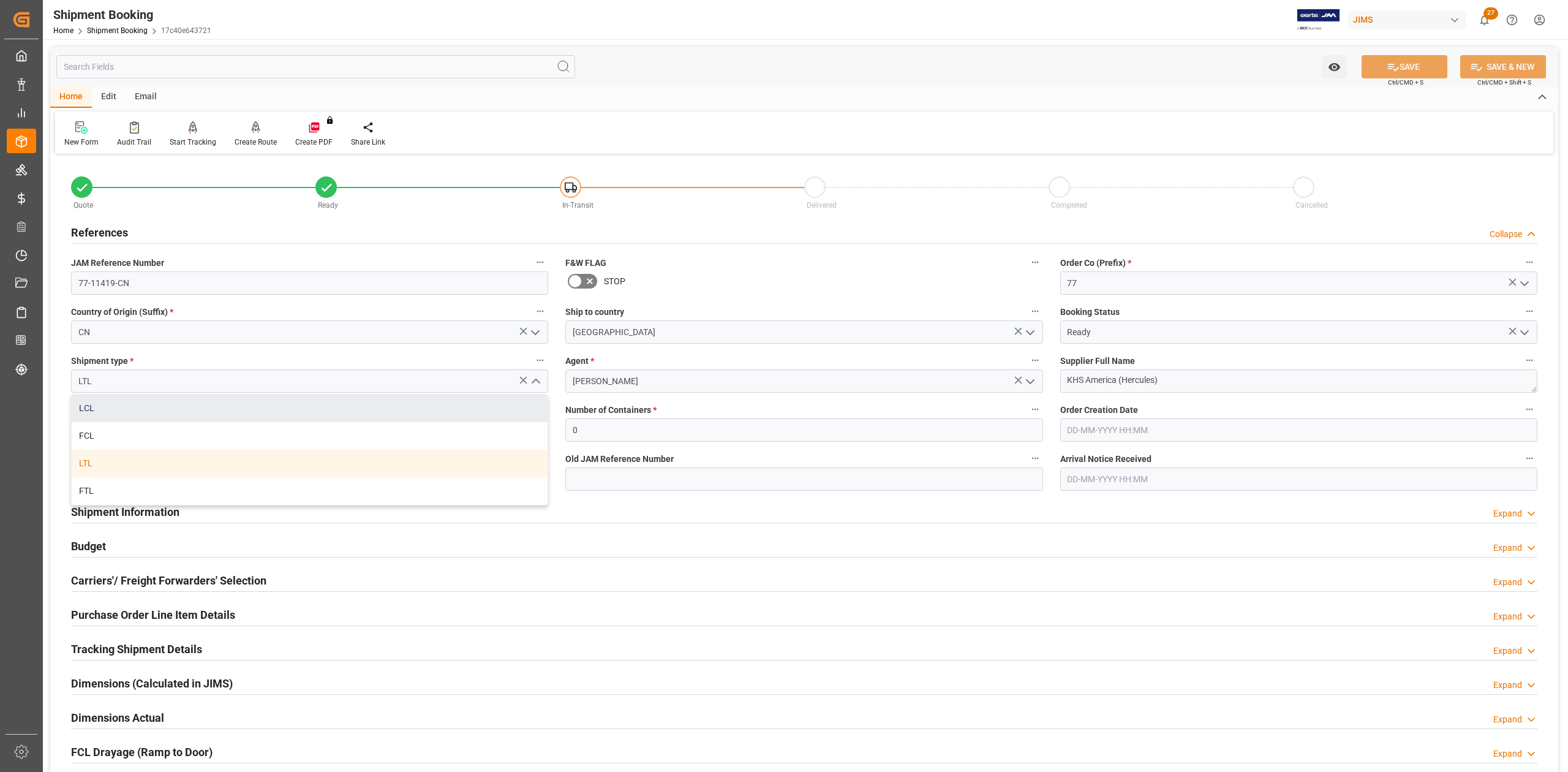
click at [294, 409] on div "LCL" at bounding box center [309, 409] width 476 height 28
type input "LCL"
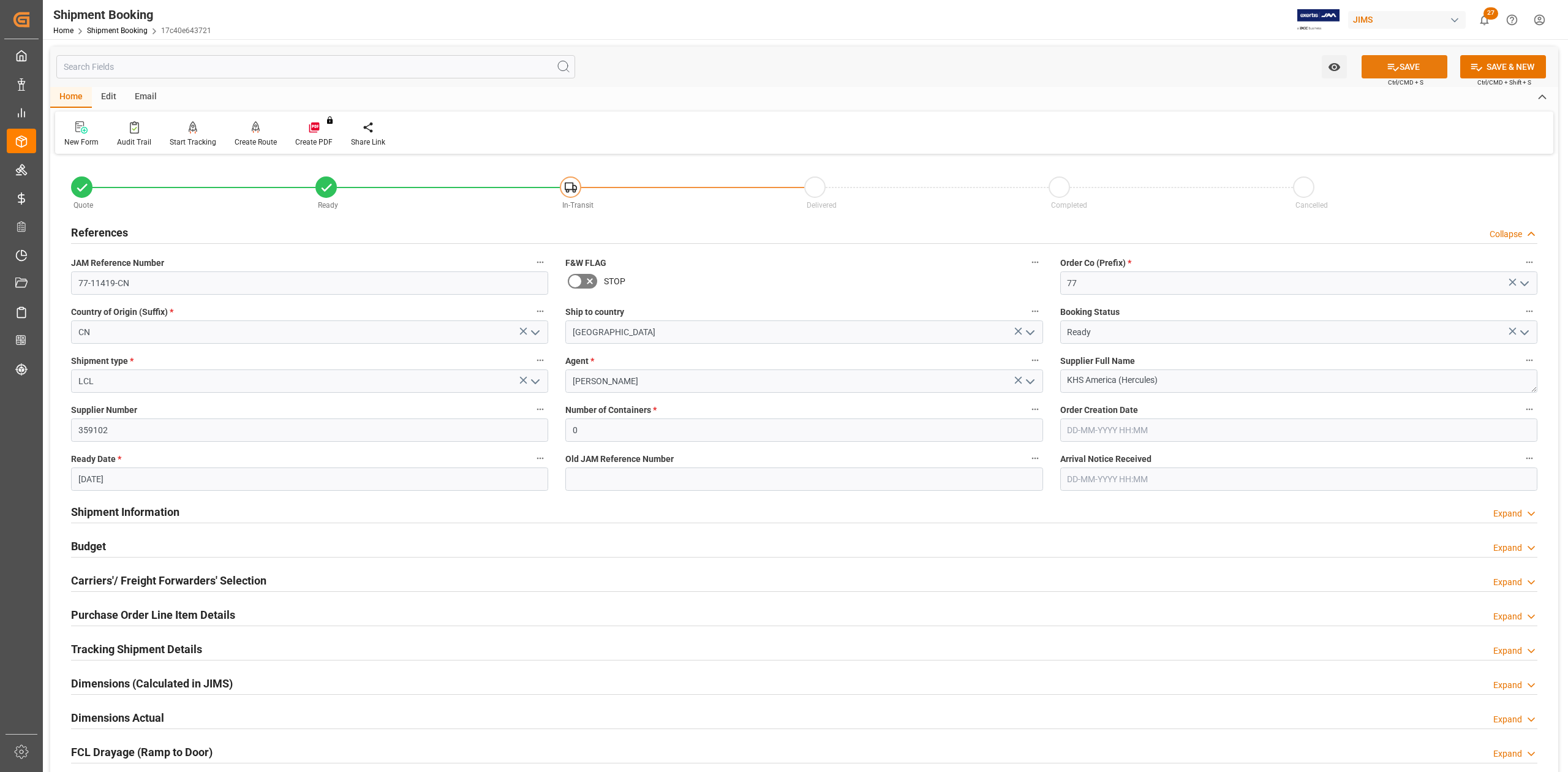
click at [1397, 61] on button "SAVE" at bounding box center [1404, 67] width 85 height 23
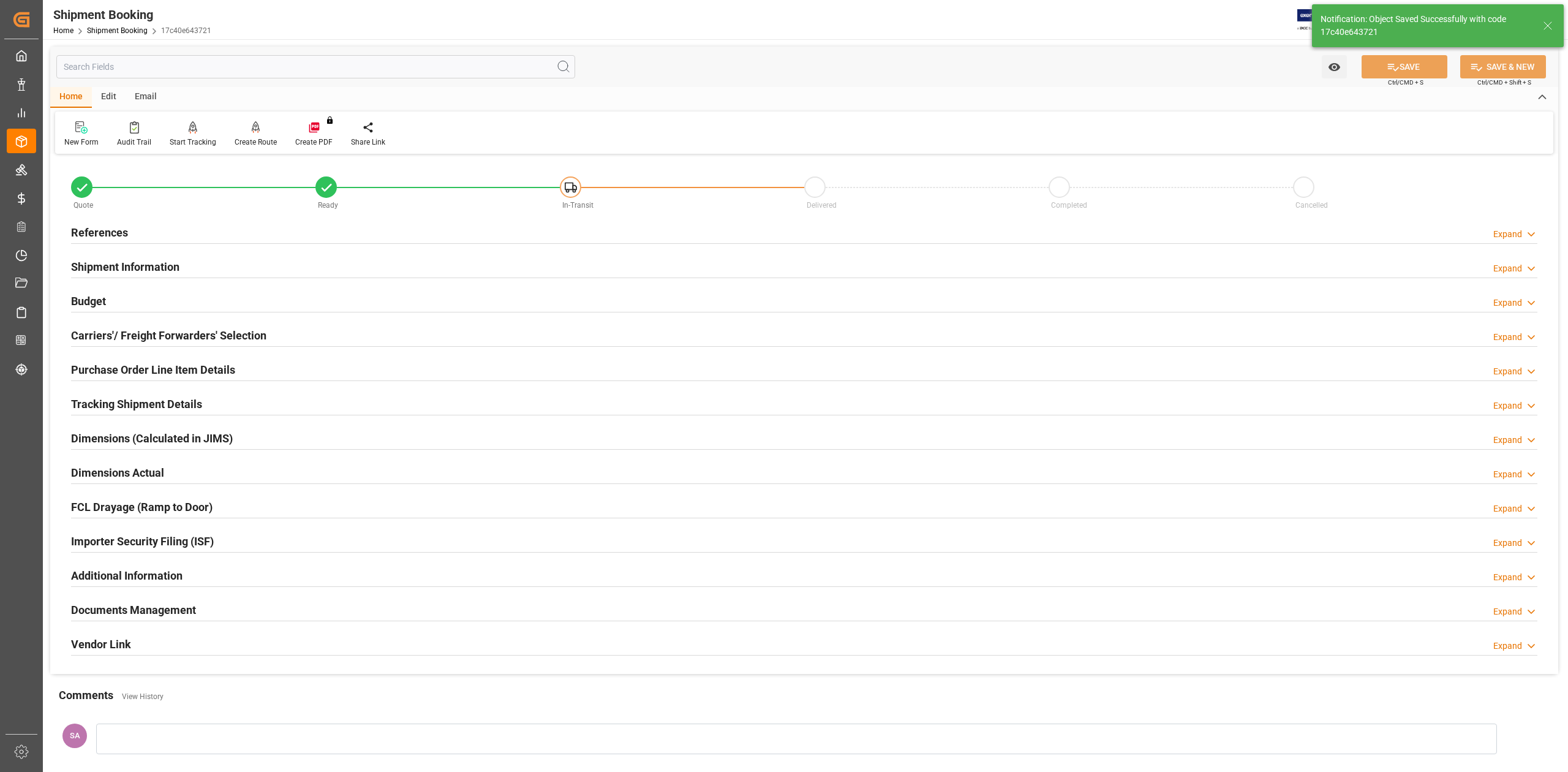
click at [145, 266] on h2 "Shipment Information" at bounding box center [125, 267] width 108 height 17
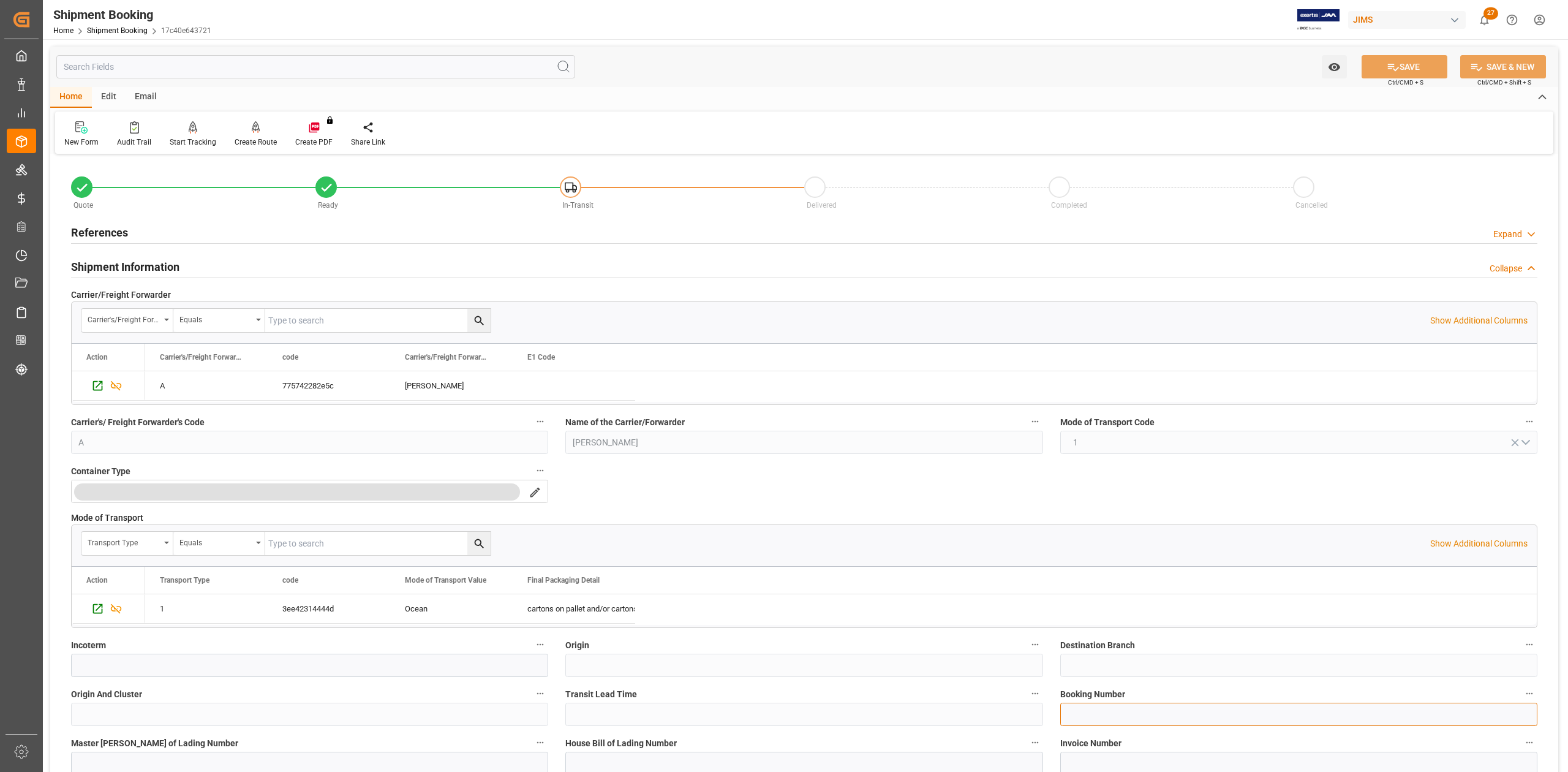
click at [1135, 718] on input at bounding box center [1298, 714] width 477 height 23
paste input "13641287"
type input "13641287"
click at [1389, 62] on icon at bounding box center [1393, 67] width 13 height 13
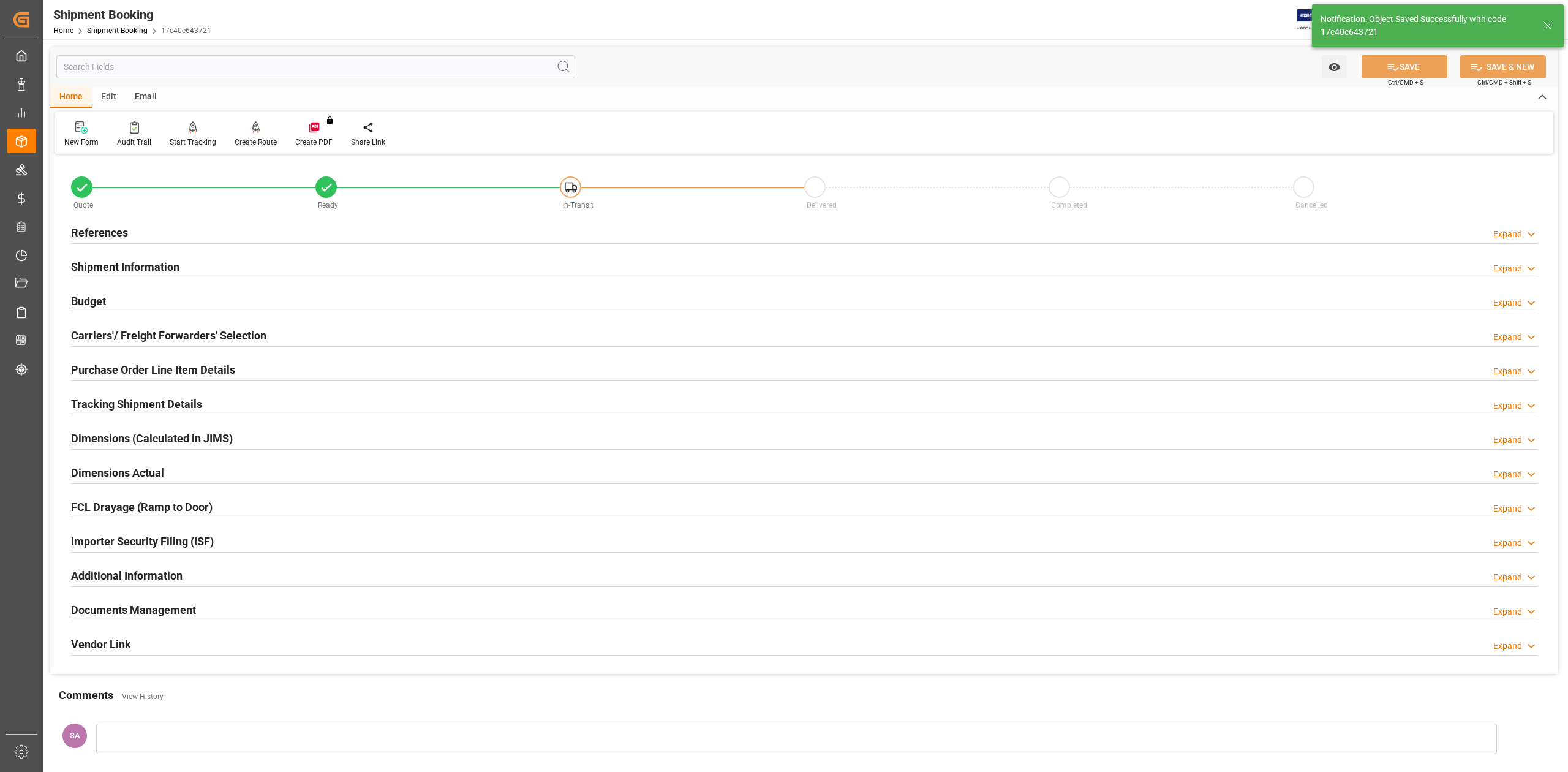
click at [128, 333] on h2 "Carriers'/ Freight Forwarders' Selection" at bounding box center [168, 336] width 195 height 17
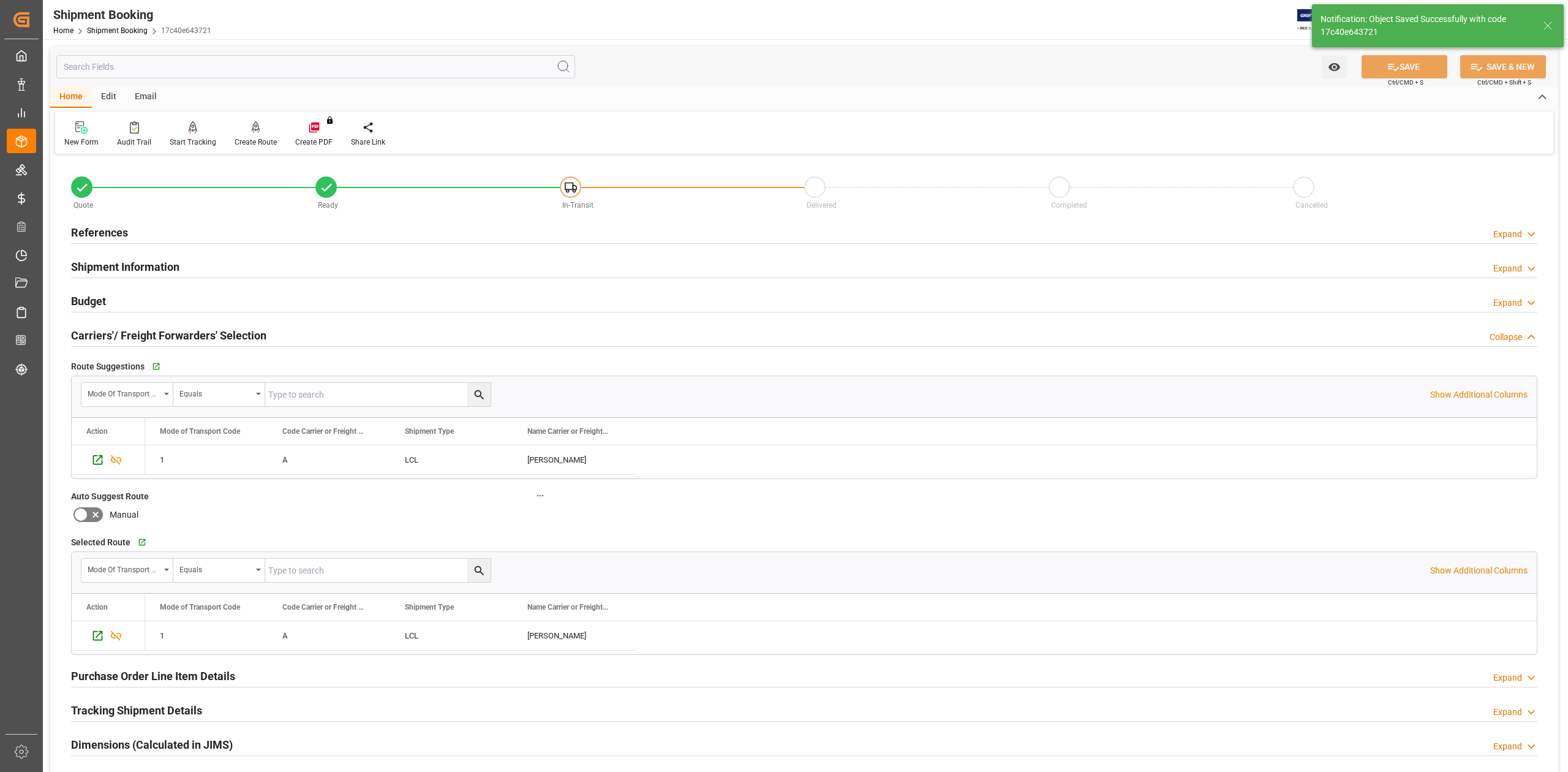
click at [214, 330] on h2 "Carriers'/ Freight Forwarders' Selection" at bounding box center [168, 336] width 195 height 17
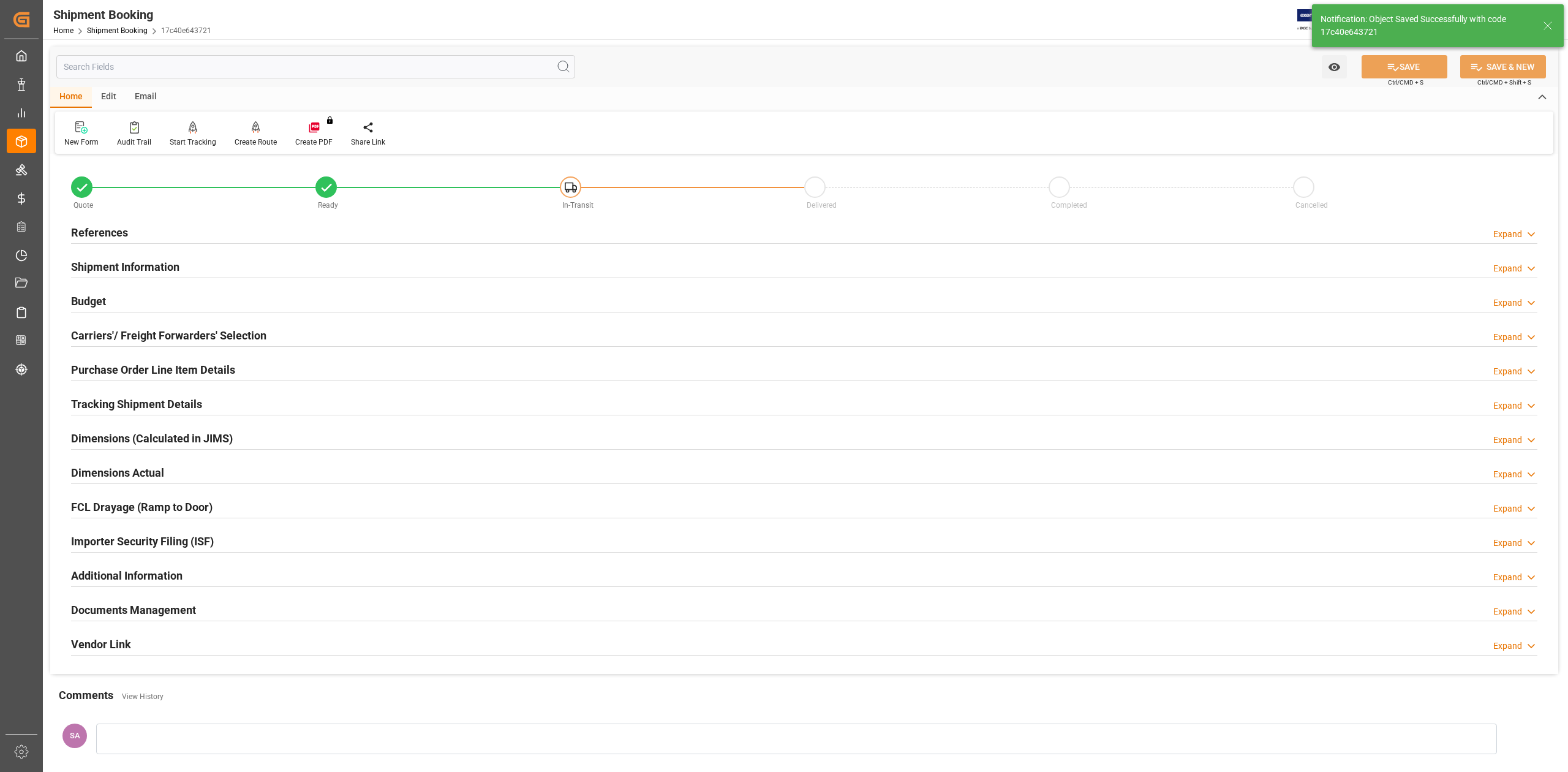
click at [148, 259] on h2 "Shipment Information" at bounding box center [125, 267] width 108 height 17
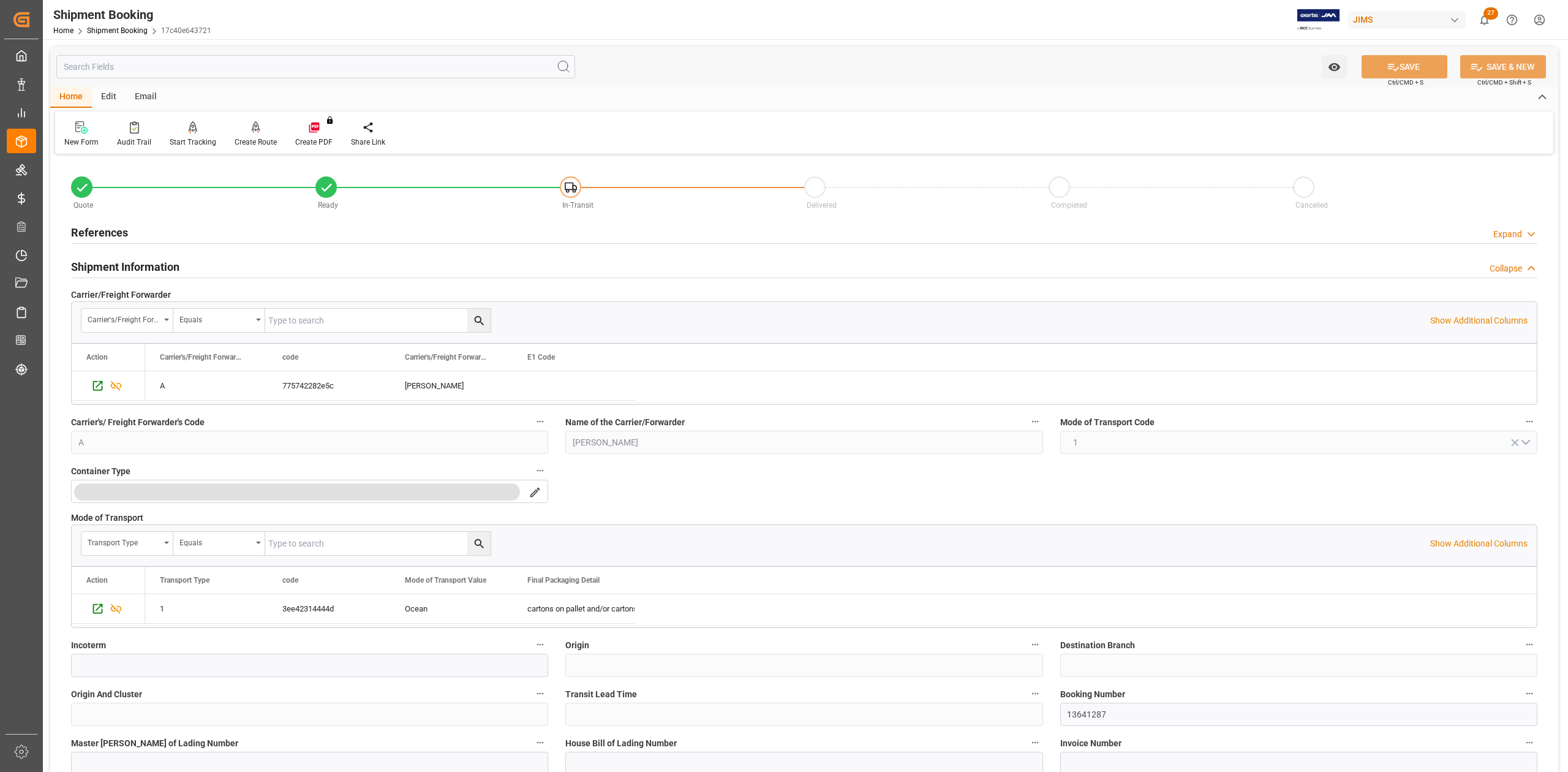
click at [148, 265] on h2 "Shipment Information" at bounding box center [125, 267] width 108 height 17
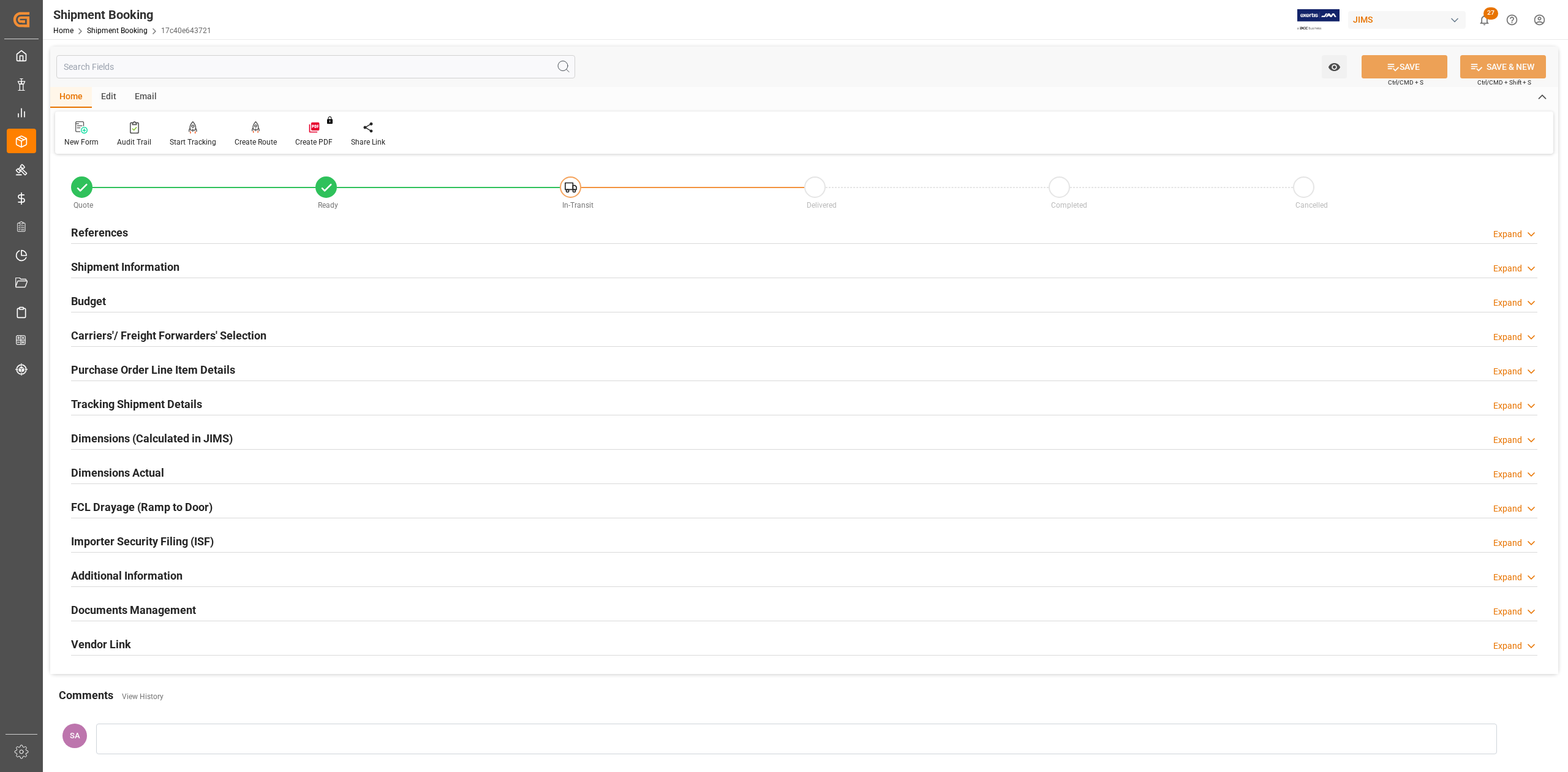
drag, startPoint x: 128, startPoint y: 467, endPoint x: 133, endPoint y: 476, distance: 10.3
click at [128, 467] on h2 "Dimensions Actual" at bounding box center [117, 472] width 93 height 17
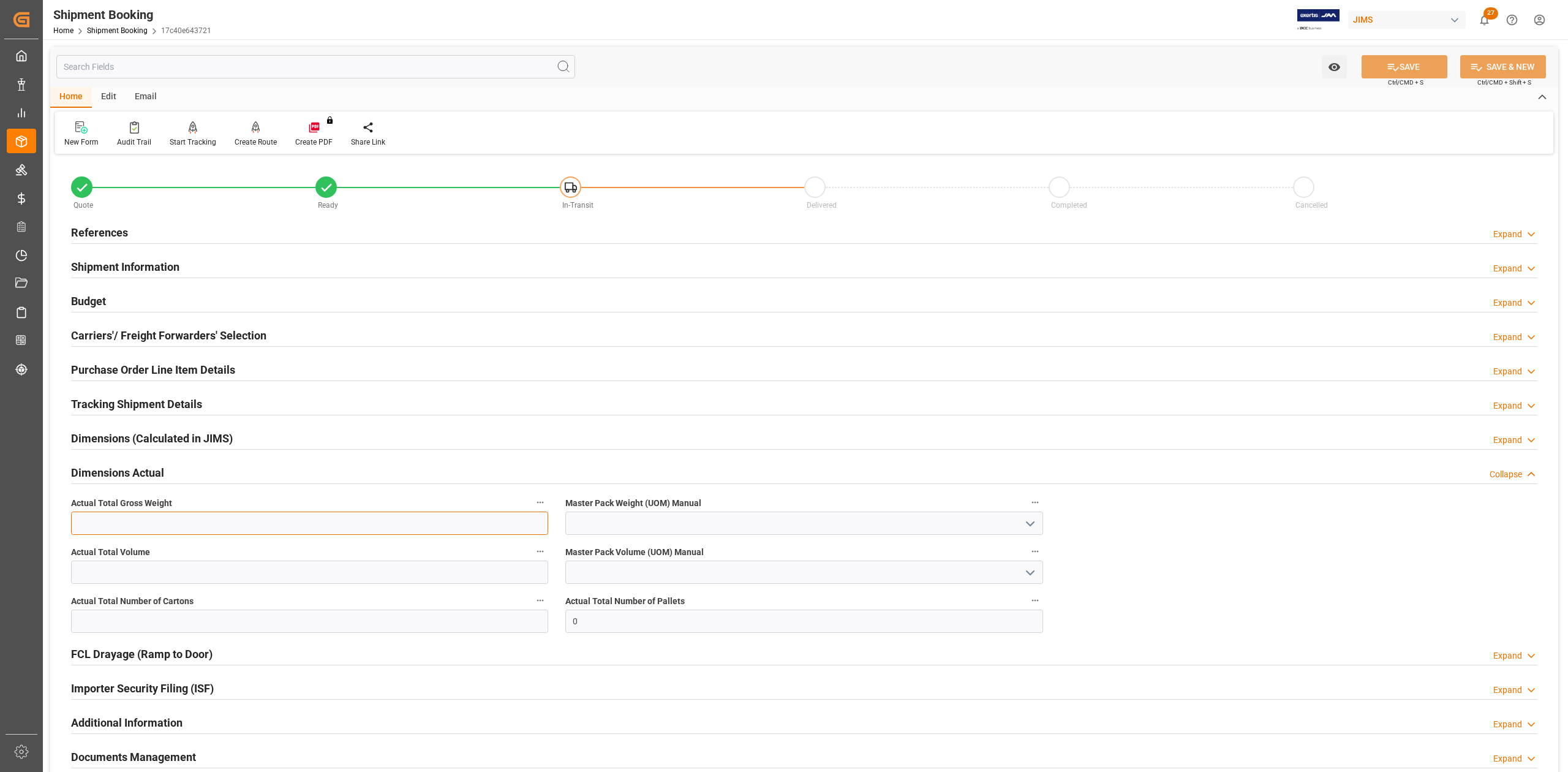
click at [172, 523] on input "text" at bounding box center [309, 523] width 477 height 23
type input "730"
click at [82, 570] on input "text" at bounding box center [309, 572] width 477 height 23
type input "9"
click at [92, 623] on input "text" at bounding box center [309, 621] width 477 height 23
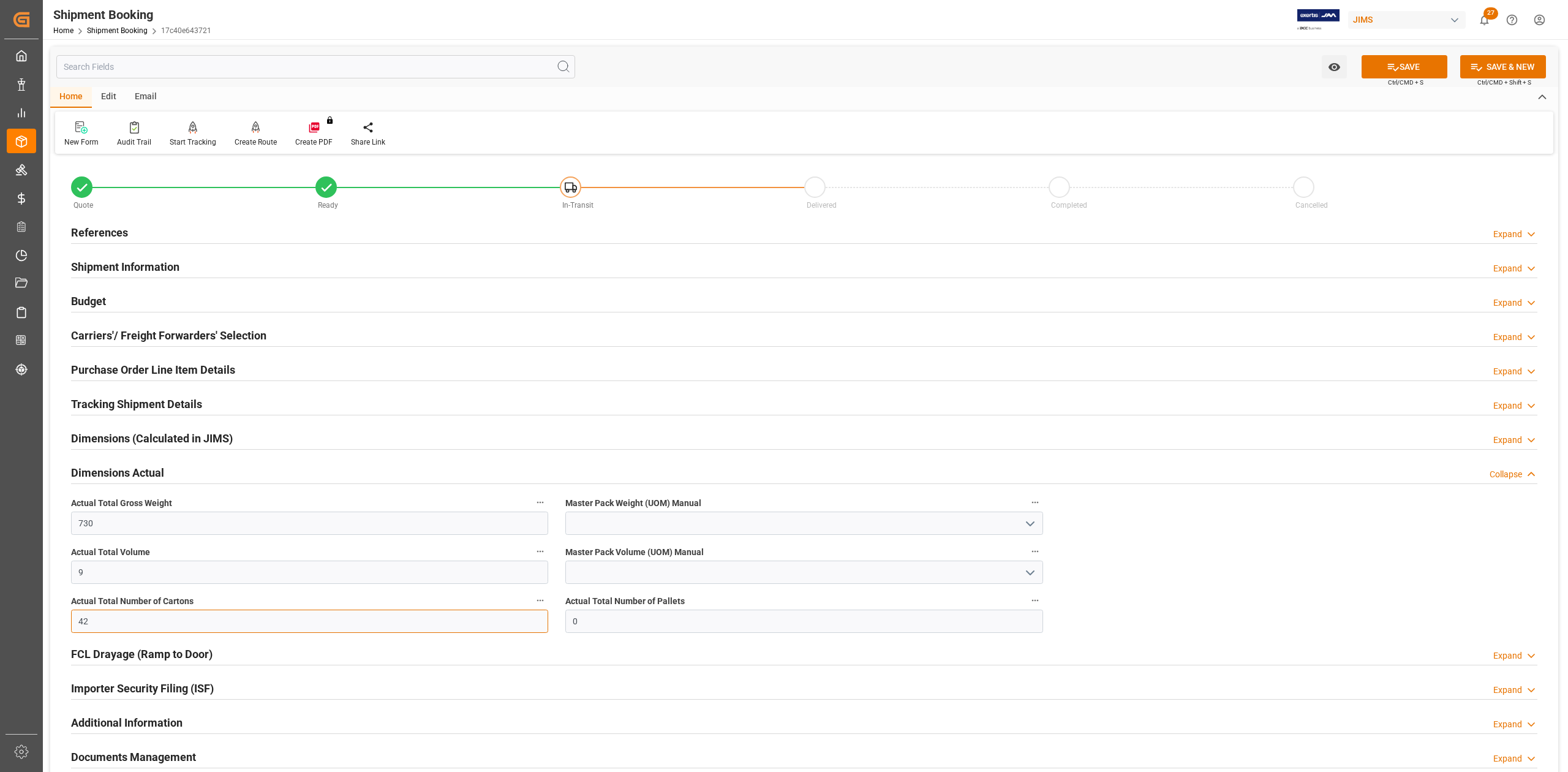
type input "42"
click at [747, 530] on input at bounding box center [804, 523] width 477 height 23
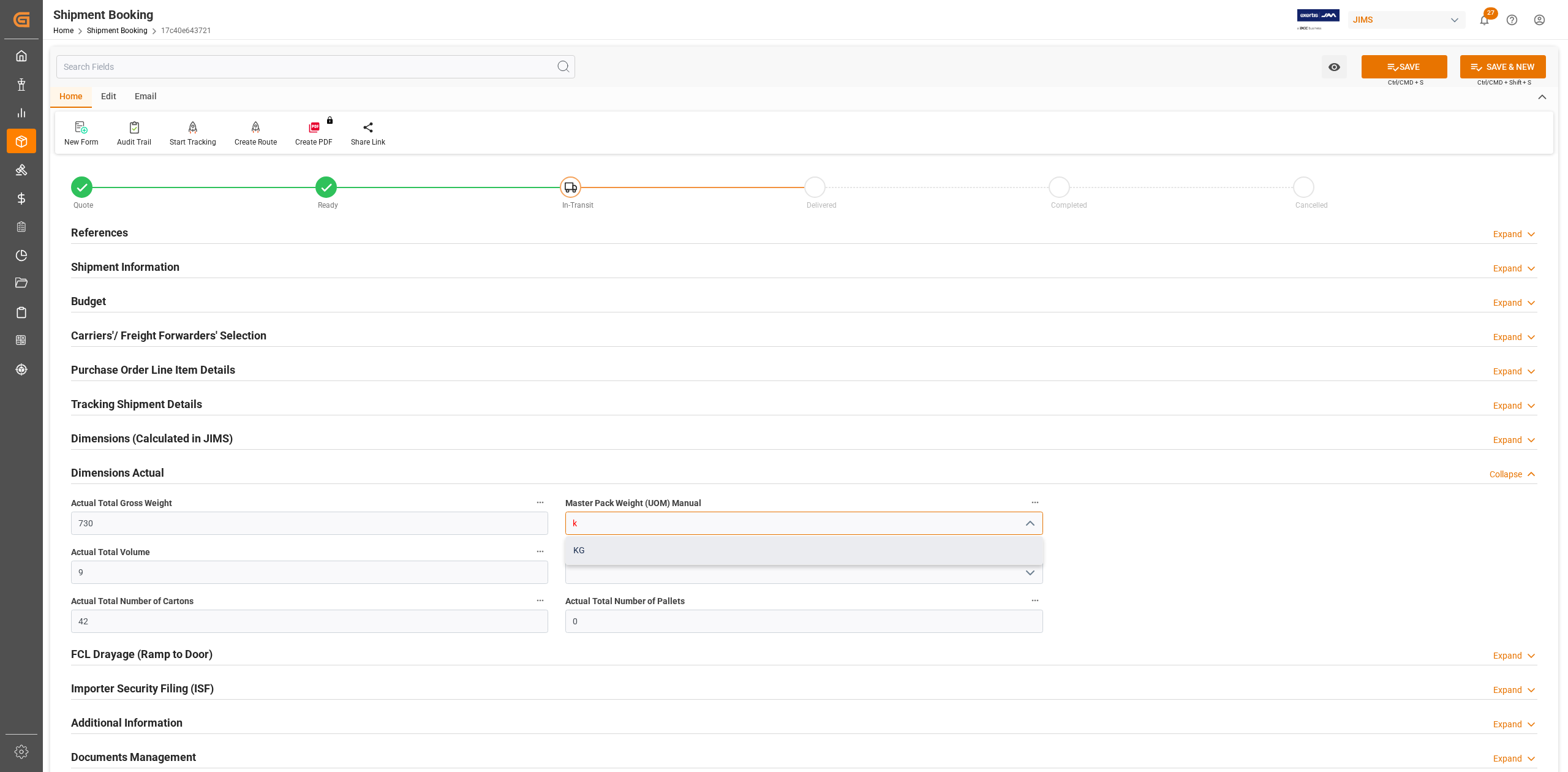
click at [728, 550] on div "KG" at bounding box center [803, 550] width 476 height 28
type input "KG"
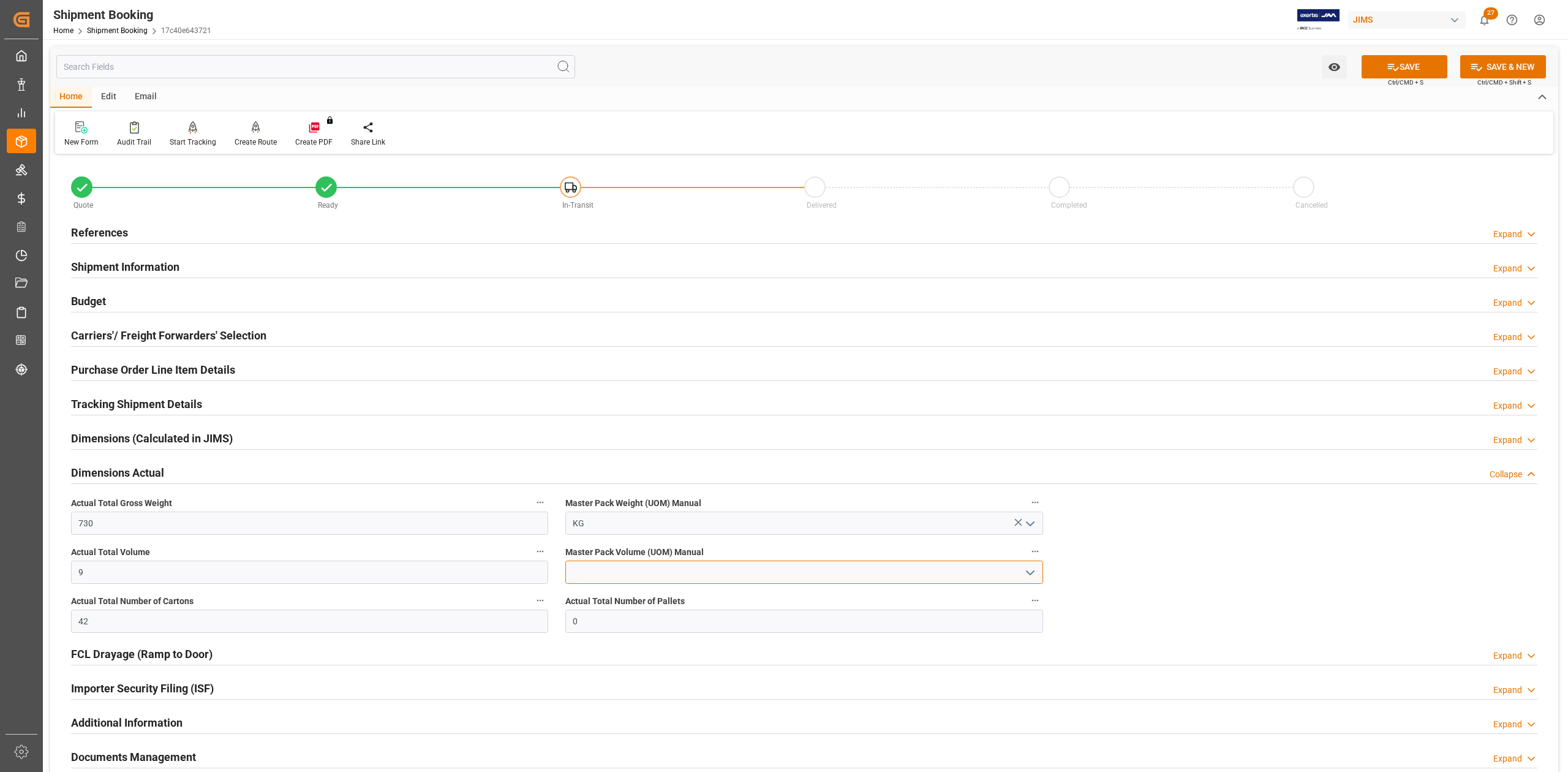
click at [697, 572] on input at bounding box center [804, 572] width 477 height 23
click at [676, 602] on div "CBM" at bounding box center [803, 599] width 476 height 28
type input "CBM"
click at [1423, 70] on button "SAVE" at bounding box center [1404, 67] width 85 height 23
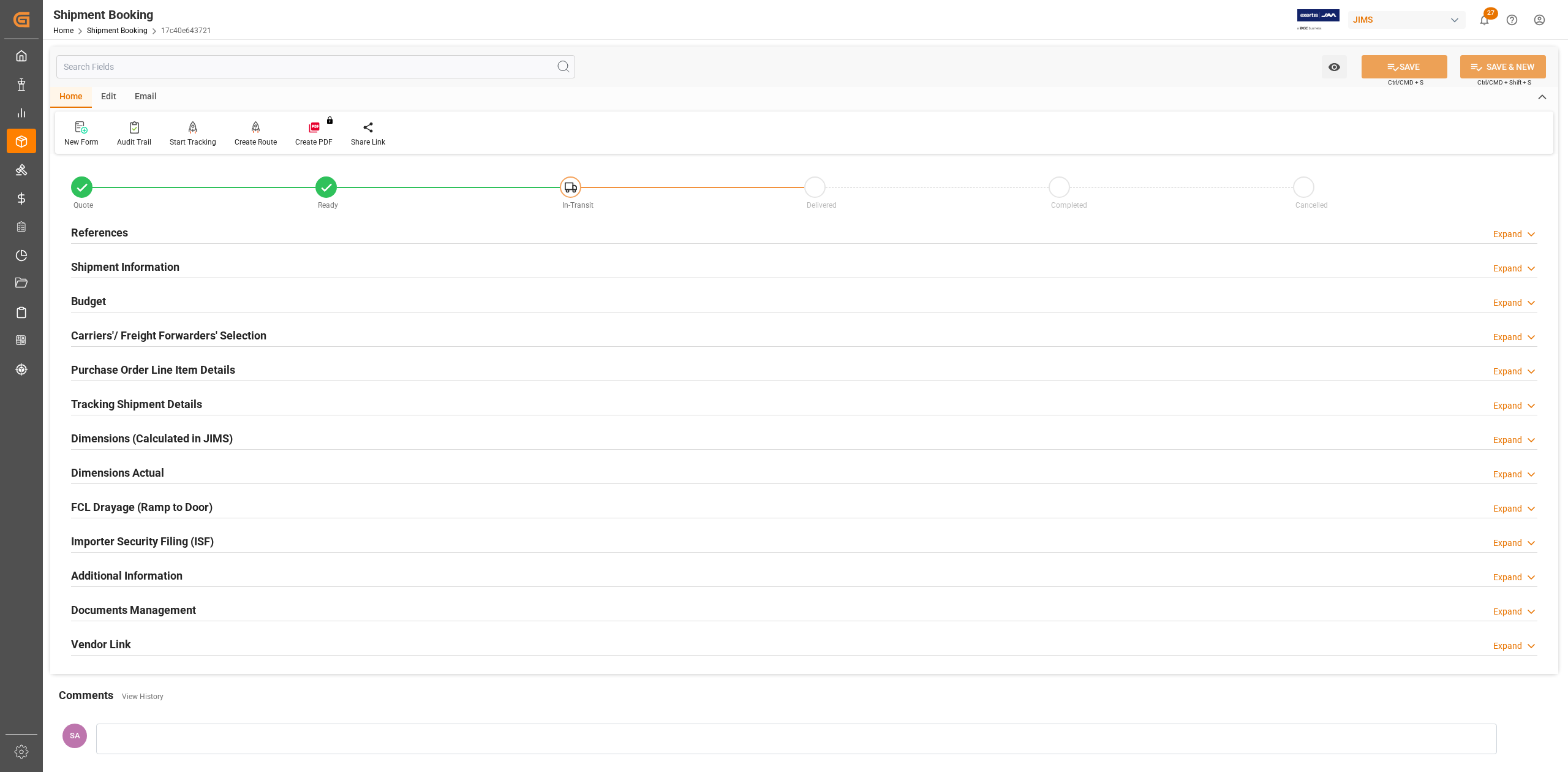
click at [155, 461] on div "Dimensions Actual" at bounding box center [117, 472] width 93 height 23
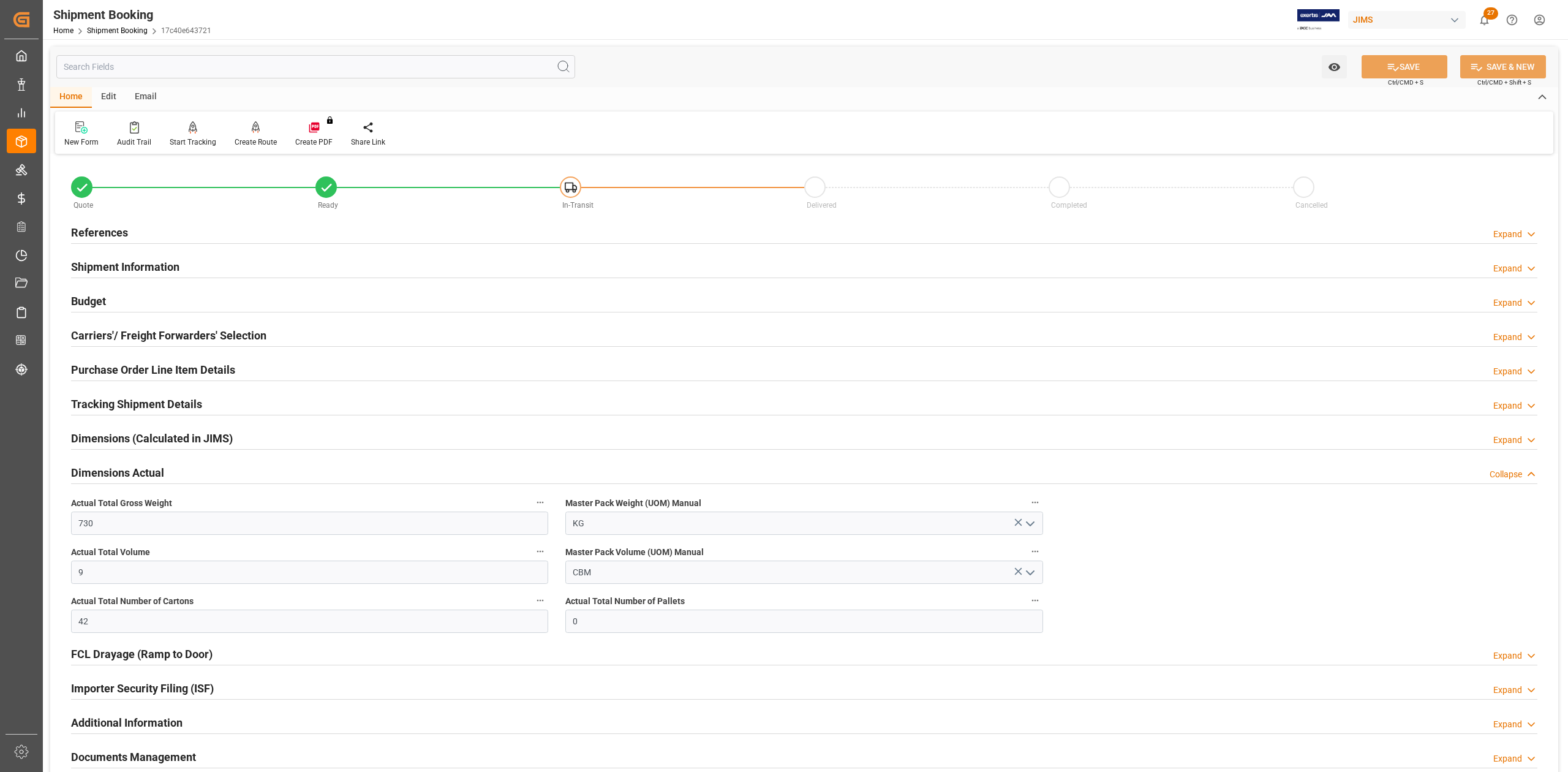
click at [84, 302] on h2 "Budget" at bounding box center [88, 301] width 35 height 17
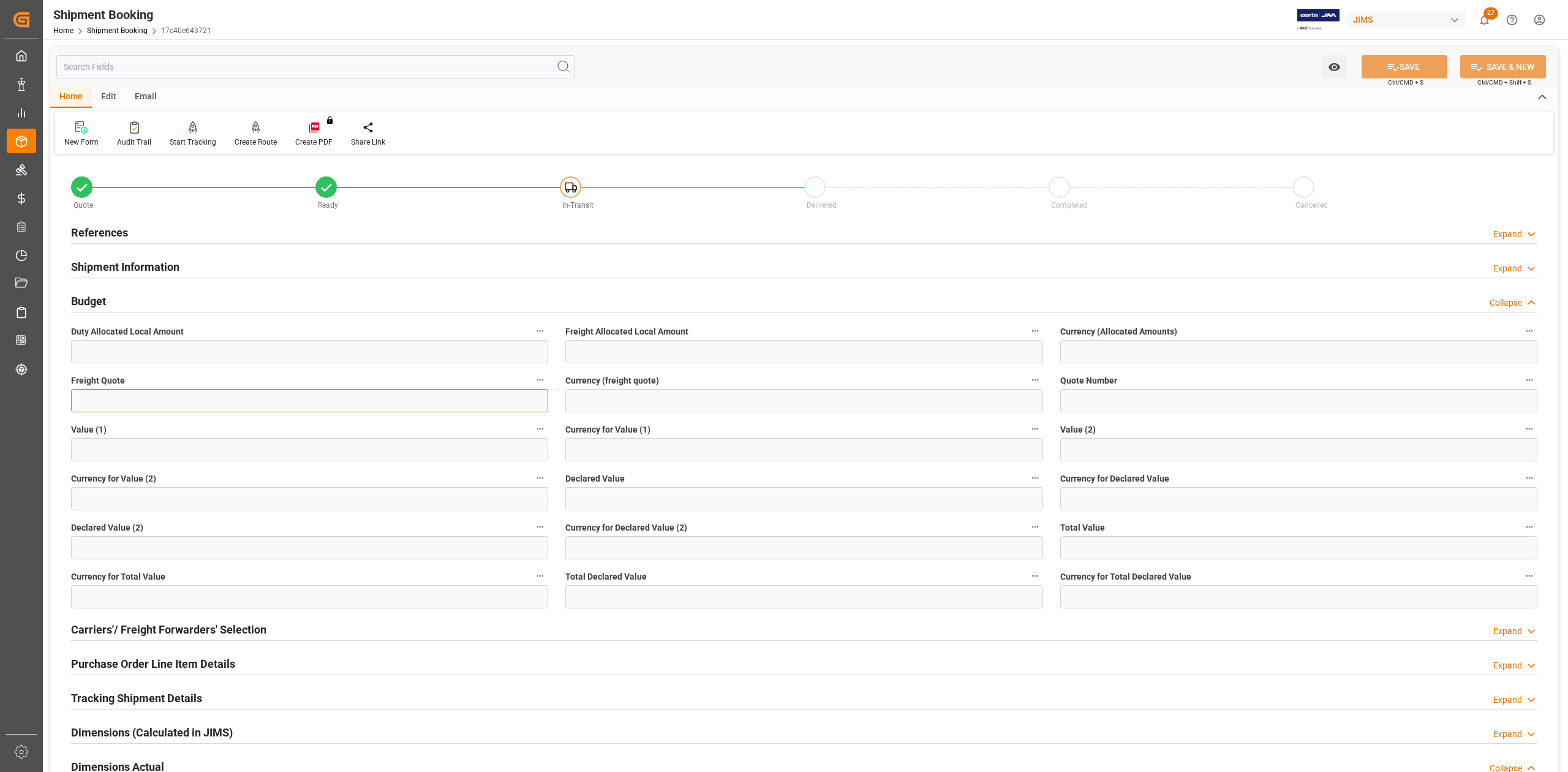
click at [157, 402] on input "text" at bounding box center [309, 401] width 477 height 23
type input "950"
click at [593, 400] on input at bounding box center [804, 401] width 477 height 23
type input "USD"
click at [1379, 61] on button "SAVE" at bounding box center [1404, 67] width 85 height 23
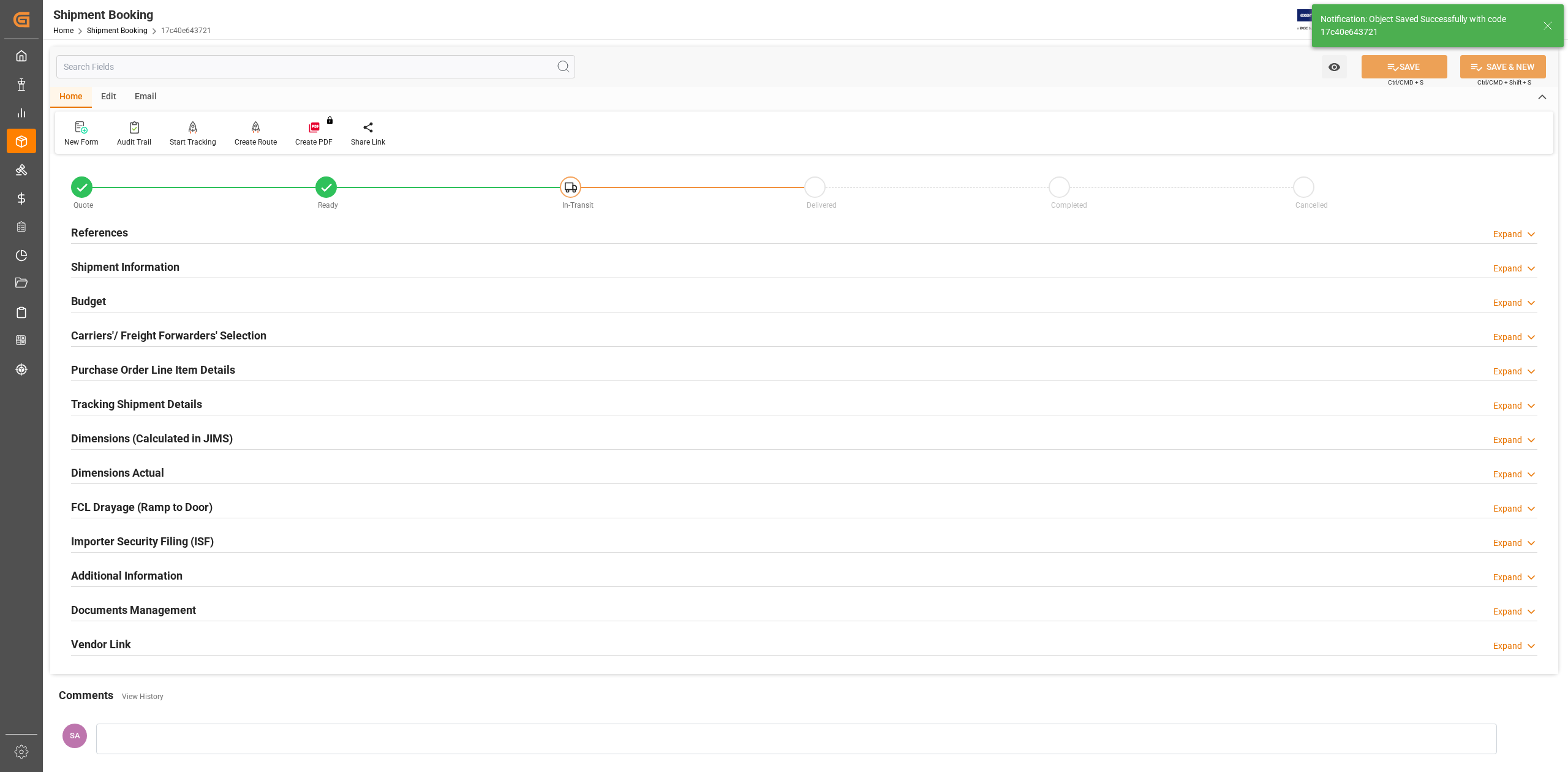
click at [118, 410] on h2 "Tracking Shipment Details" at bounding box center [136, 404] width 131 height 17
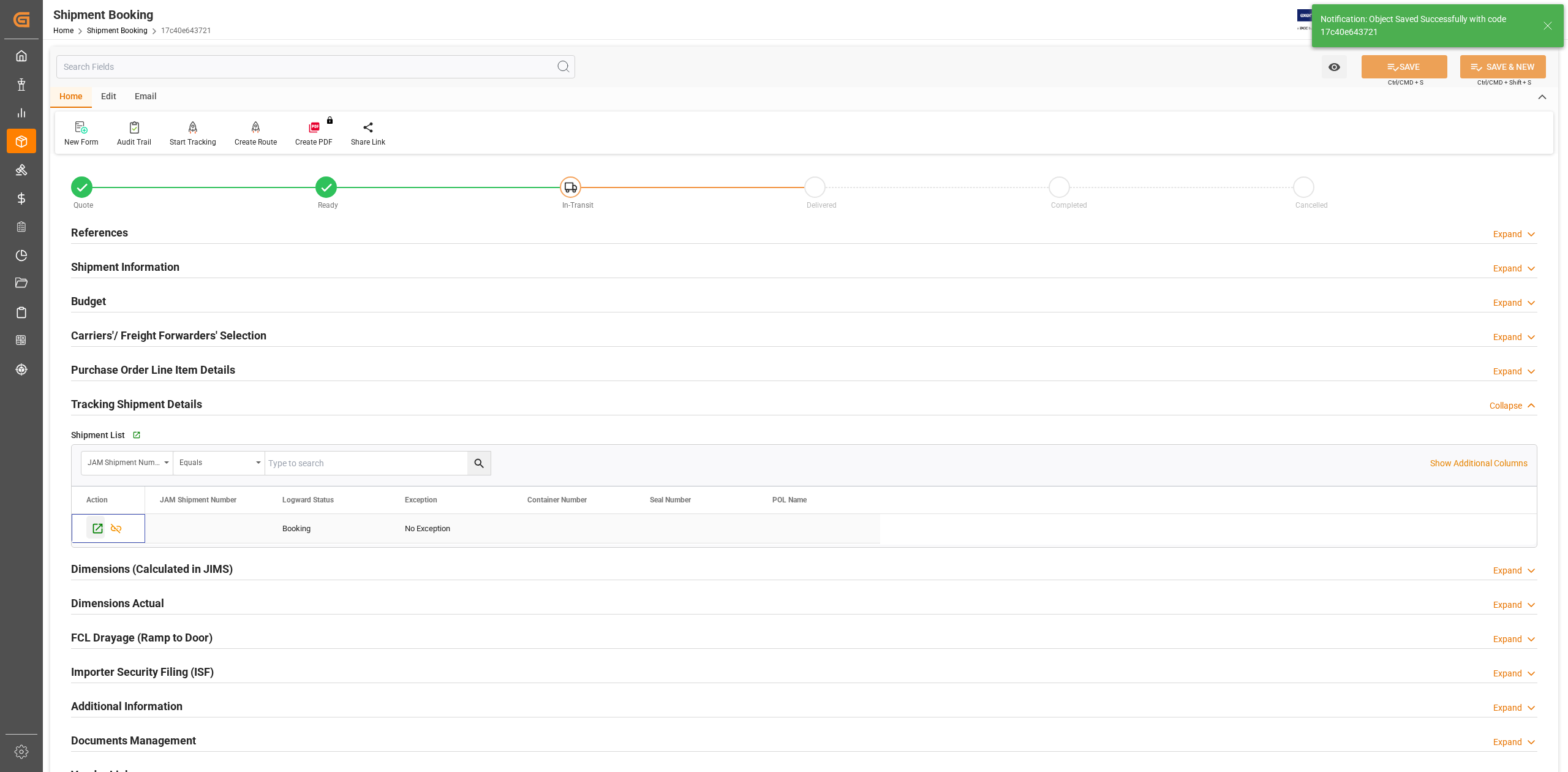
click at [96, 531] on icon "Press SPACE to select this row." at bounding box center [97, 529] width 9 height 10
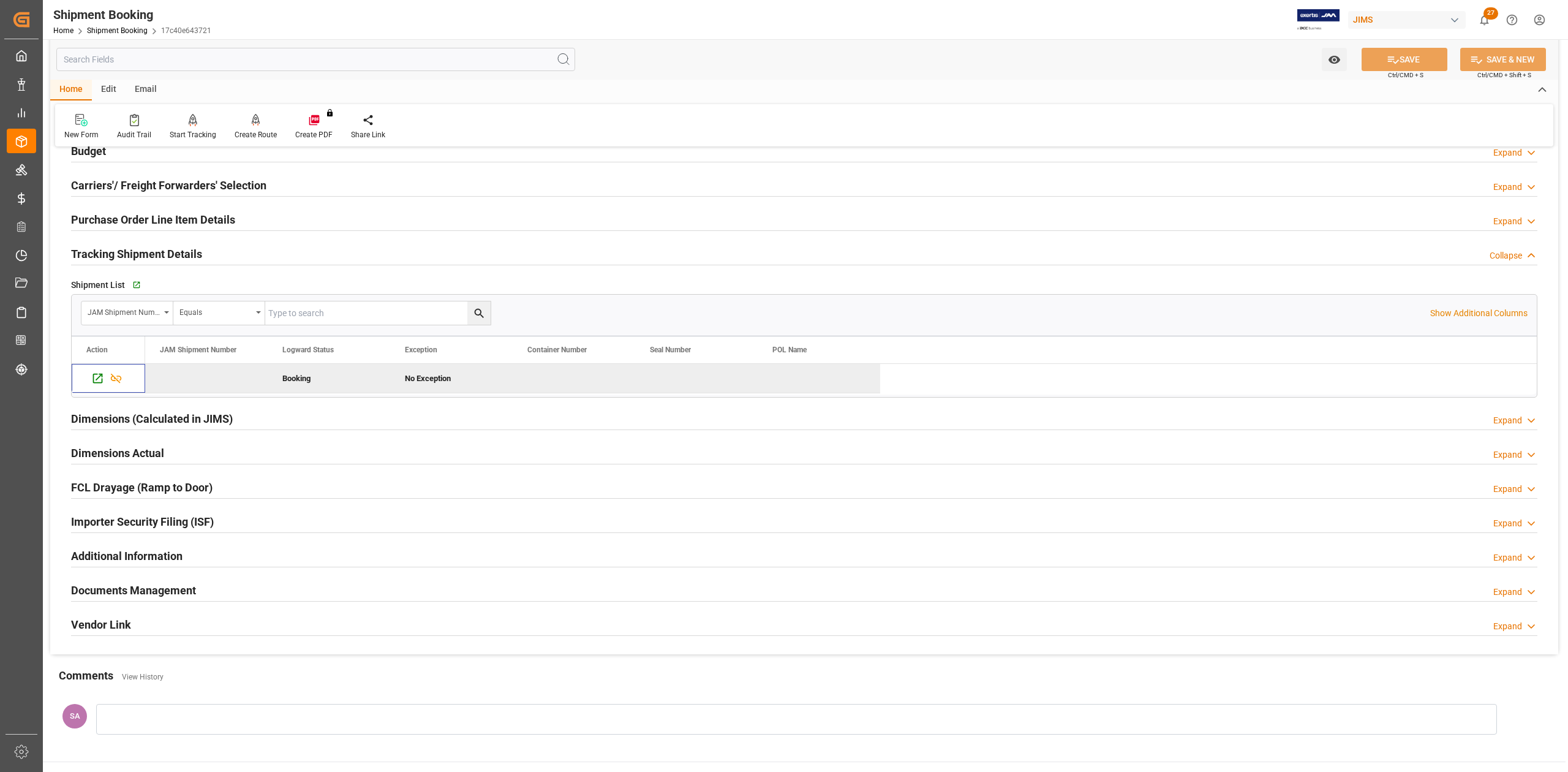
scroll to position [282, 0]
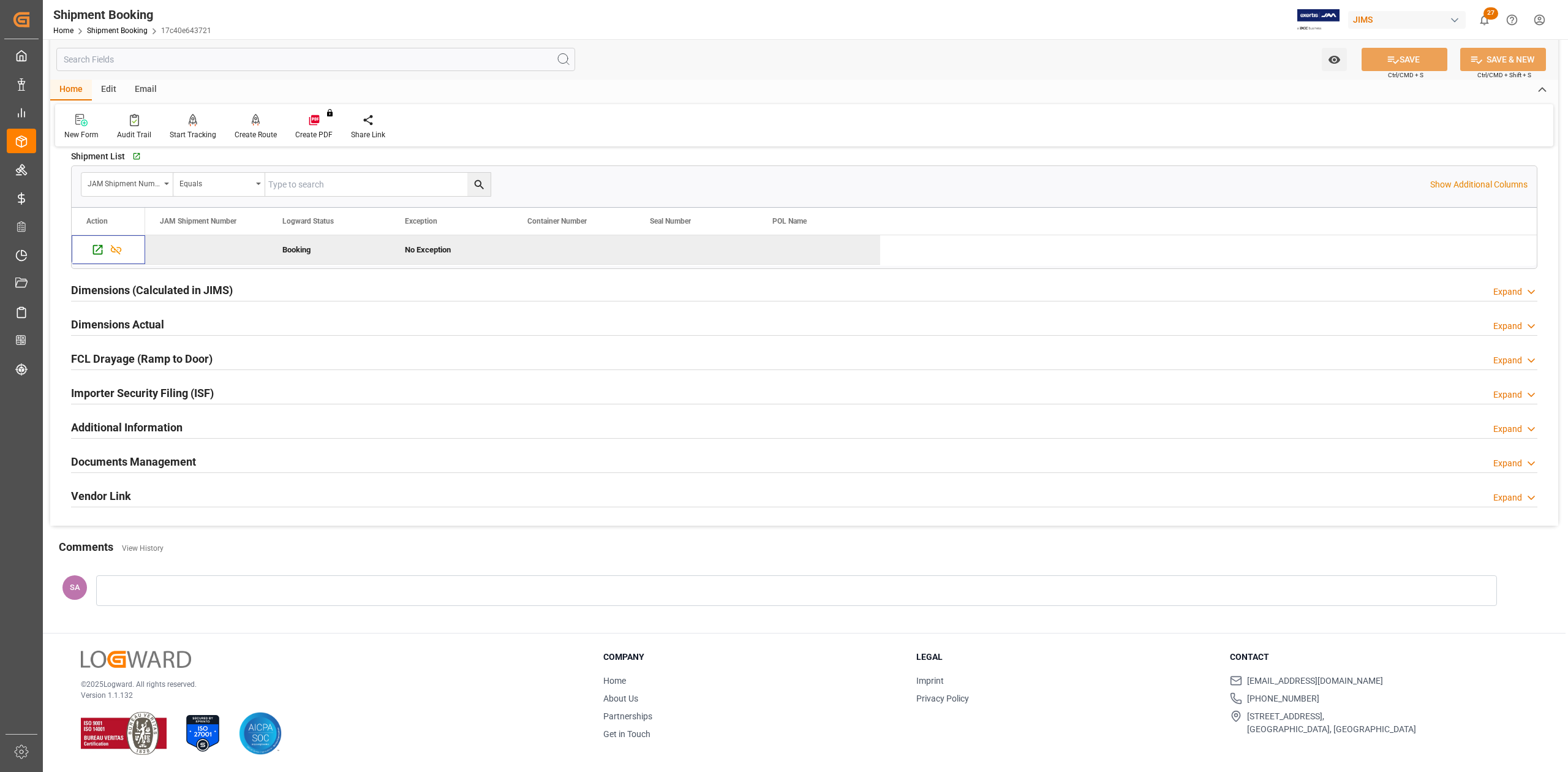
click at [137, 461] on h2 "Documents Management" at bounding box center [133, 461] width 125 height 17
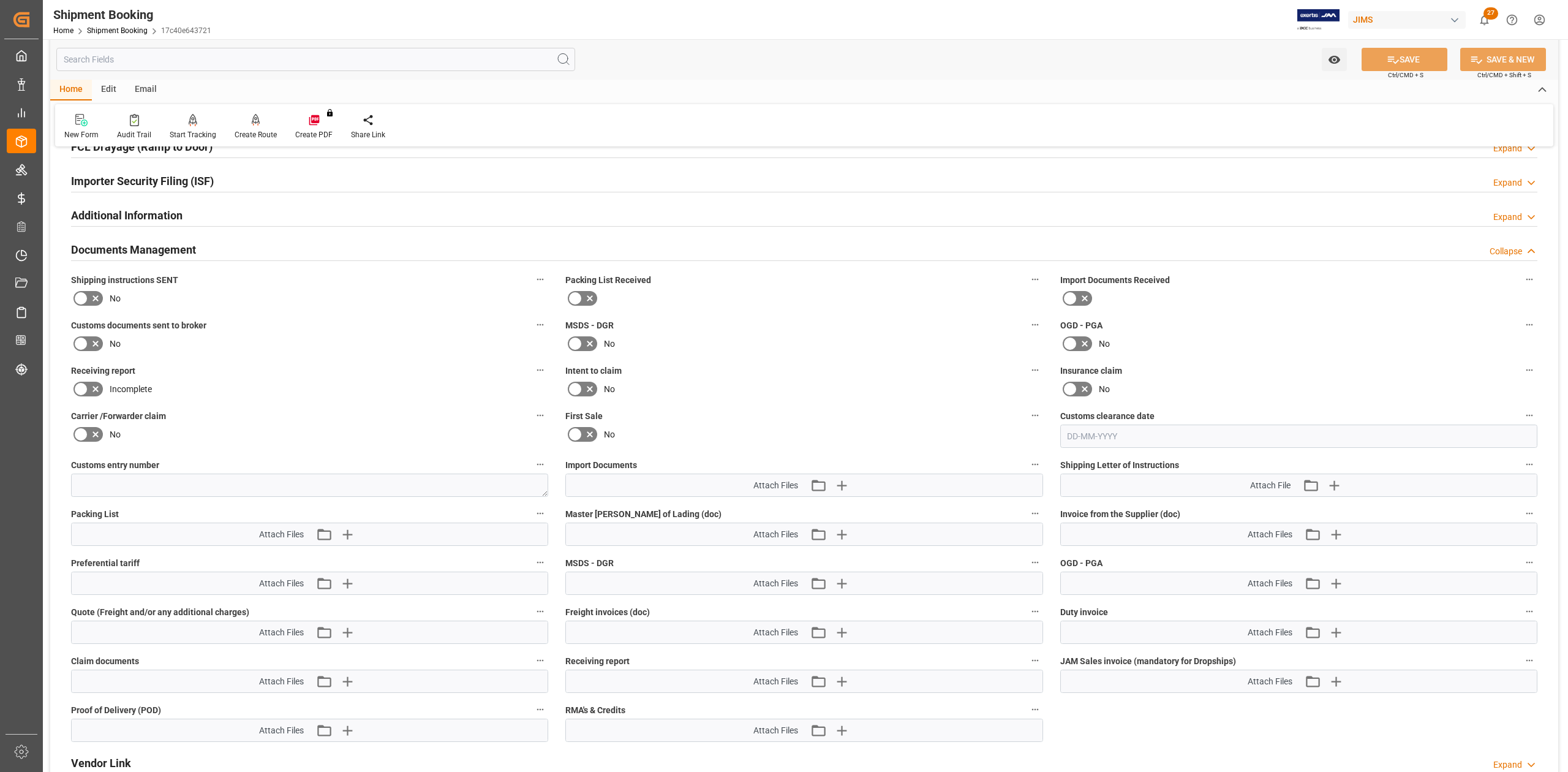
scroll to position [527, 0]
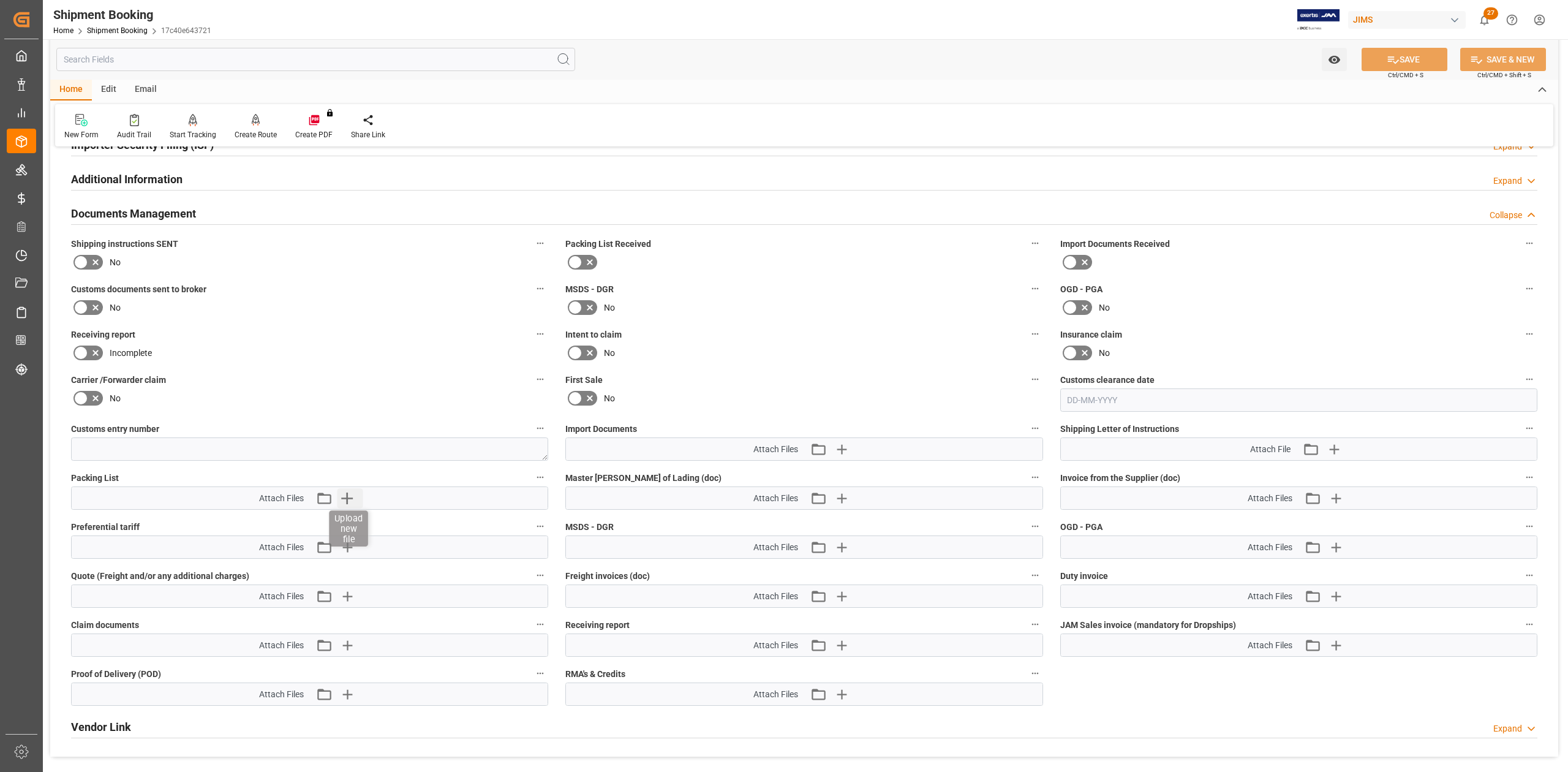
click at [349, 494] on icon "button" at bounding box center [346, 498] width 20 height 20
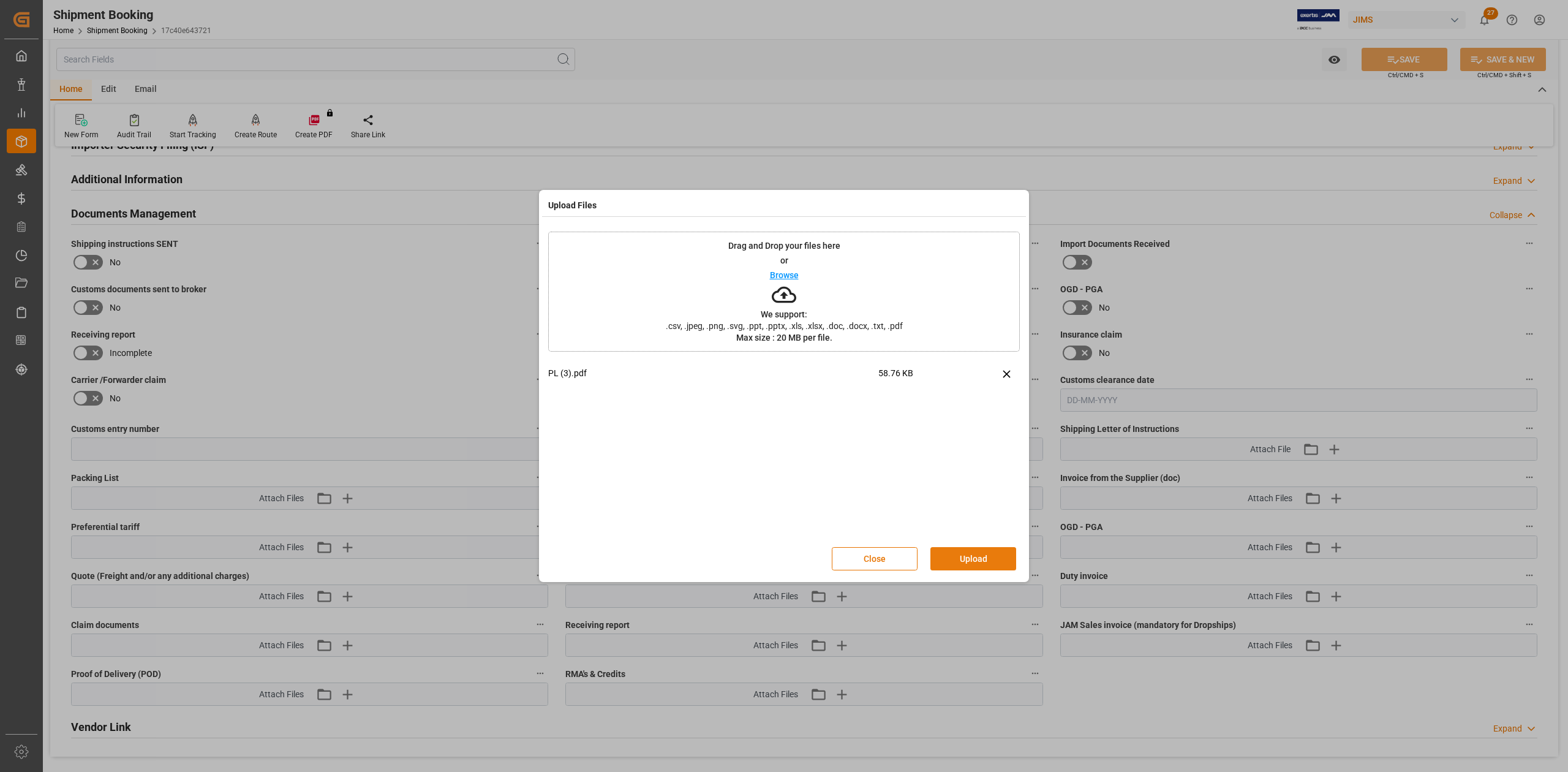
click at [986, 555] on button "Upload" at bounding box center [973, 559] width 85 height 23
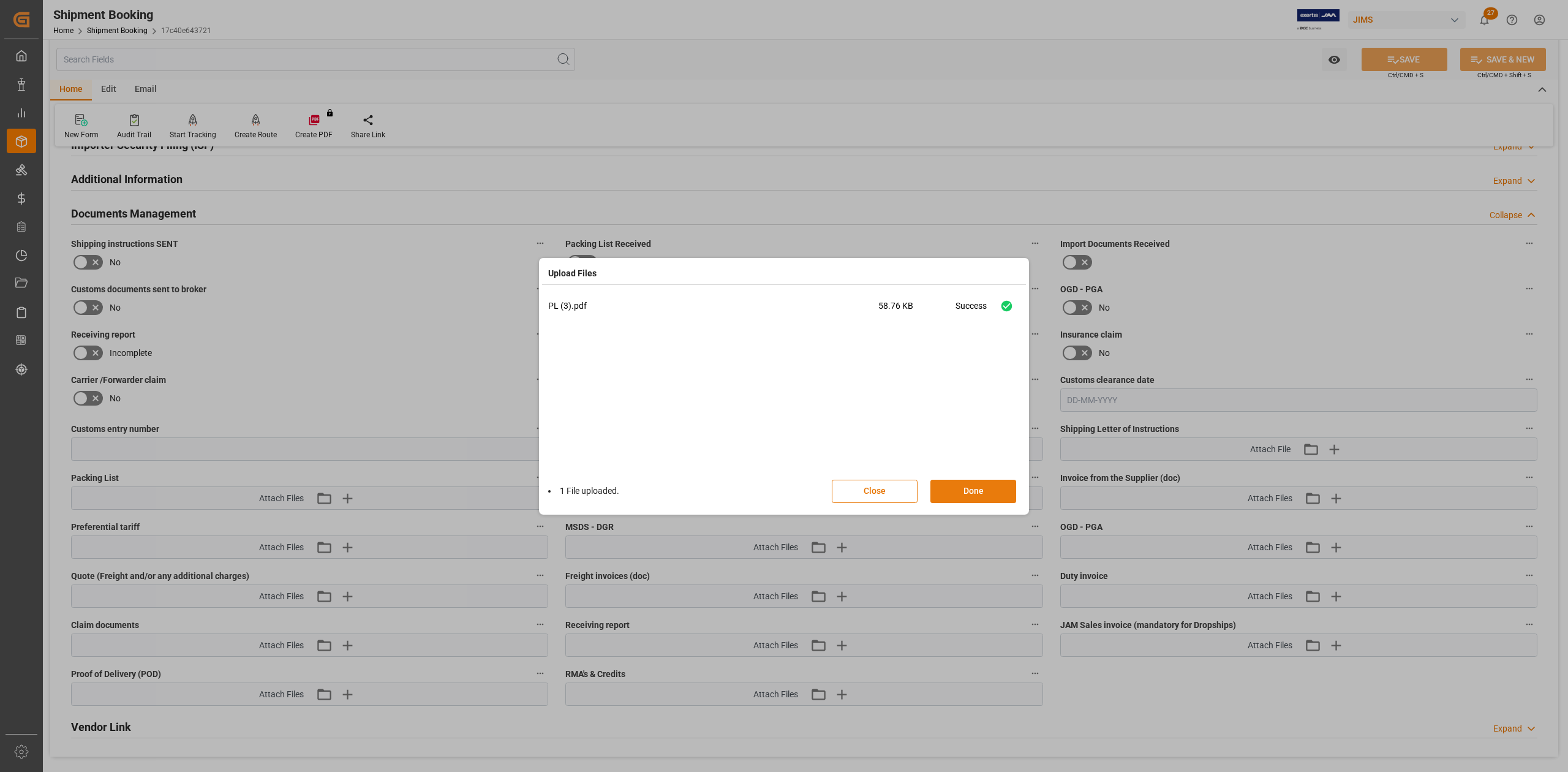
click at [970, 488] on button "Done" at bounding box center [973, 491] width 85 height 23
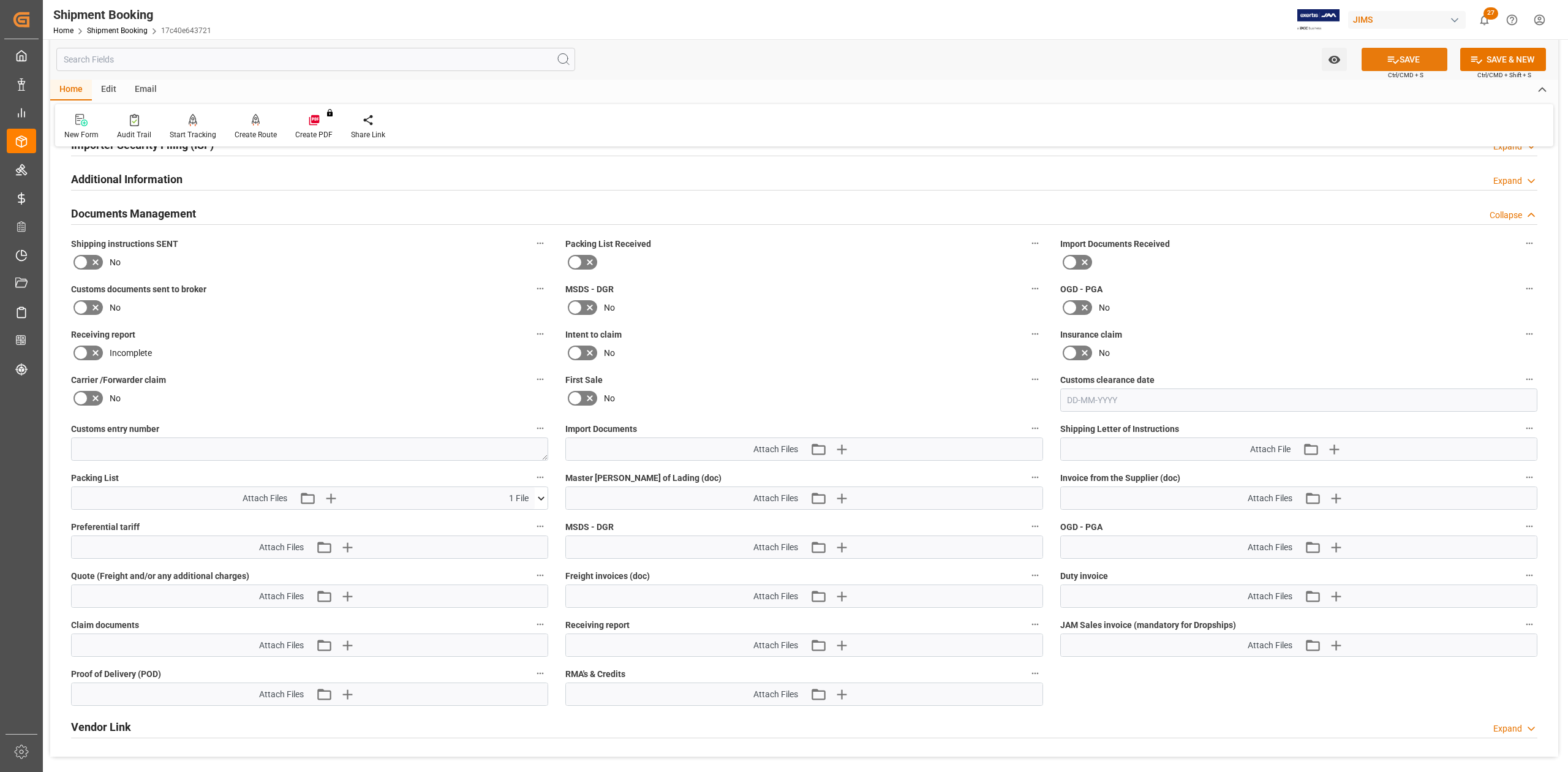
click at [1387, 64] on icon at bounding box center [1393, 60] width 13 height 13
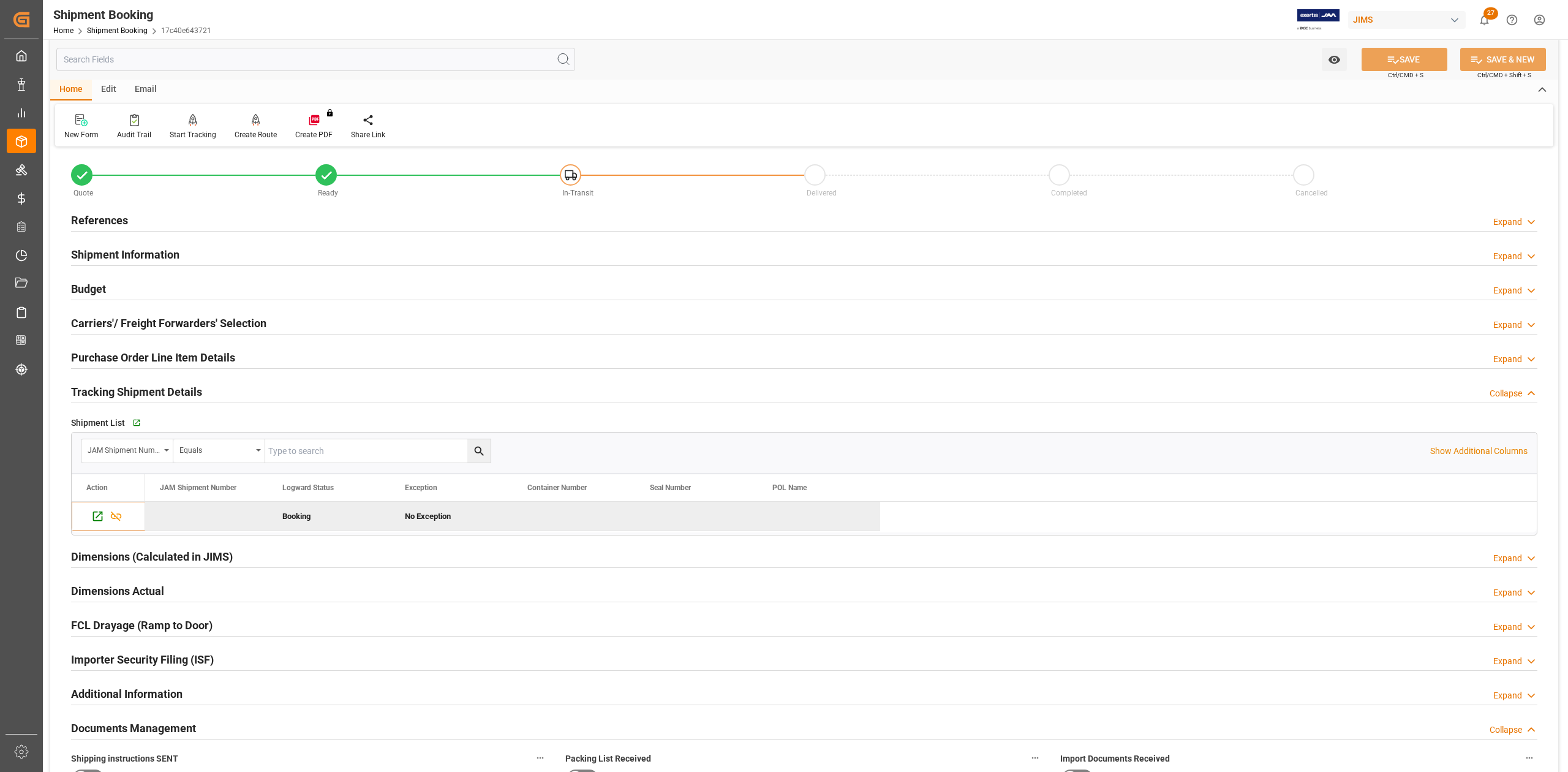
scroll to position [0, 0]
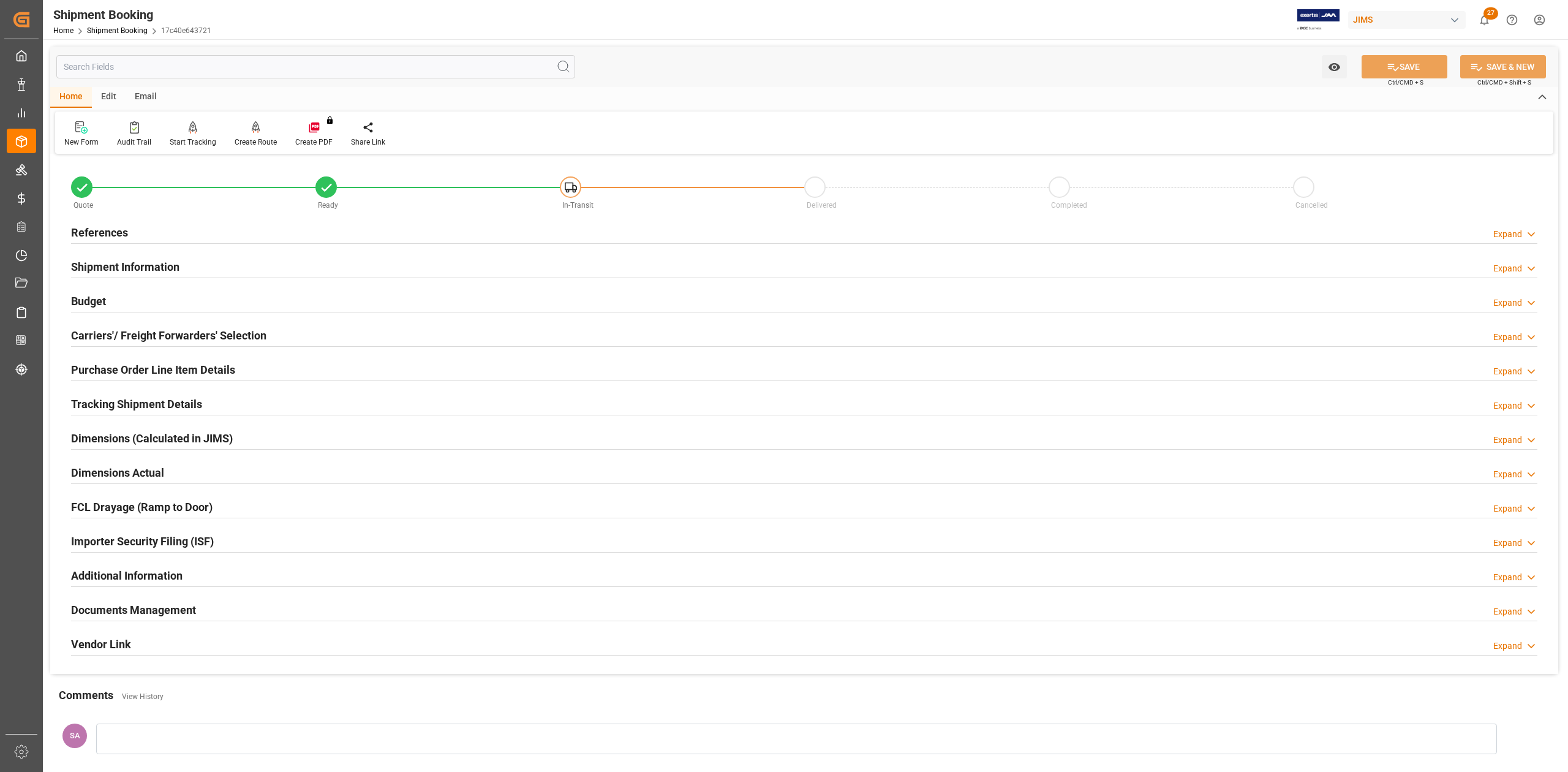
drag, startPoint x: 115, startPoint y: 233, endPoint x: 123, endPoint y: 235, distance: 8.2
click at [115, 233] on h2 "References" at bounding box center [99, 232] width 57 height 17
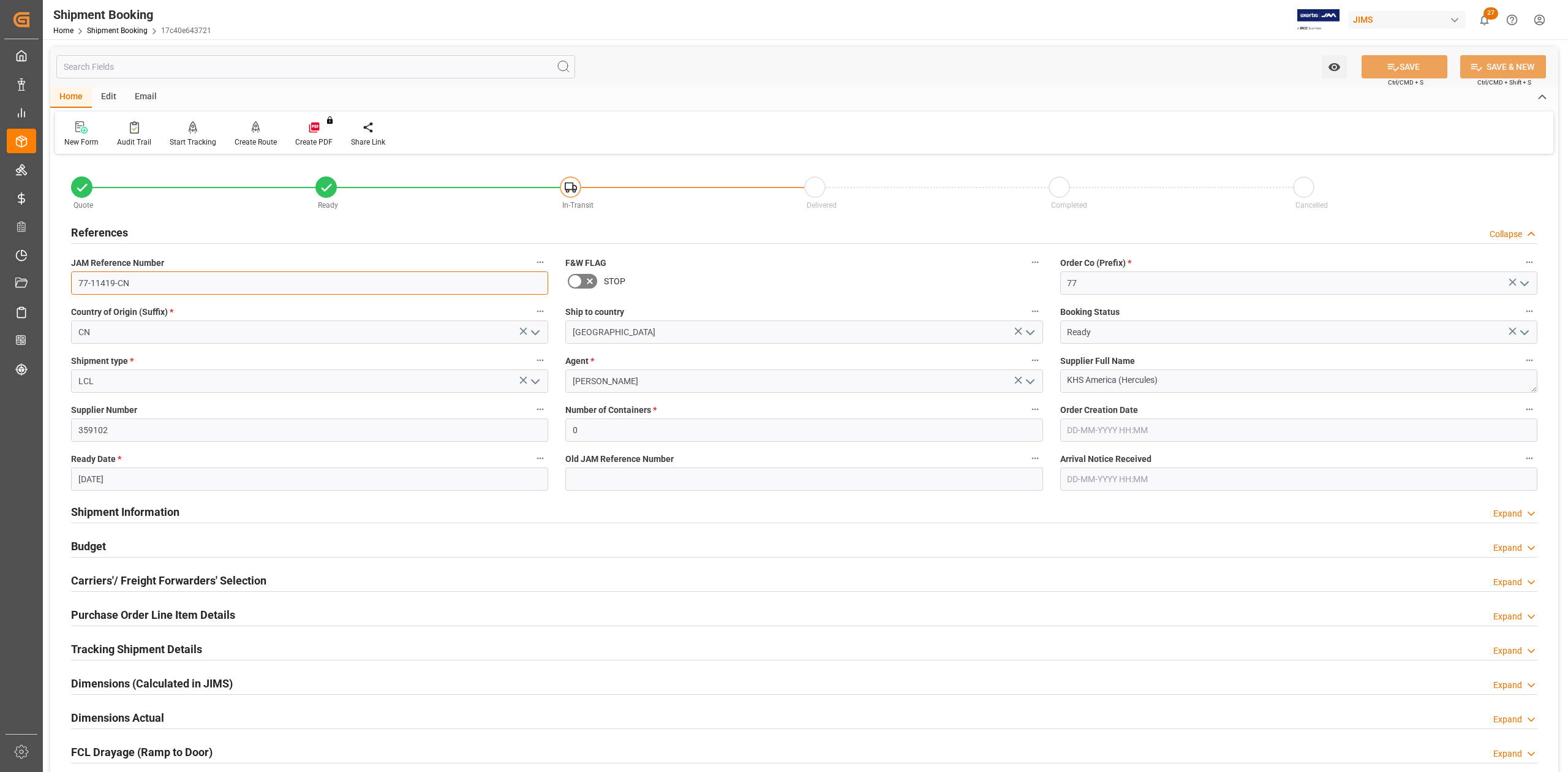
click at [197, 281] on input "77-11419-CN" at bounding box center [309, 283] width 477 height 23
click at [1203, 384] on textarea "KHS America (Hercules)" at bounding box center [1298, 381] width 477 height 23
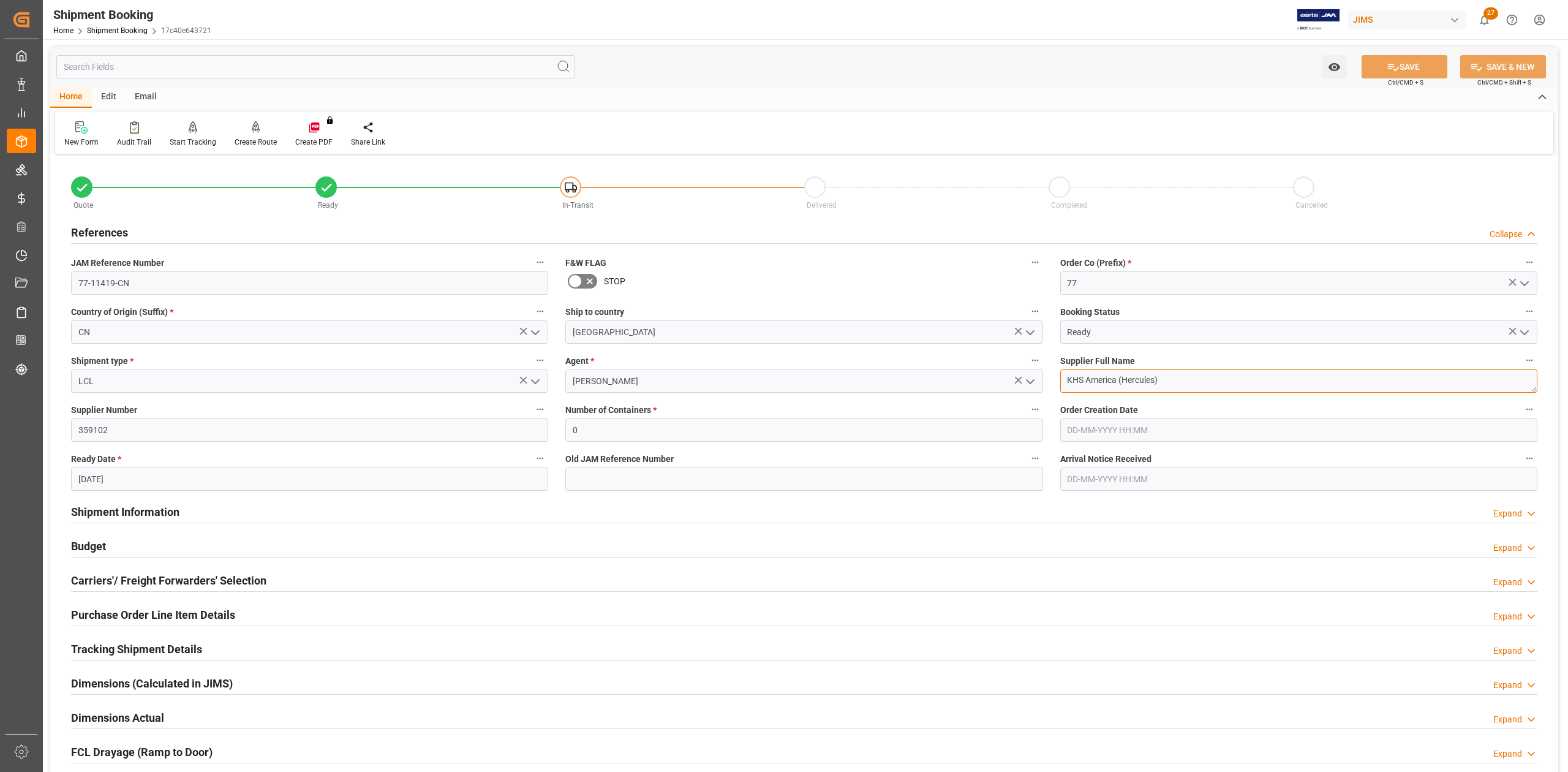
click at [1203, 384] on textarea "KHS America (Hercules)" at bounding box center [1298, 381] width 477 height 23
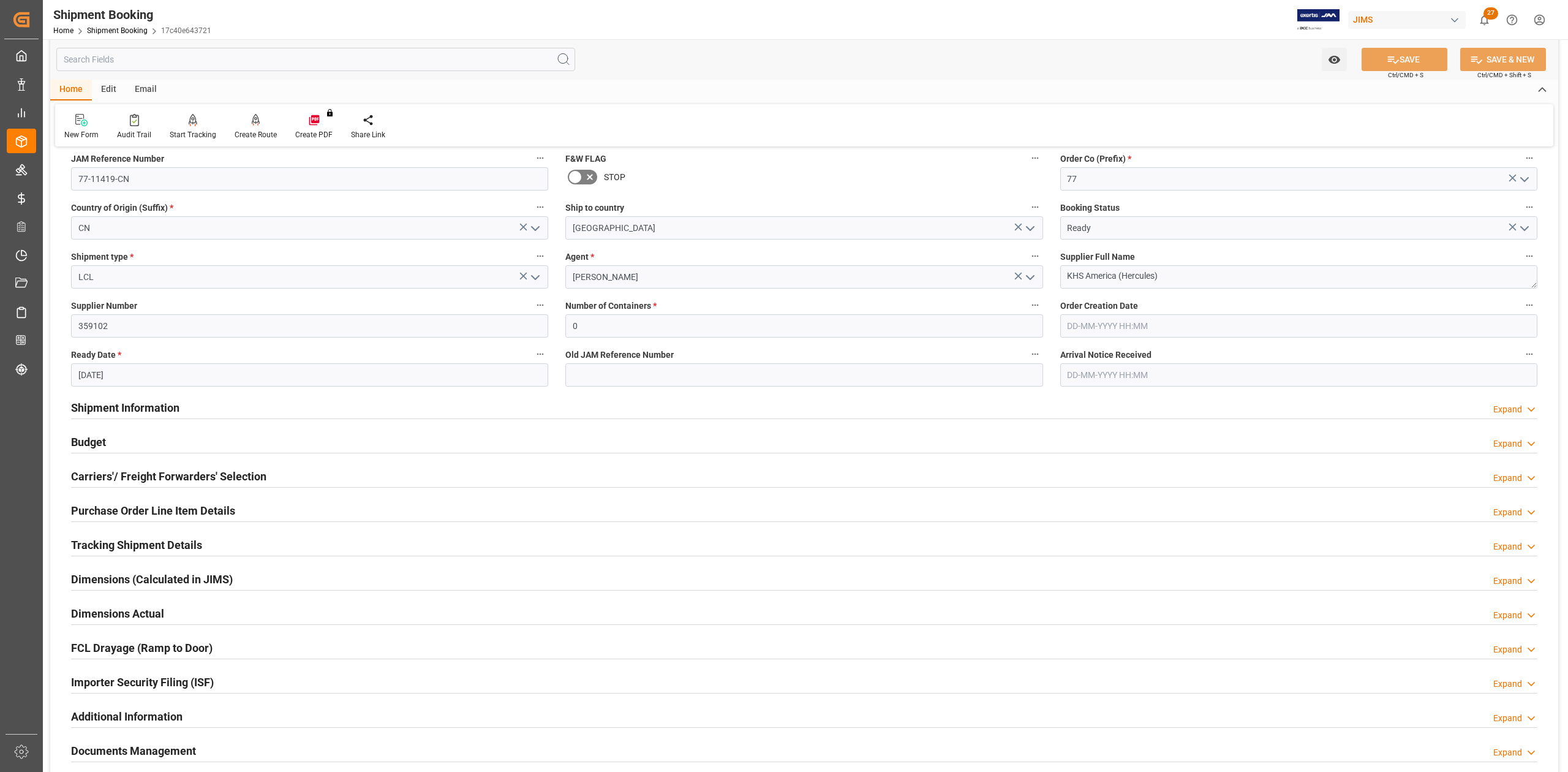
scroll to position [245, 0]
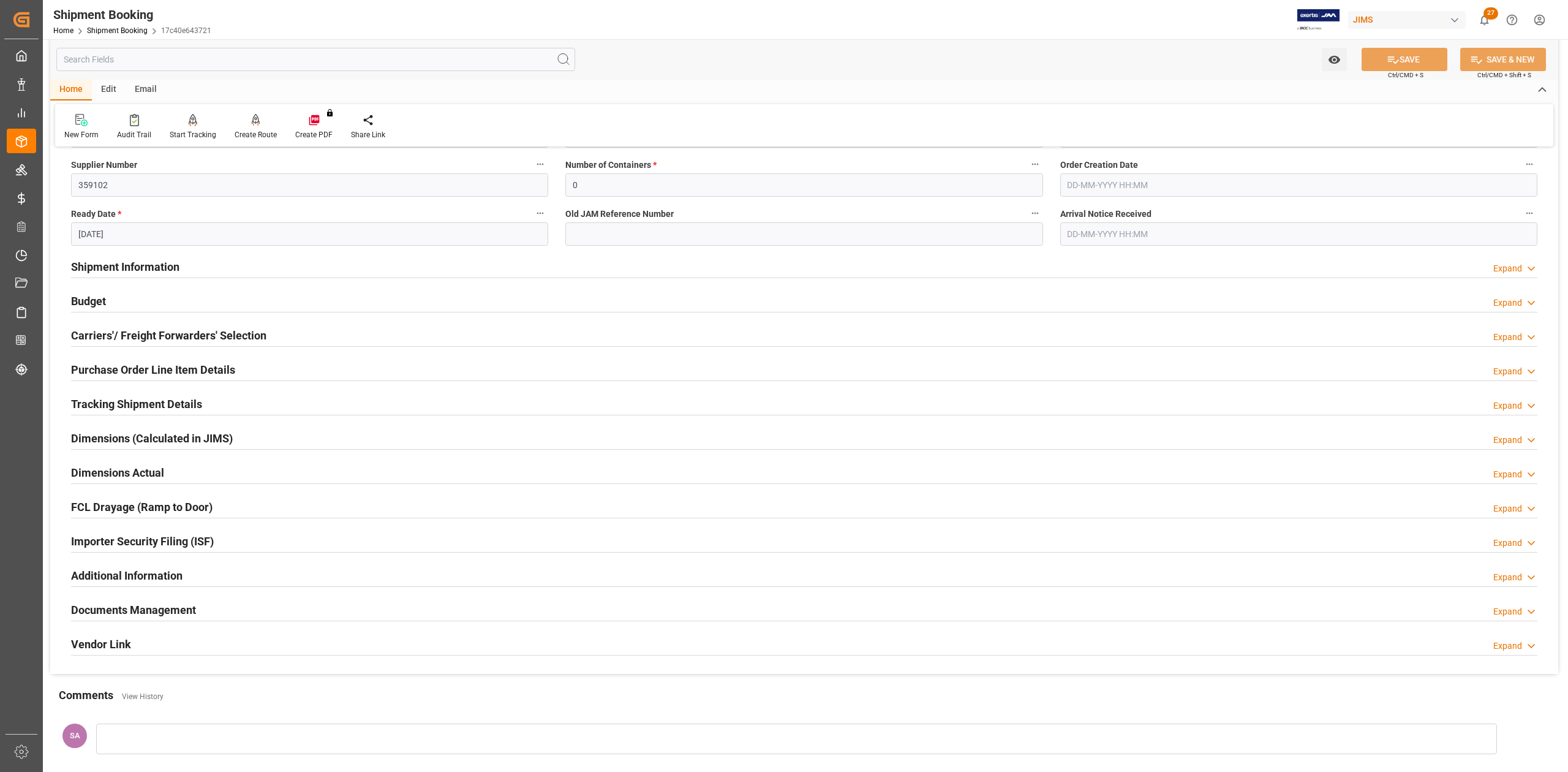
click at [102, 435] on h2 "Dimensions (Calculated in JIMS)" at bounding box center [151, 438] width 161 height 17
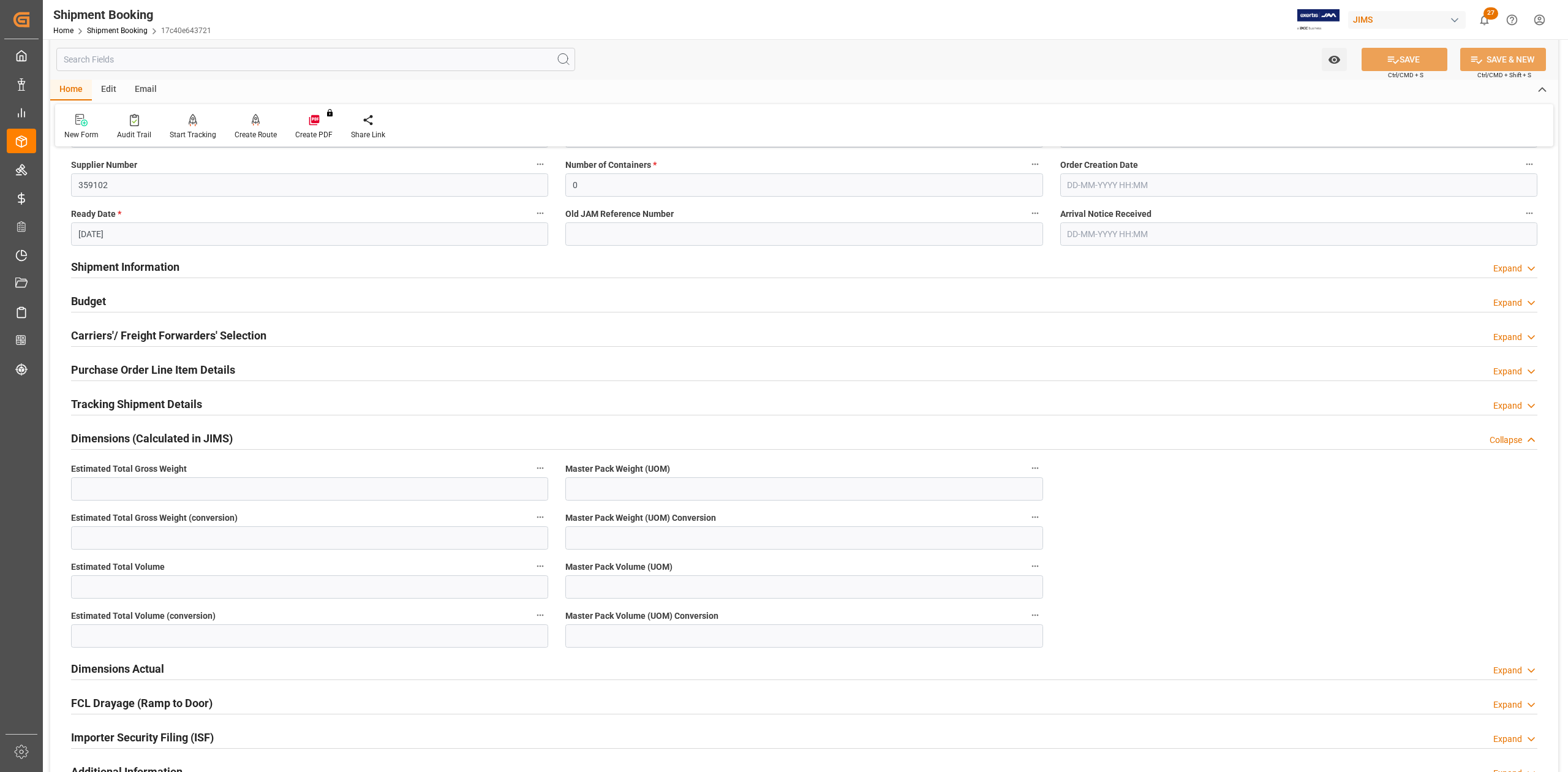
click at [102, 435] on h2 "Dimensions (Calculated in JIMS)" at bounding box center [151, 438] width 161 height 17
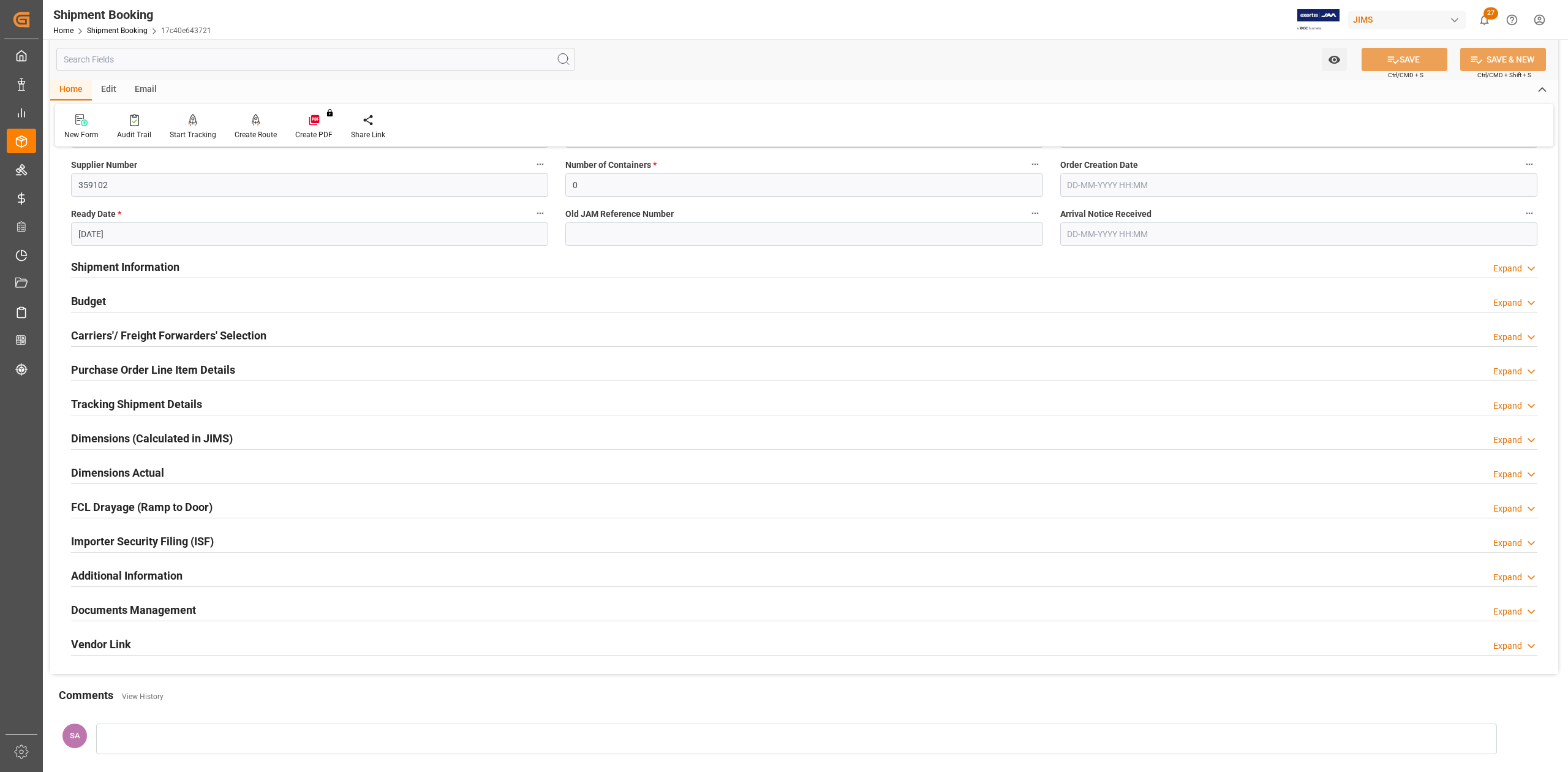
click at [98, 471] on h2 "Dimensions Actual" at bounding box center [117, 472] width 93 height 17
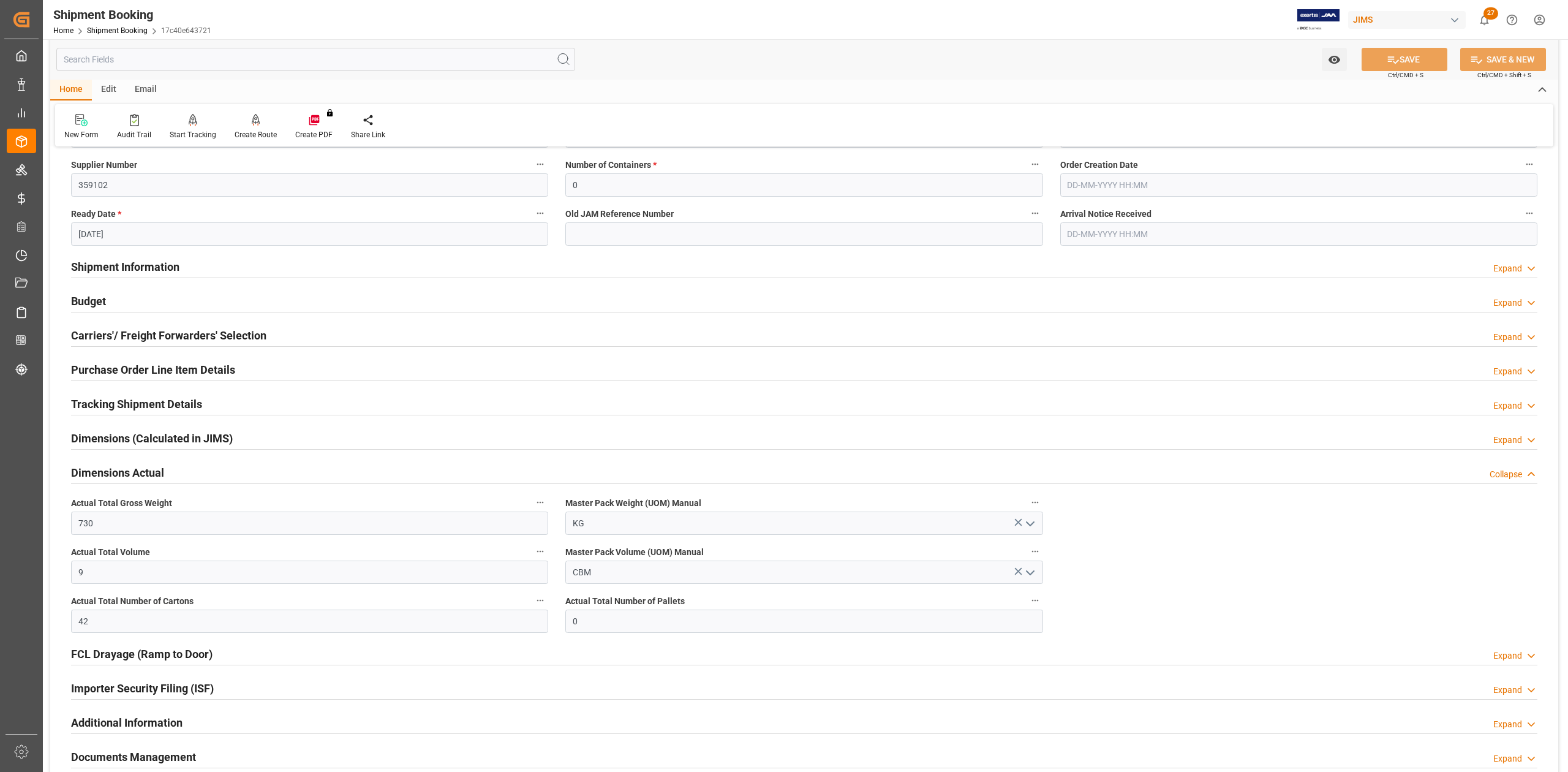
click at [99, 472] on h2 "Dimensions Actual" at bounding box center [117, 472] width 93 height 17
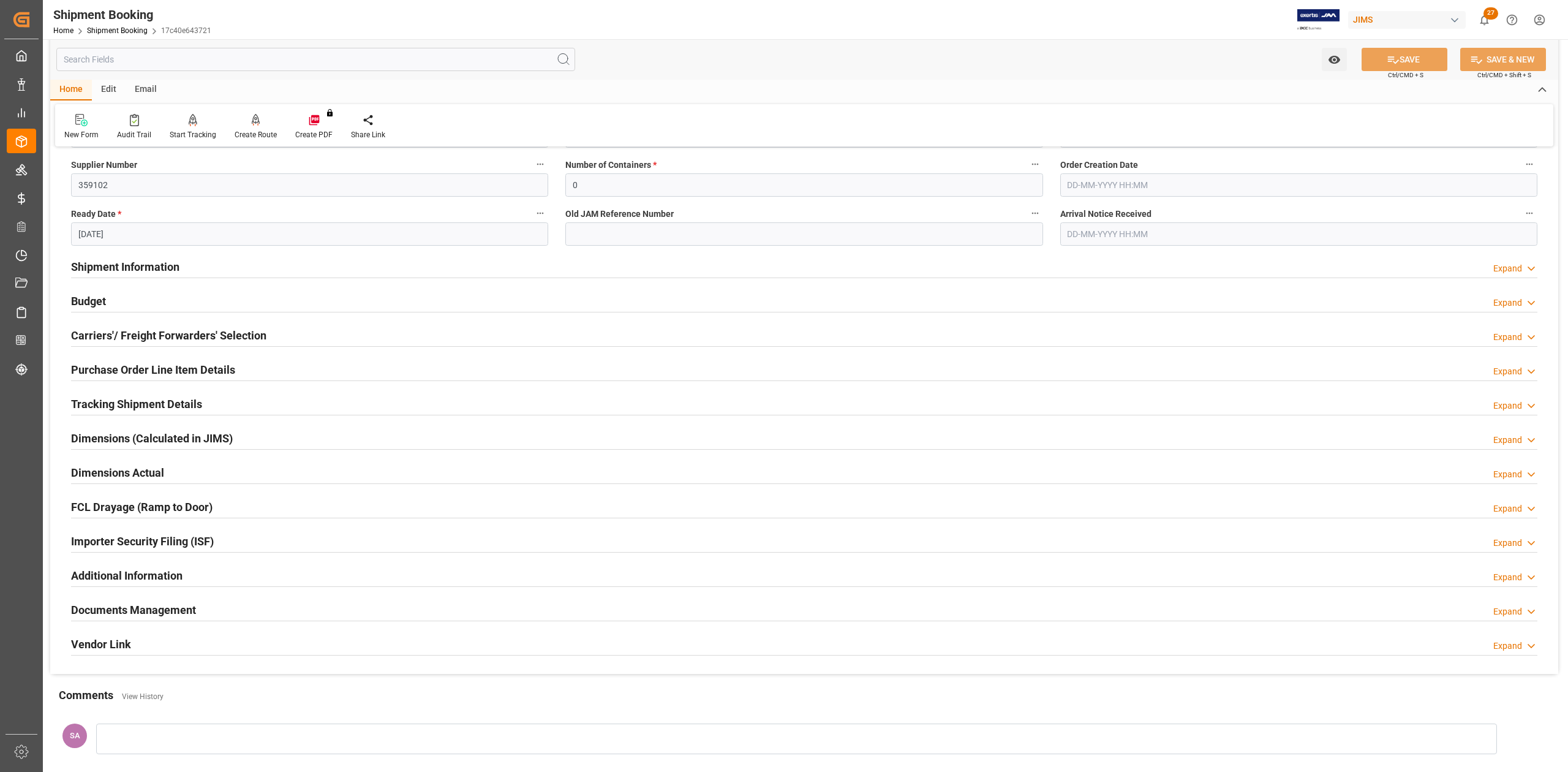
click at [115, 608] on h2 "Documents Management" at bounding box center [133, 610] width 125 height 17
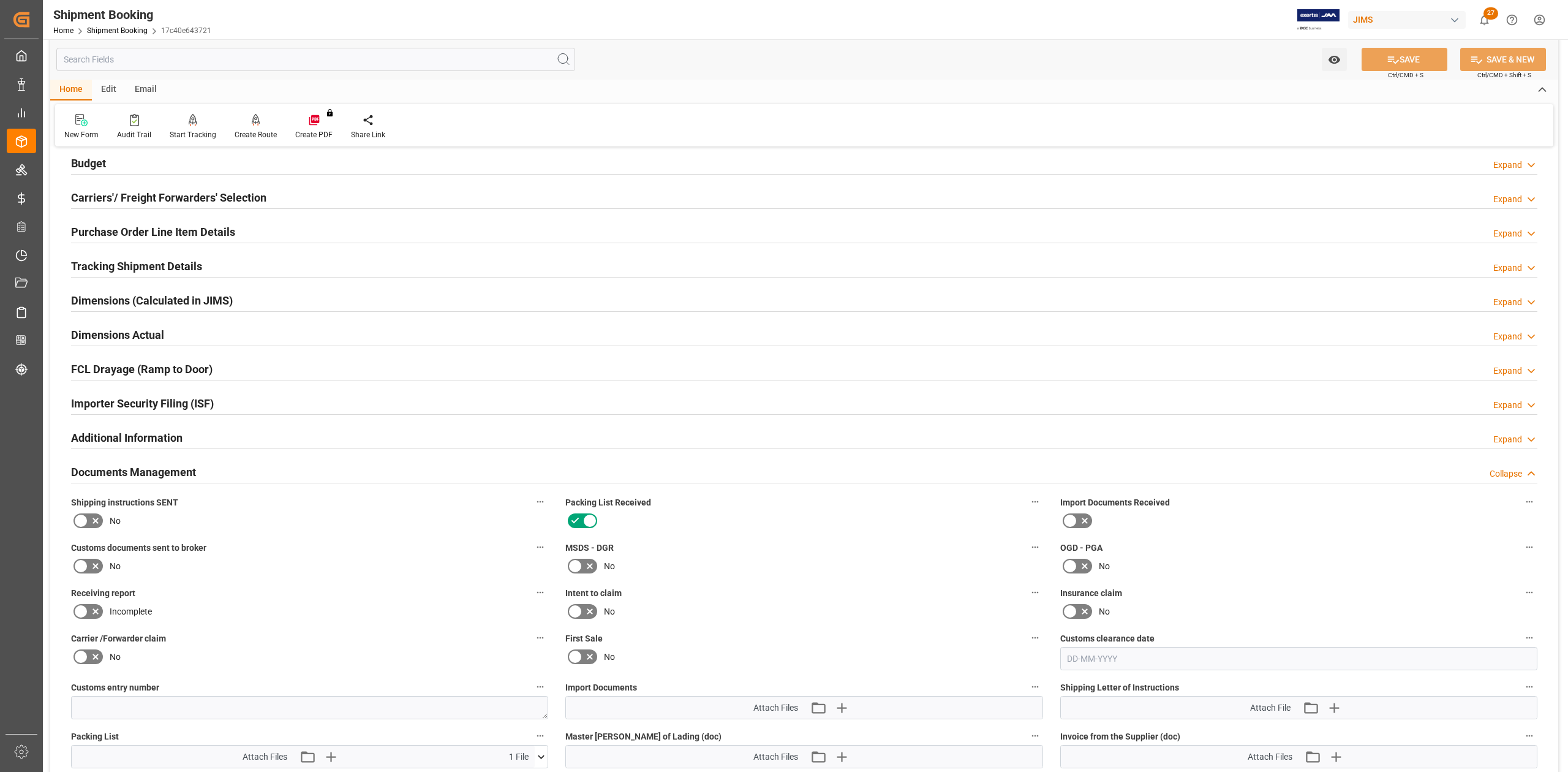
scroll to position [491, 0]
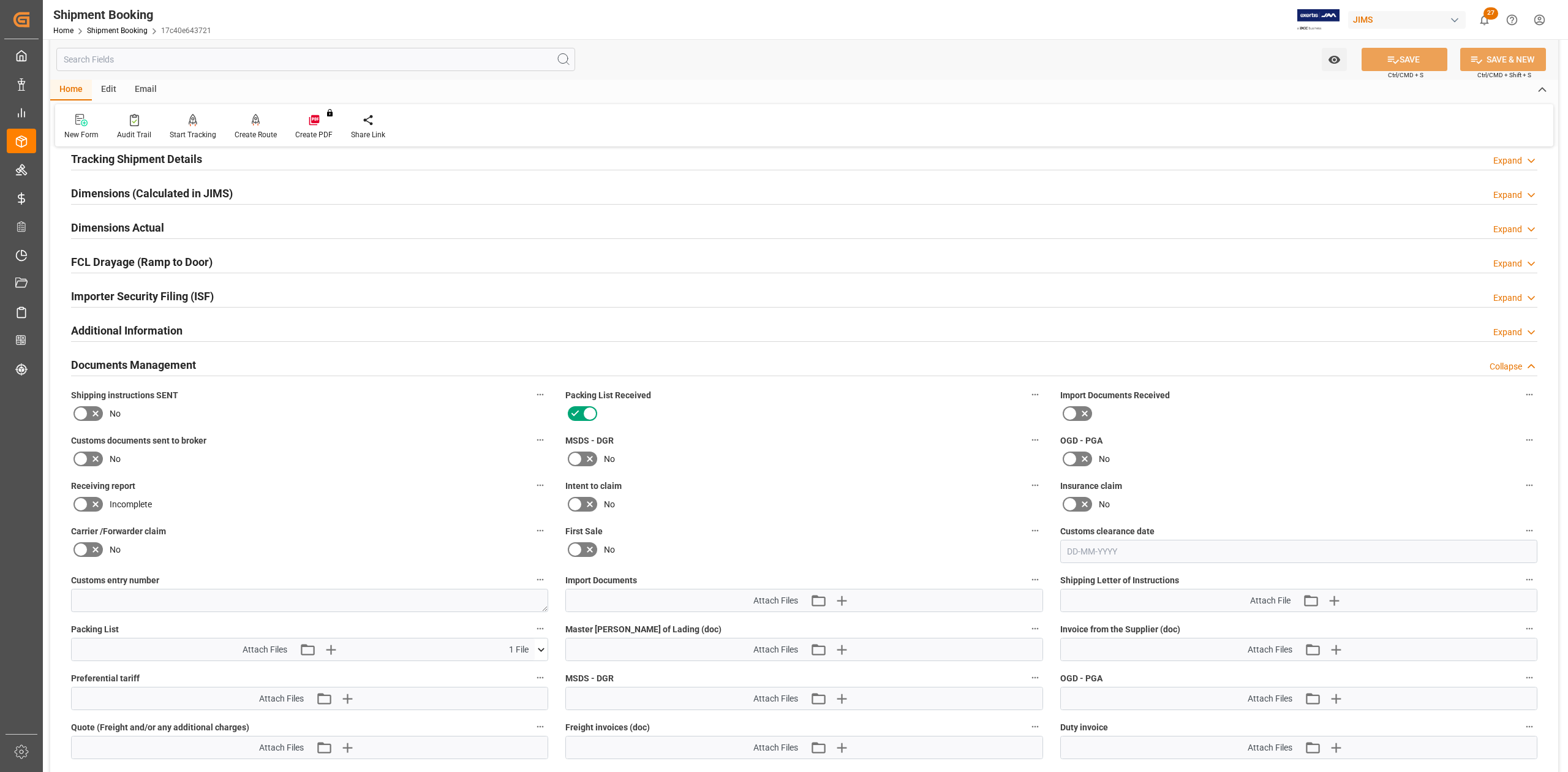
click at [148, 369] on h2 "Documents Management" at bounding box center [133, 365] width 125 height 17
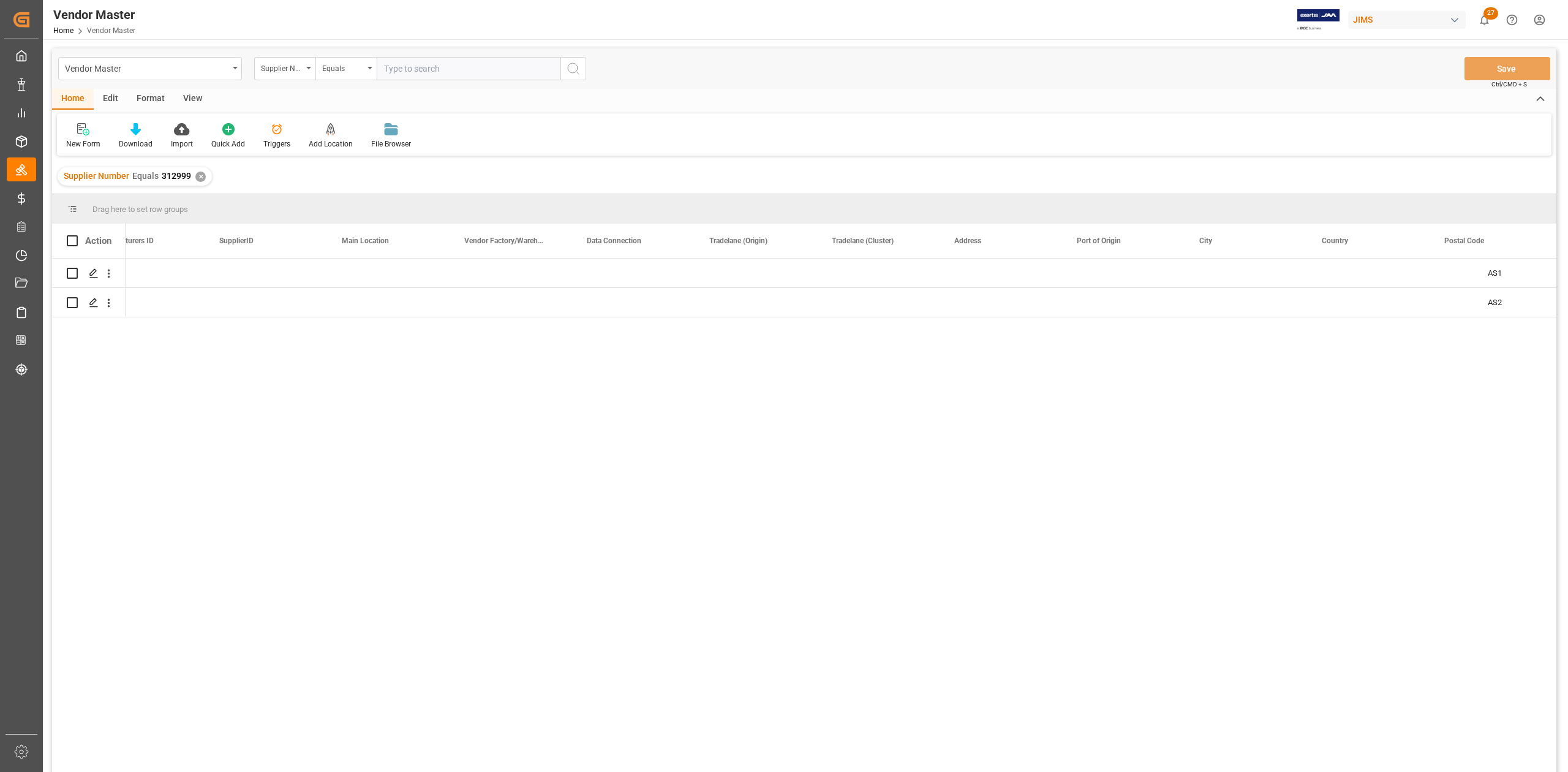
scroll to position [0, 1512]
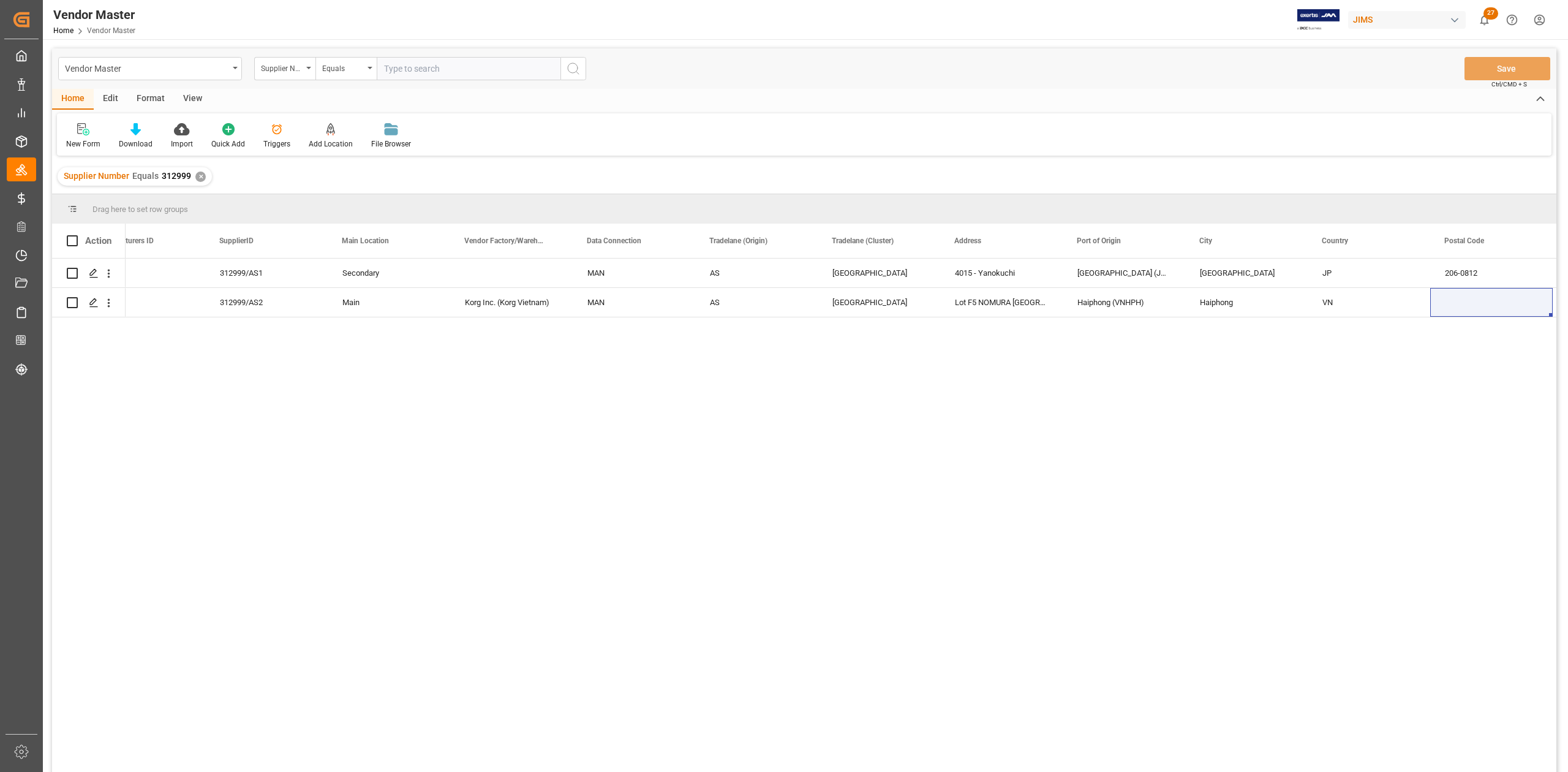
click at [199, 174] on div "✕" at bounding box center [200, 177] width 10 height 10
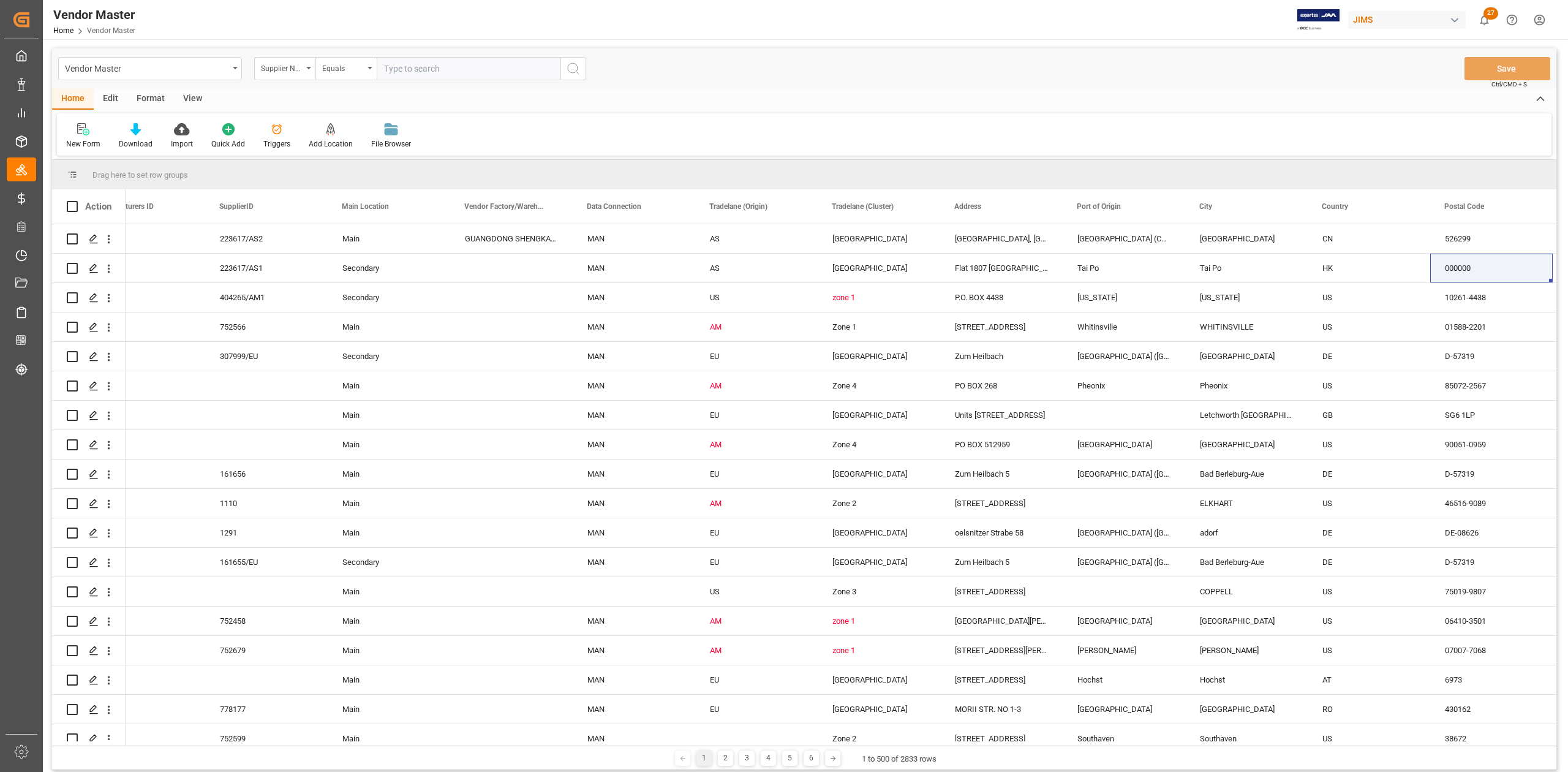
click at [433, 75] on input "text" at bounding box center [468, 69] width 183 height 23
paste input "359102"
type input "359102"
click at [567, 67] on icon "search button" at bounding box center [573, 69] width 15 height 15
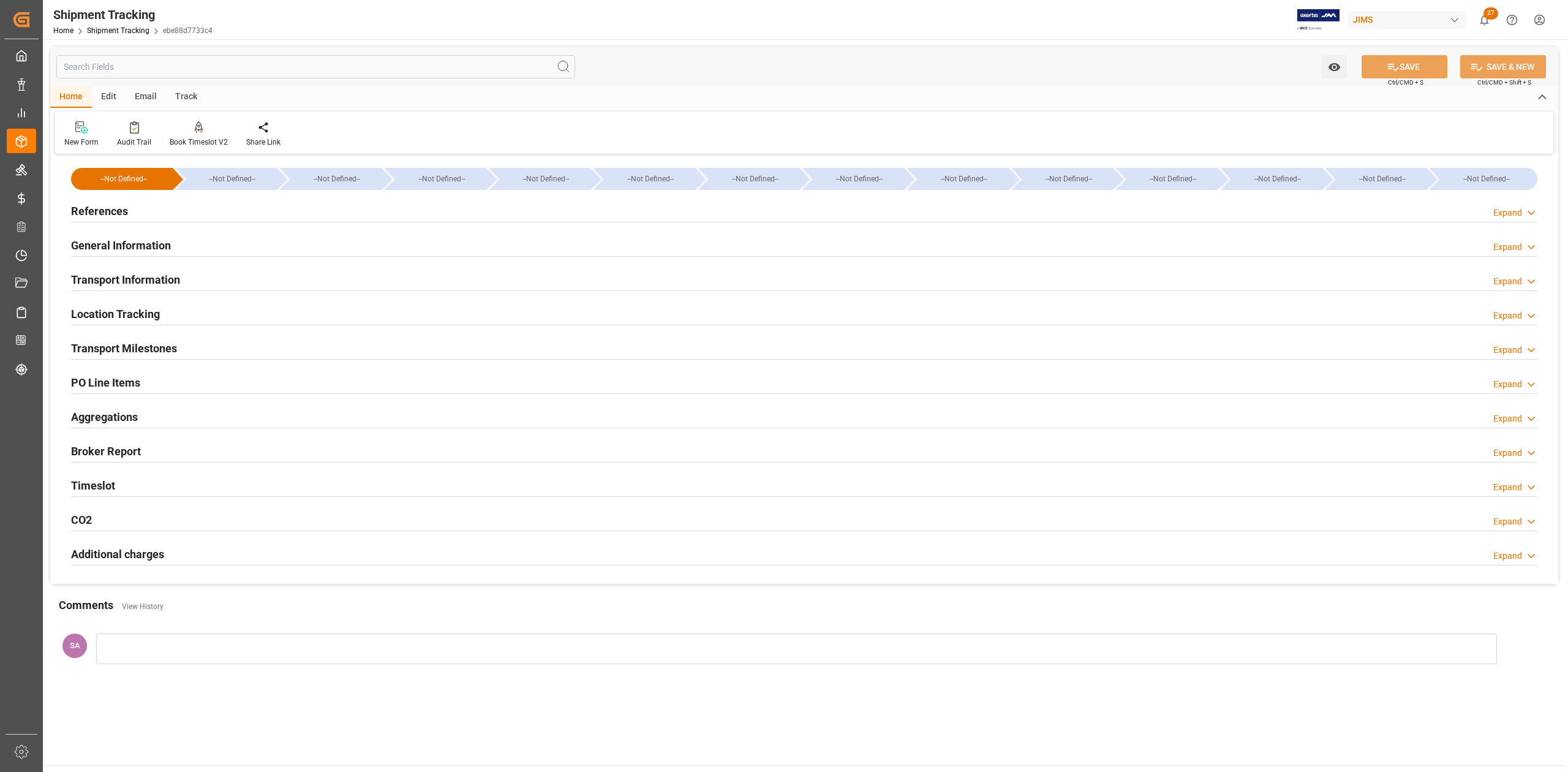
click at [150, 349] on h2 "Transport Milestones" at bounding box center [123, 348] width 106 height 17
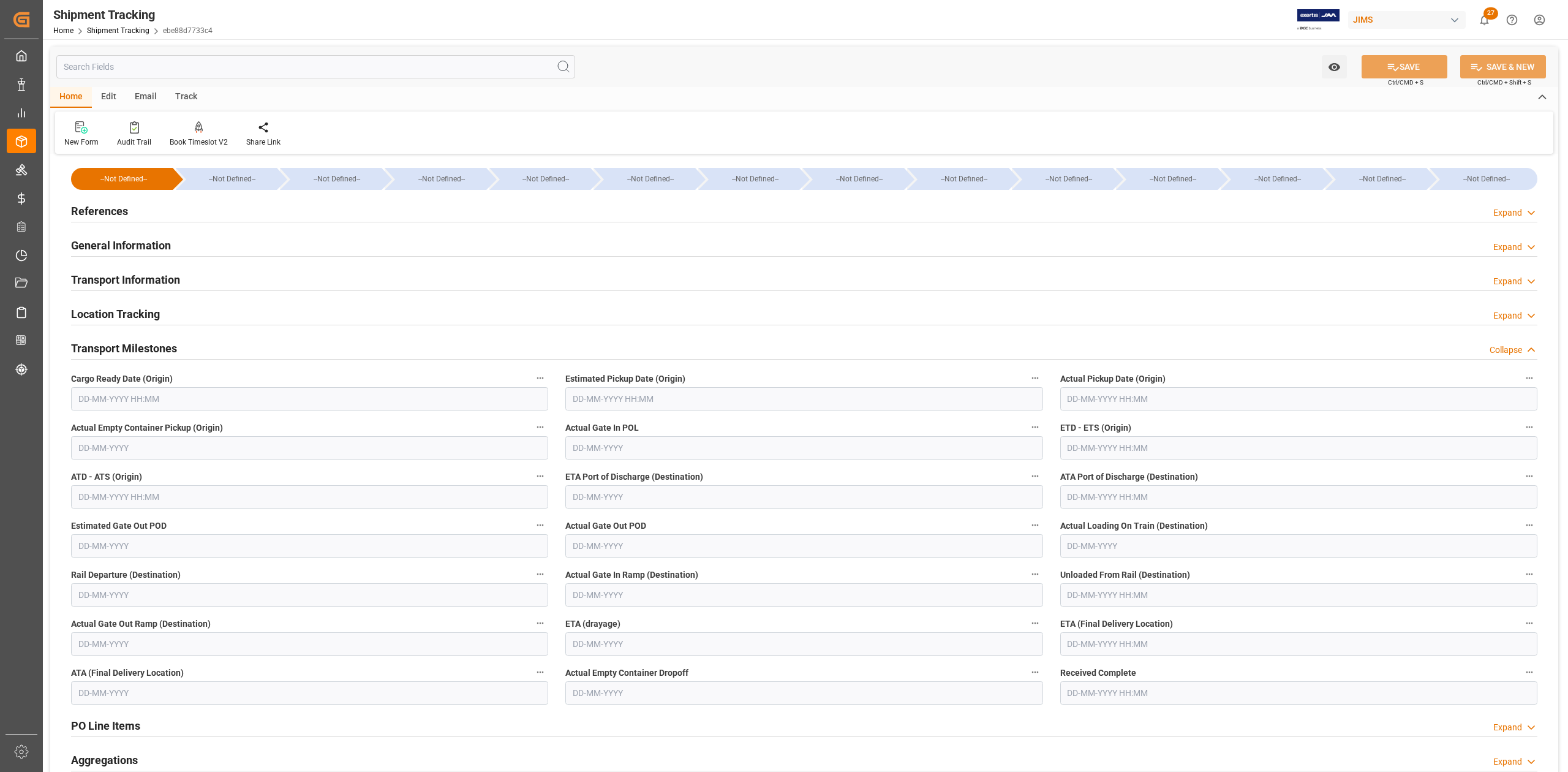
click at [206, 388] on input "text" at bounding box center [309, 399] width 477 height 23
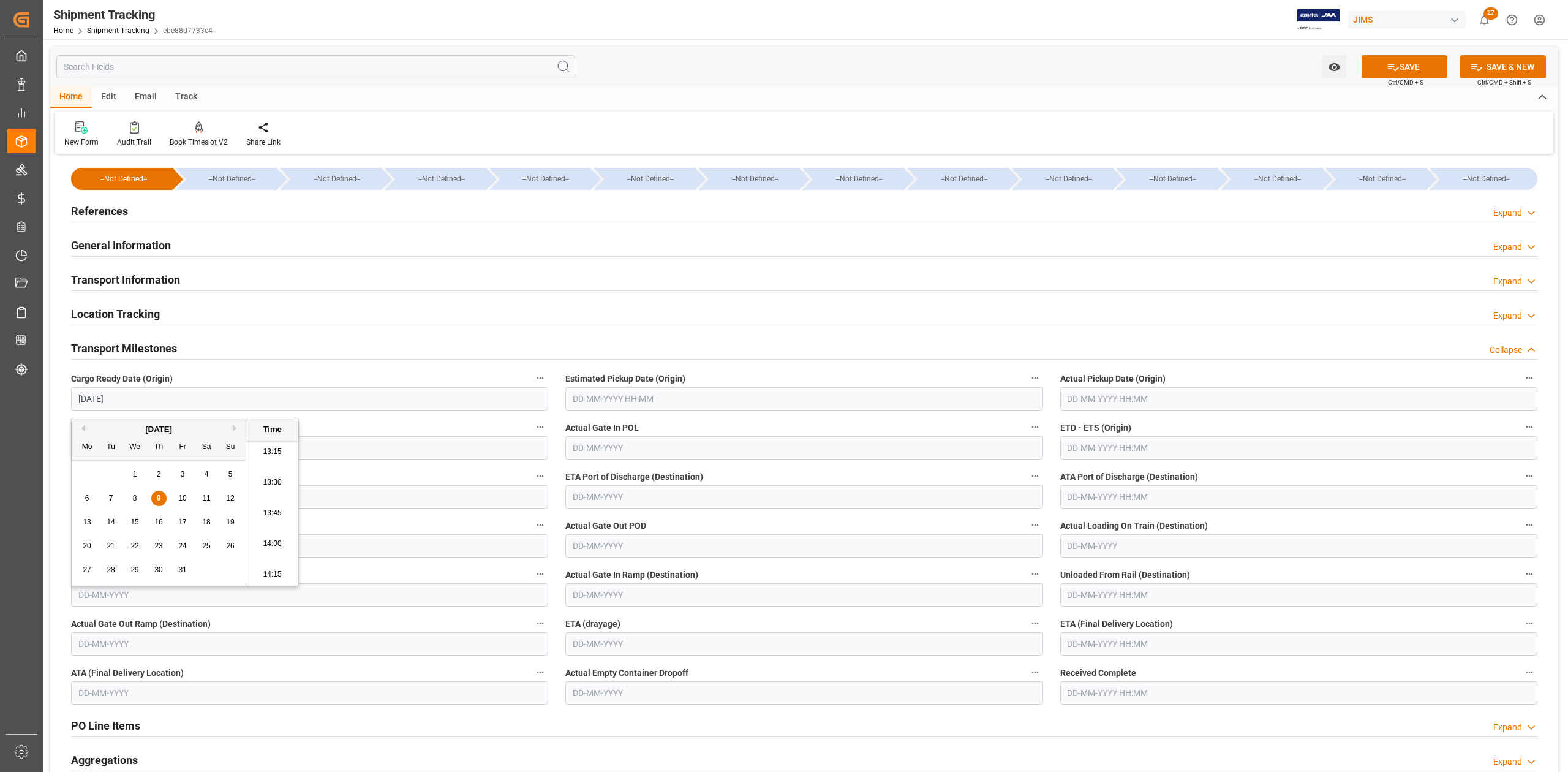
click at [160, 493] on div "9" at bounding box center [159, 499] width 15 height 15
type input "[DATE] 00:00"
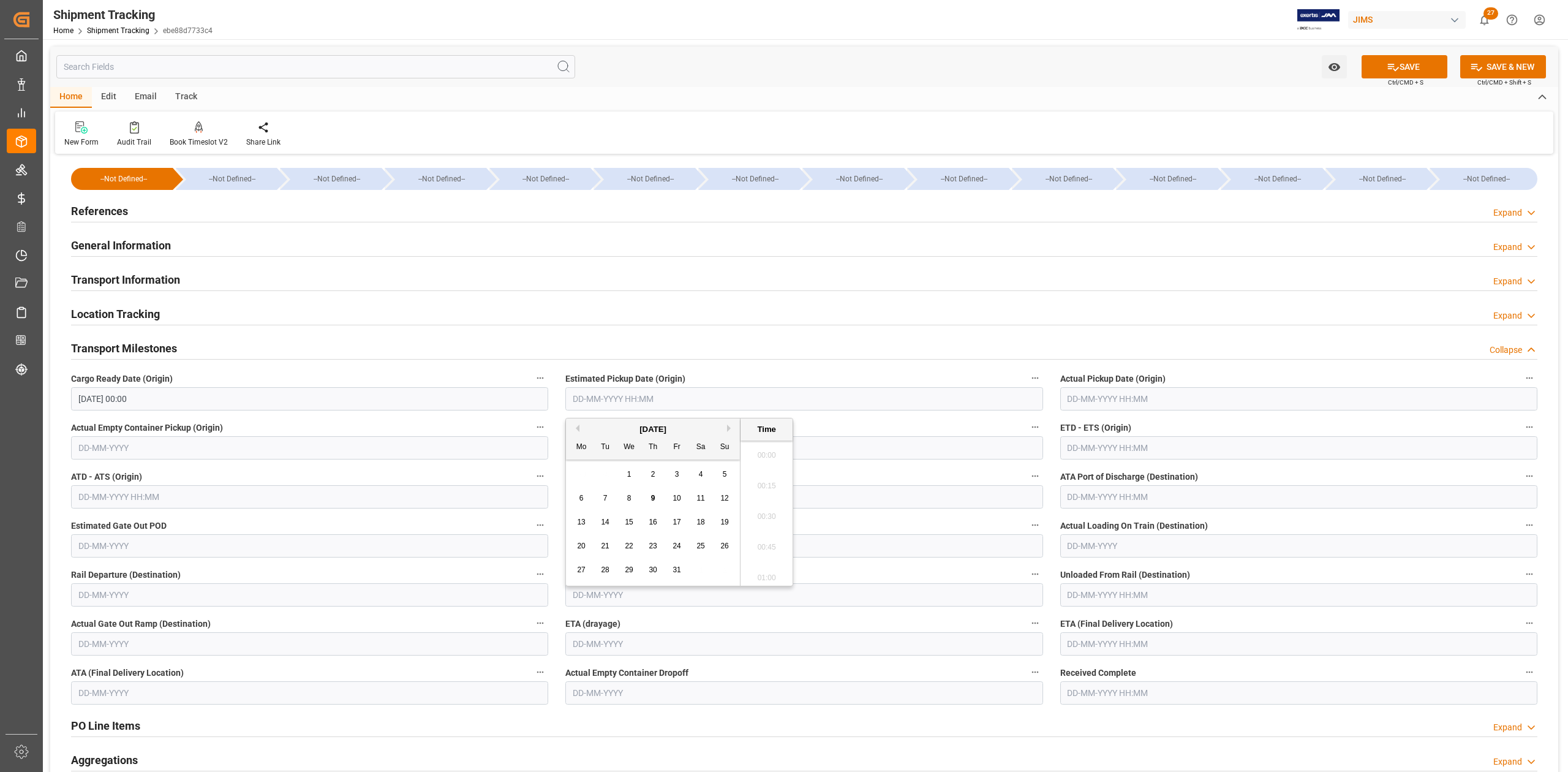
click at [647, 403] on input "text" at bounding box center [804, 399] width 477 height 23
click at [1103, 441] on input "text" at bounding box center [1298, 448] width 477 height 23
type input "[DATE] 00:00"
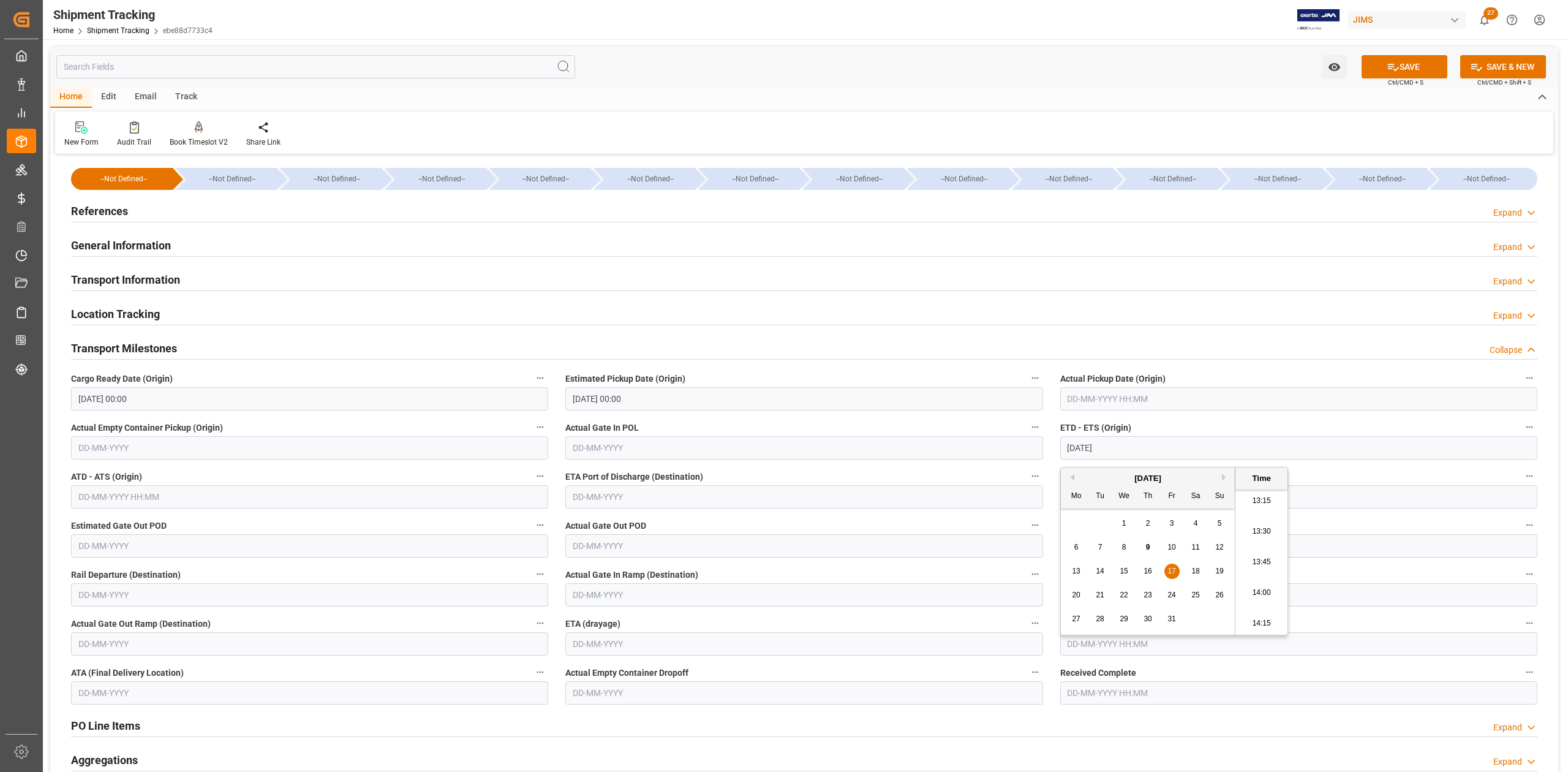
type input "[DATE] 00:00"
click at [1152, 645] on input "text" at bounding box center [1298, 644] width 477 height 23
click at [1225, 466] on button "Next Month" at bounding box center [1225, 465] width 7 height 7
click at [1225, 462] on button "Next Month" at bounding box center [1225, 465] width 7 height 7
click at [1103, 518] on div "2" at bounding box center [1100, 512] width 15 height 15
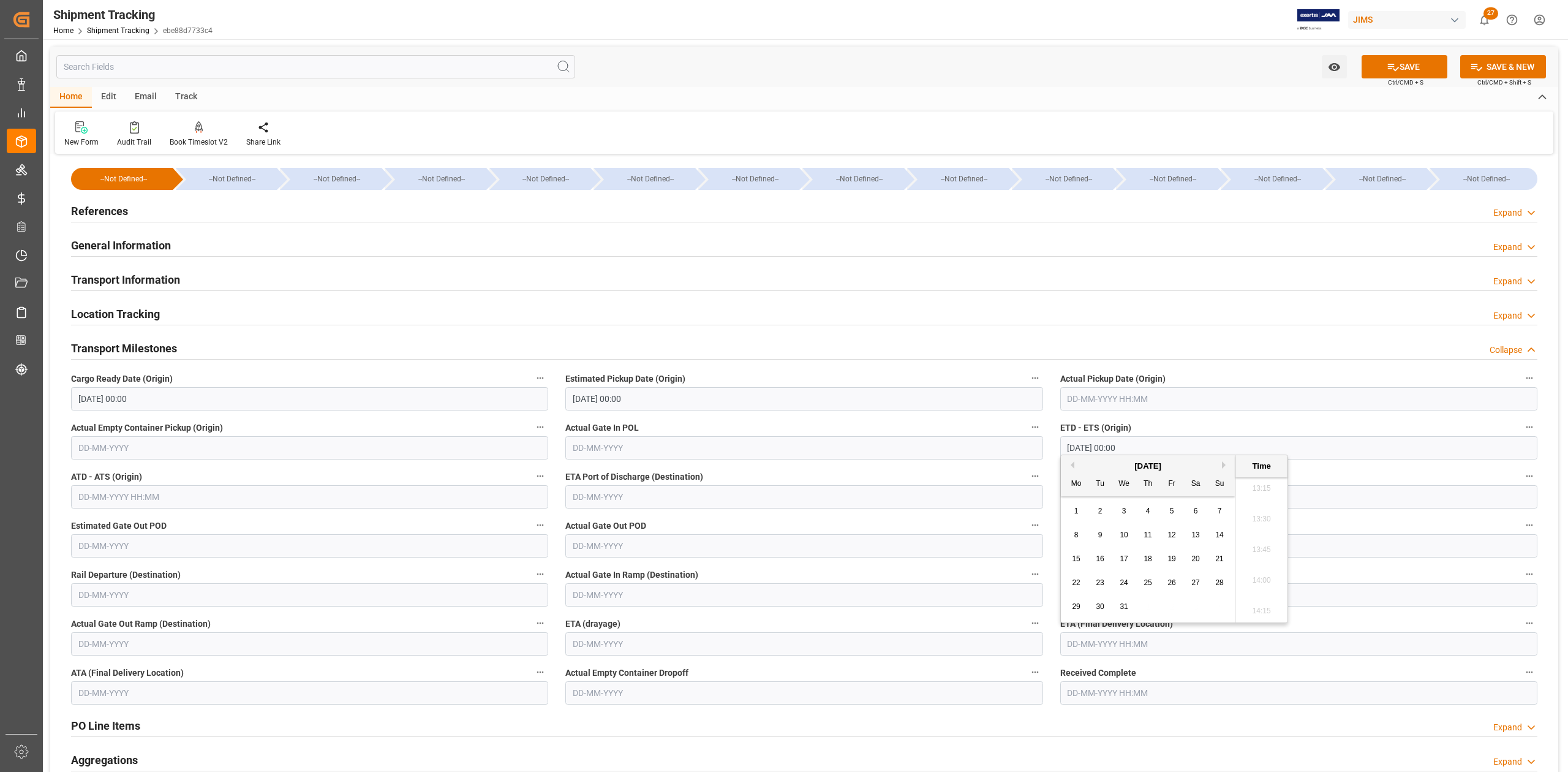
type input "[DATE] 00:00"
click at [1396, 76] on button "SAVE" at bounding box center [1404, 67] width 85 height 23
